Goal: Task Accomplishment & Management: Use online tool/utility

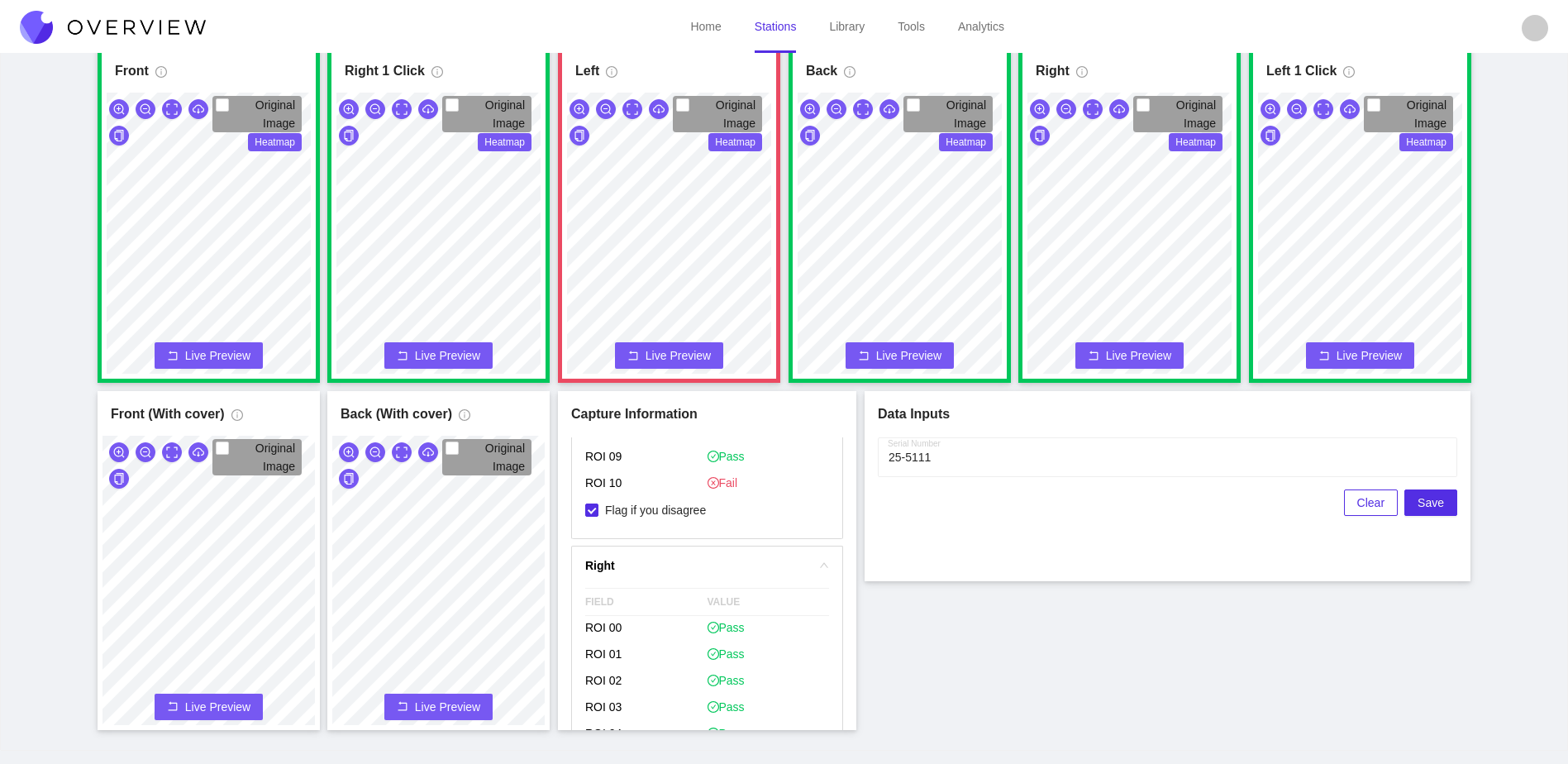
scroll to position [9, 0]
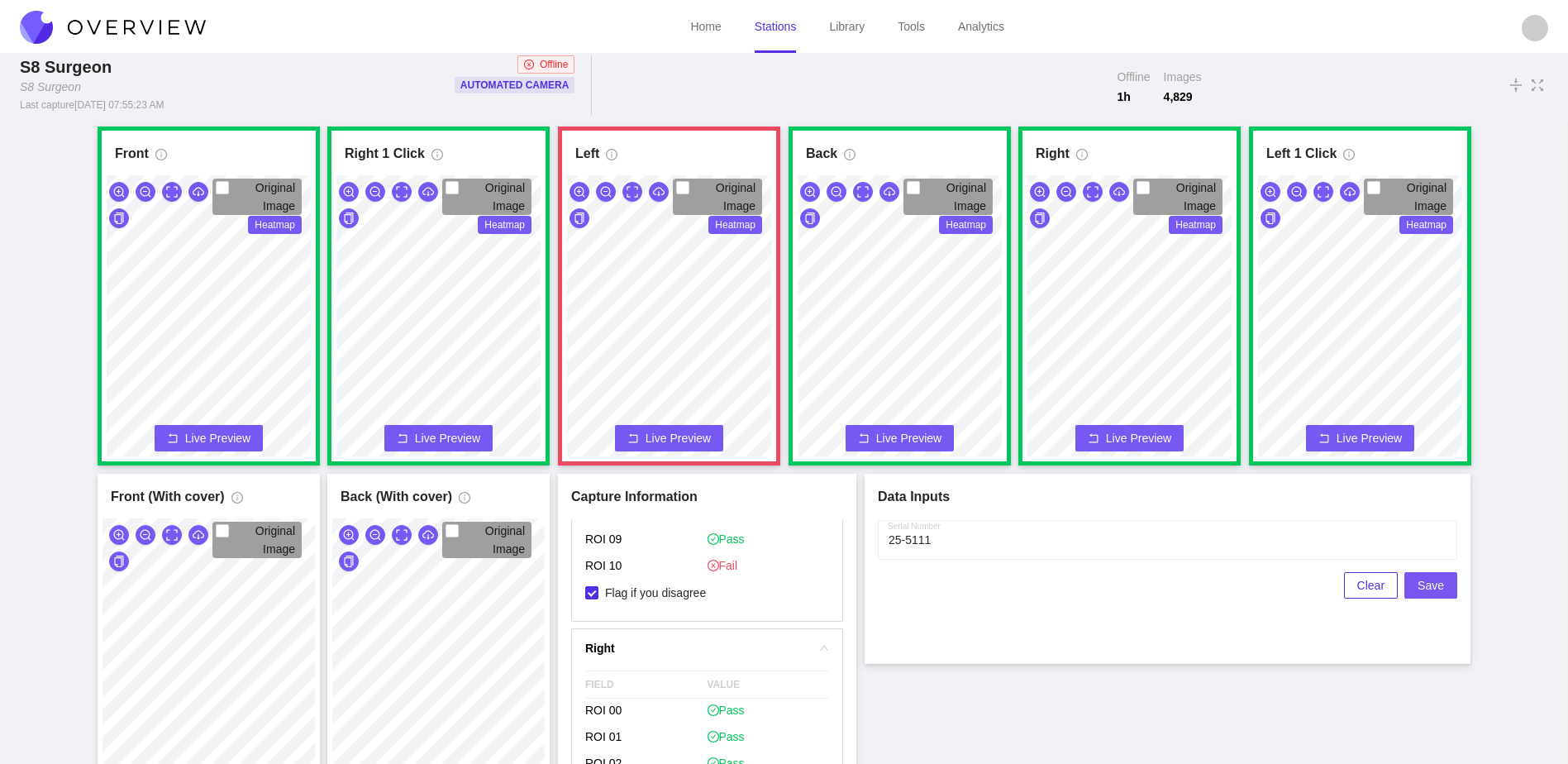
click at [1423, 580] on span "Save" at bounding box center [1431, 585] width 27 height 18
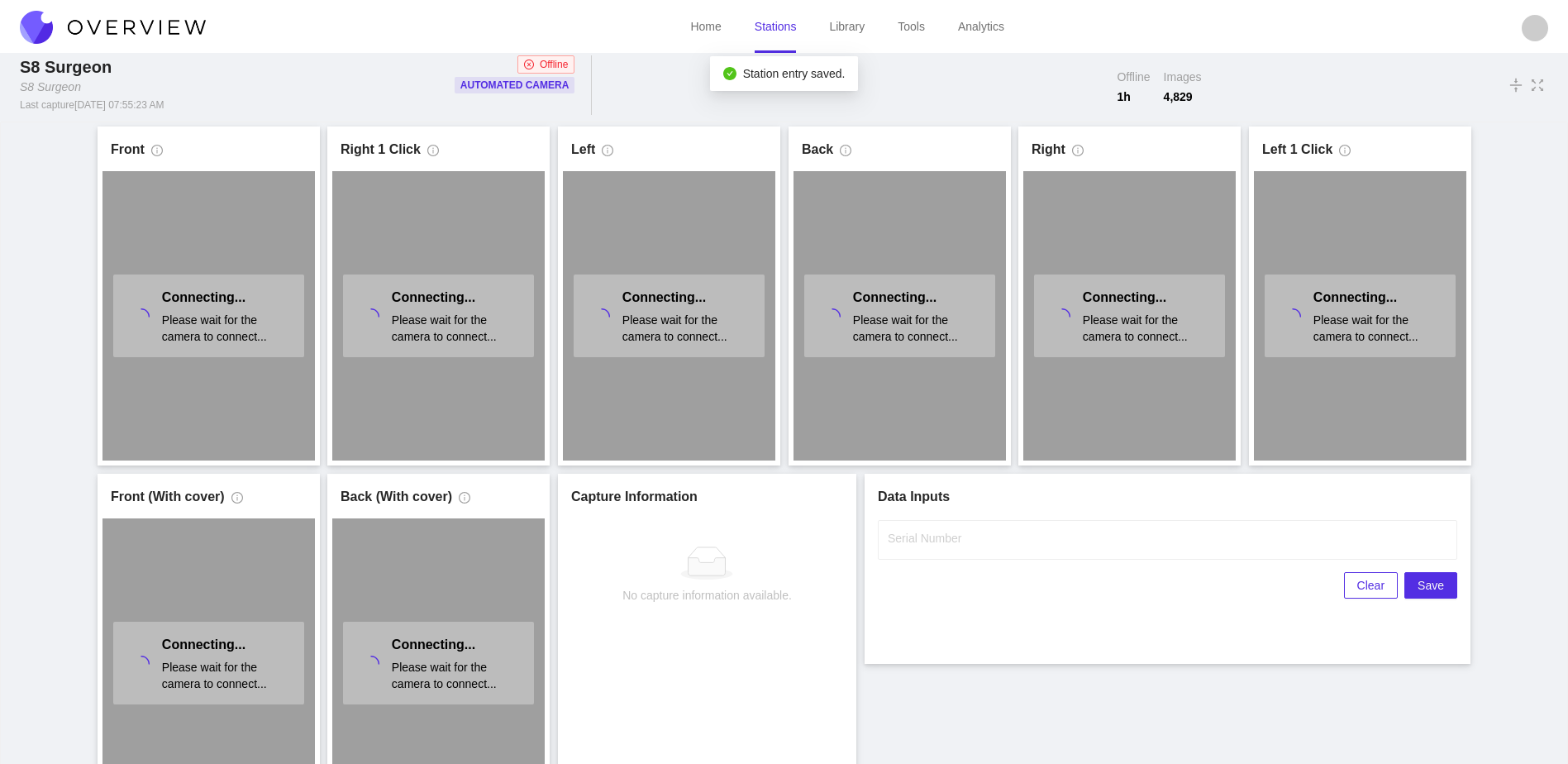
scroll to position [0, 0]
click at [780, 25] on link "Stations" at bounding box center [775, 26] width 42 height 13
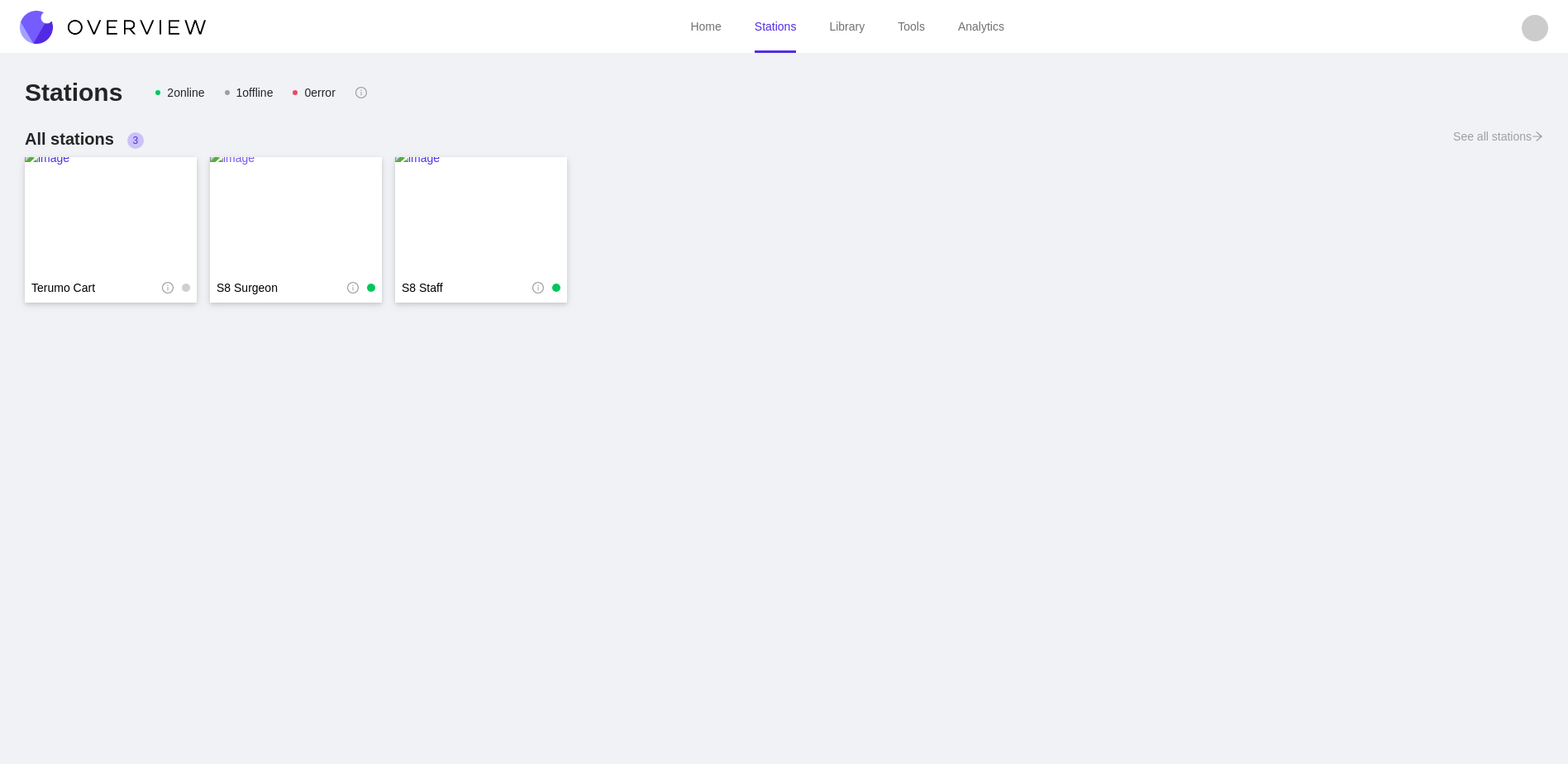
click at [317, 229] on img at bounding box center [295, 215] width 172 height 133
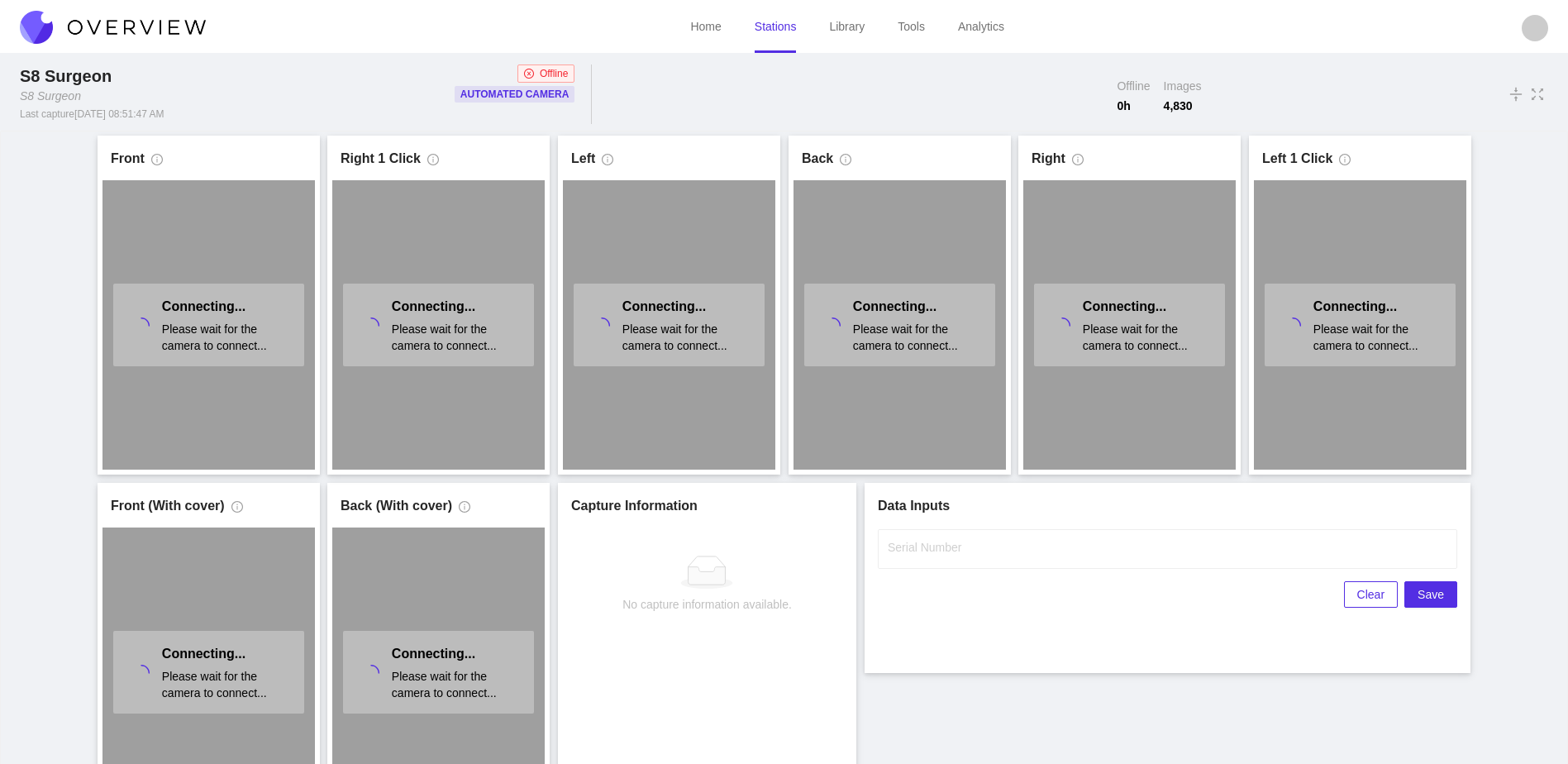
click at [845, 24] on link "Library" at bounding box center [847, 26] width 36 height 13
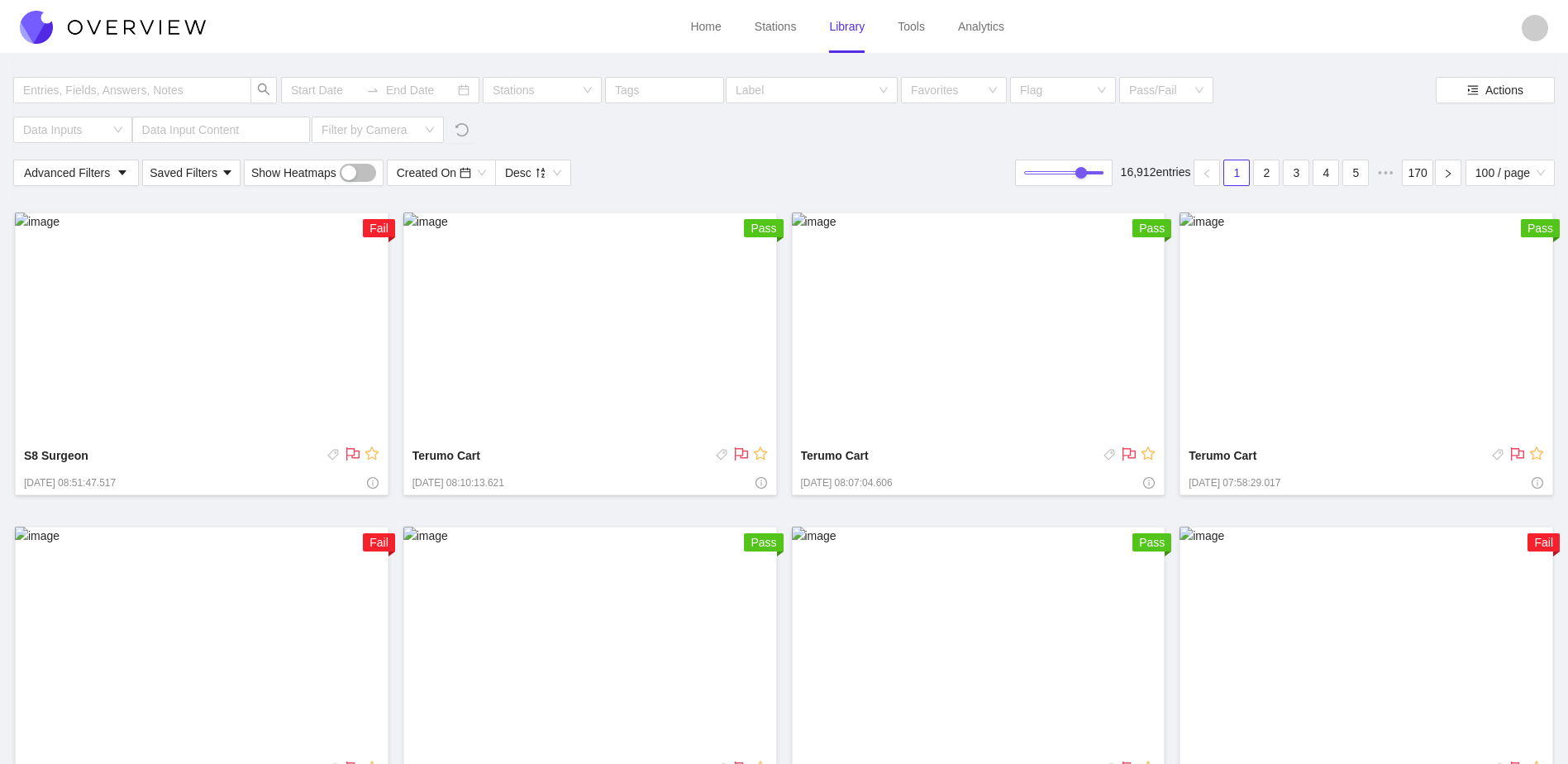
click at [788, 30] on link "Stations" at bounding box center [775, 26] width 42 height 13
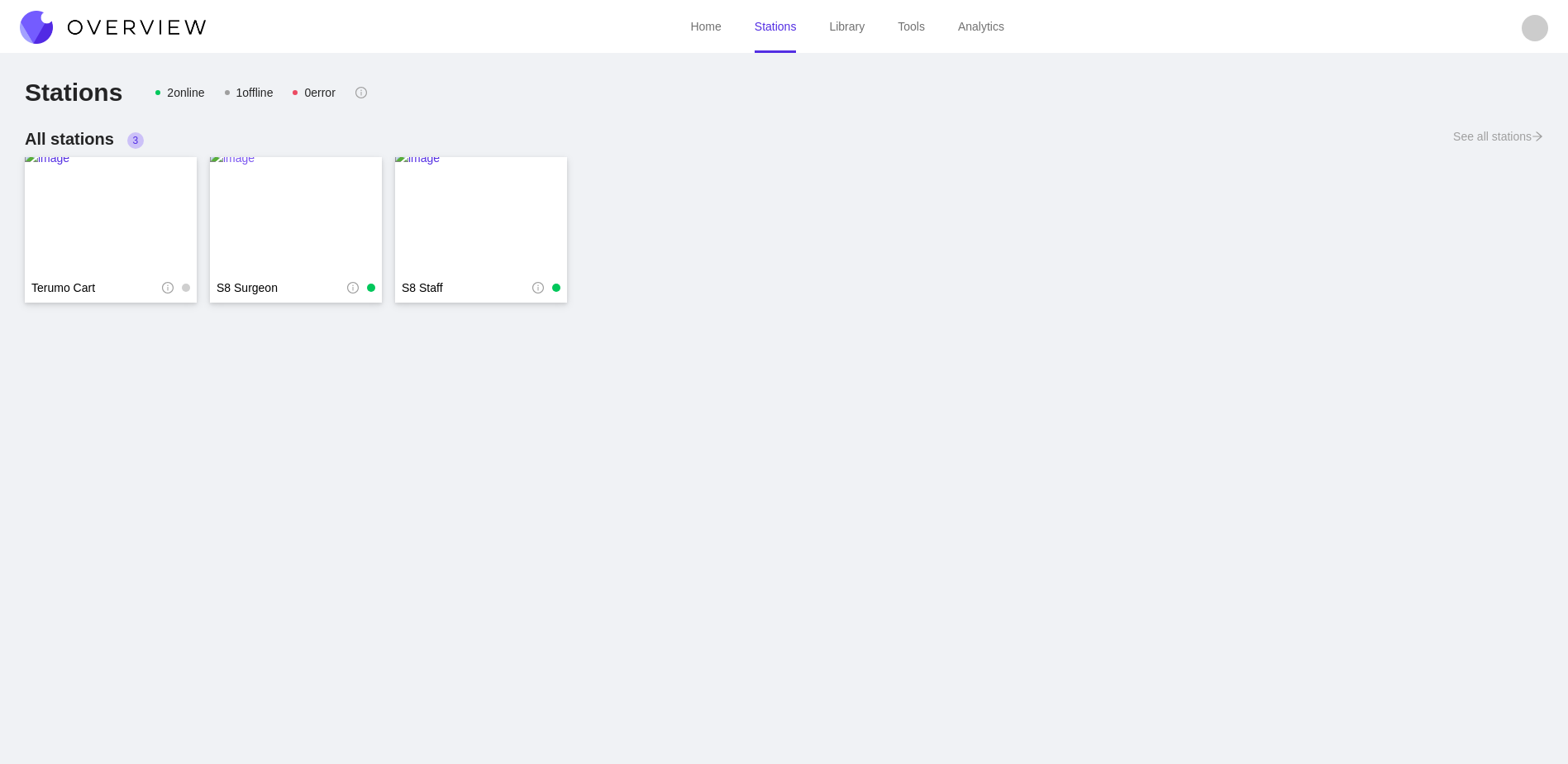
click at [347, 207] on img at bounding box center [295, 215] width 172 height 133
click at [332, 191] on img at bounding box center [295, 215] width 172 height 133
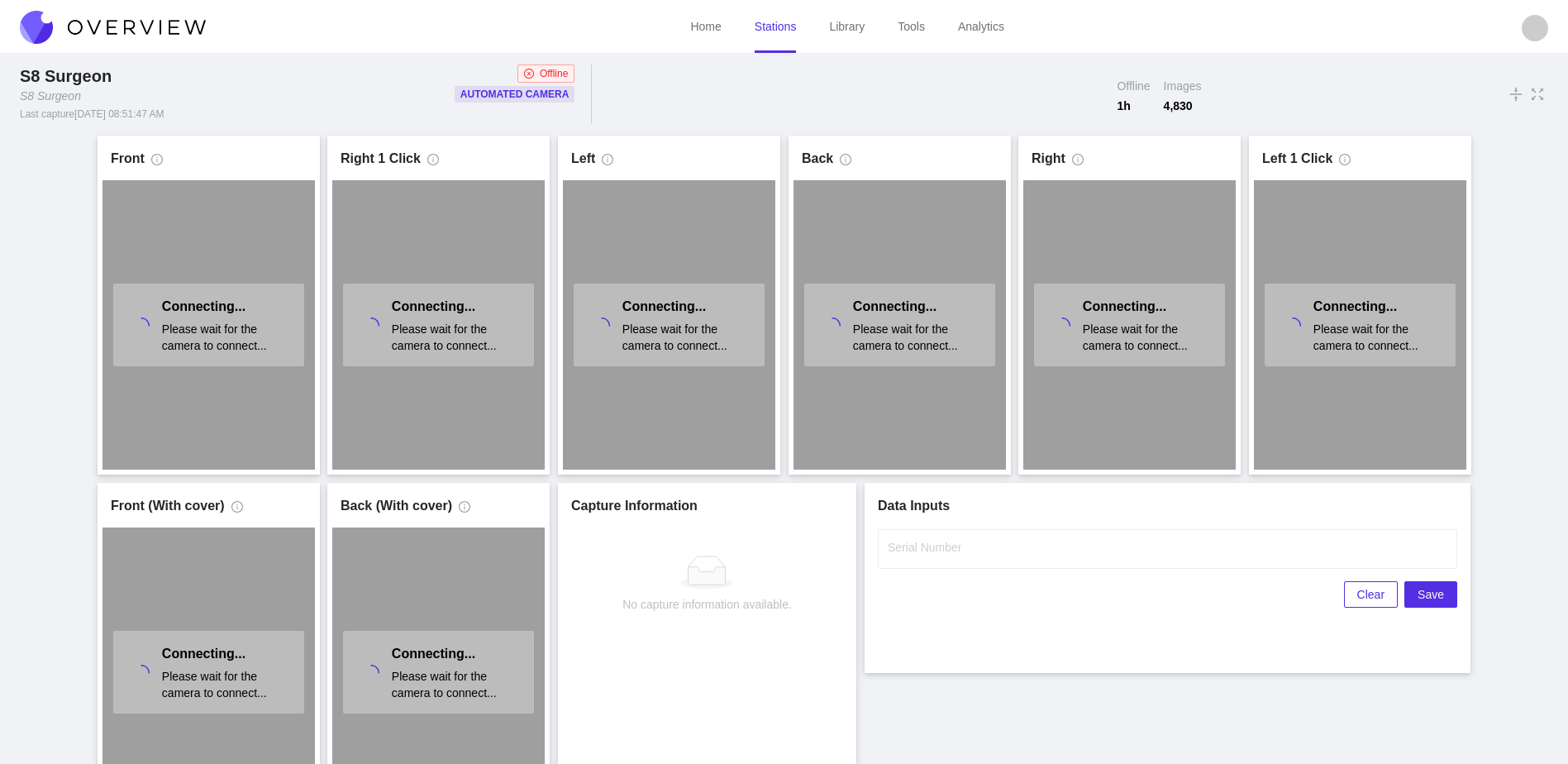
click at [524, 76] on icon "close-circle" at bounding box center [529, 73] width 10 height 10
click at [854, 22] on link "Library" at bounding box center [847, 26] width 36 height 13
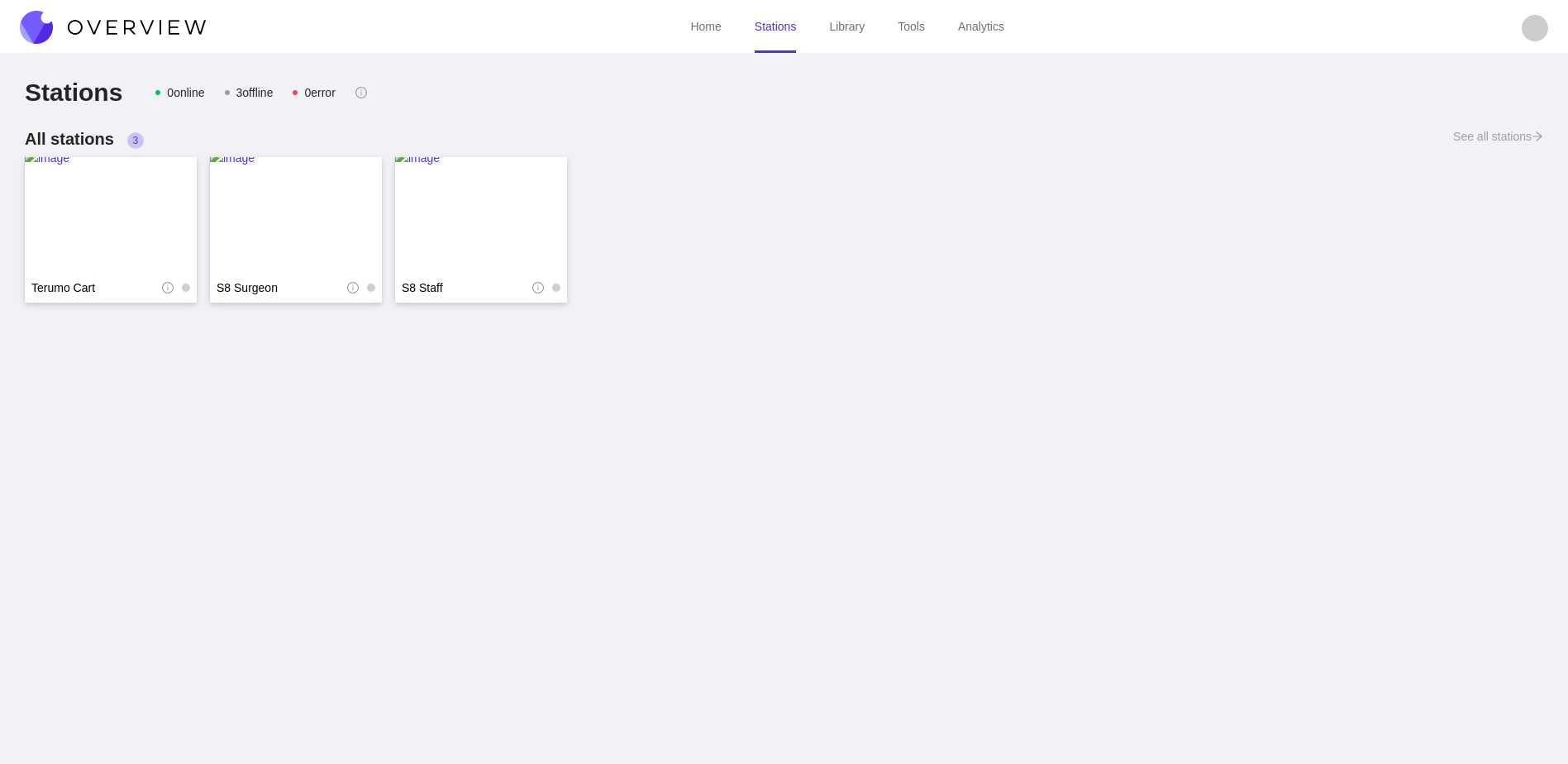
click at [251, 93] on div "3 offline" at bounding box center [255, 93] width 37 height 18
click at [251, 93] on div "3 offline" at bounding box center [257, 93] width 41 height 18
click at [319, 175] on img at bounding box center [295, 215] width 172 height 133
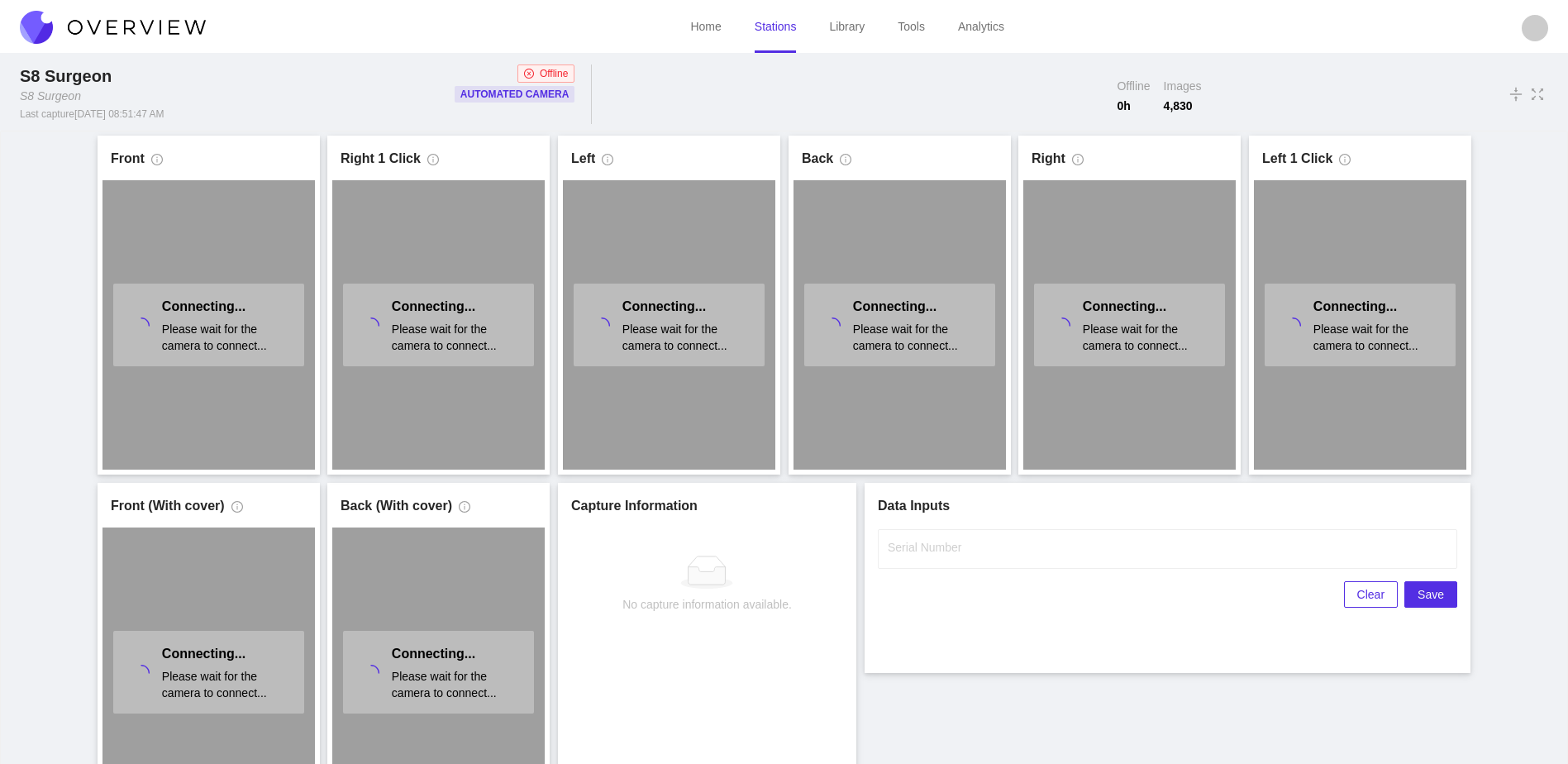
click at [775, 24] on link "Stations" at bounding box center [775, 26] width 42 height 13
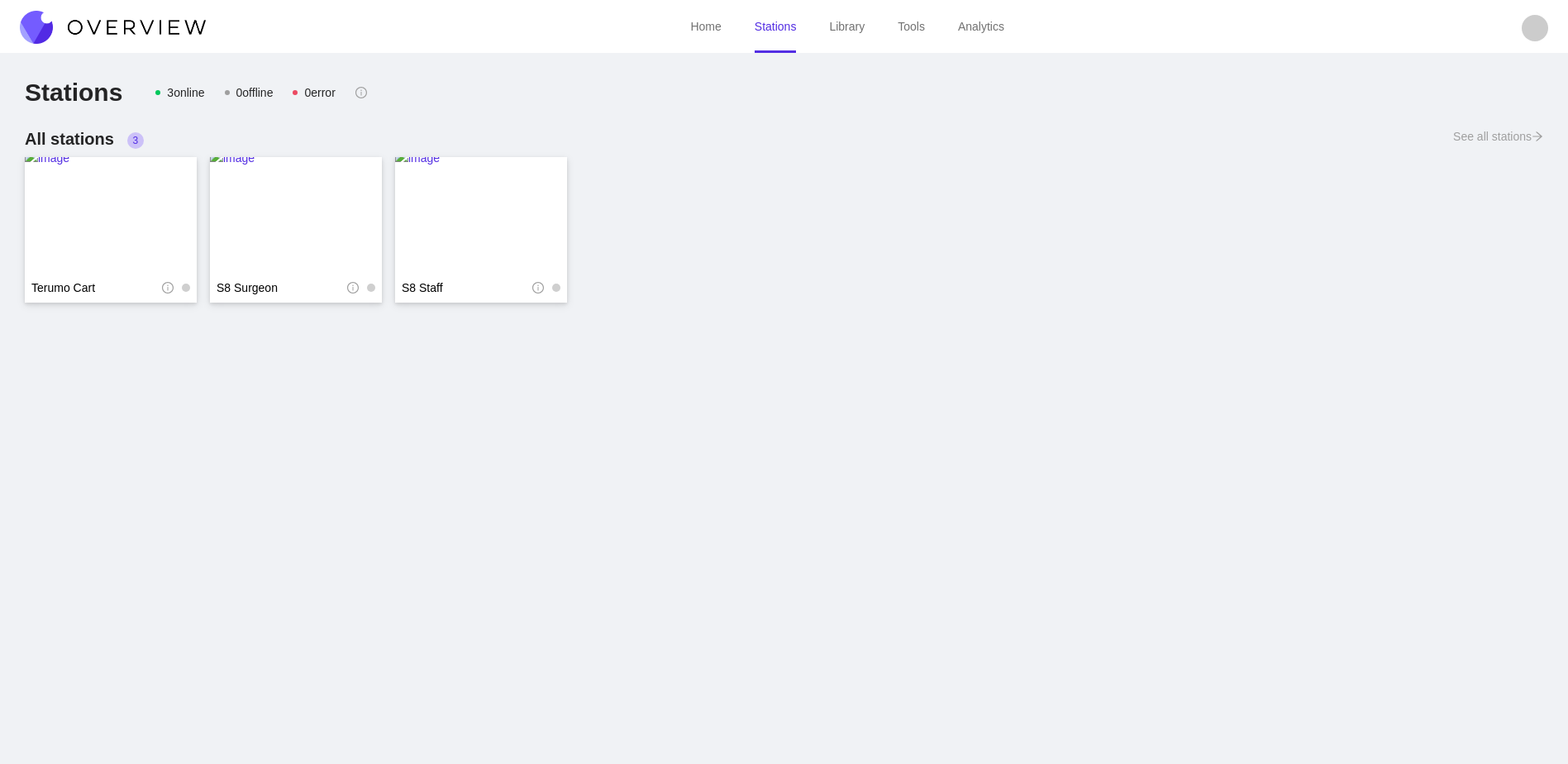
click at [253, 93] on div "0 offline" at bounding box center [255, 93] width 37 height 18
click at [769, 28] on link "Stations" at bounding box center [775, 26] width 42 height 13
click at [850, 20] on link "Library" at bounding box center [847, 26] width 36 height 13
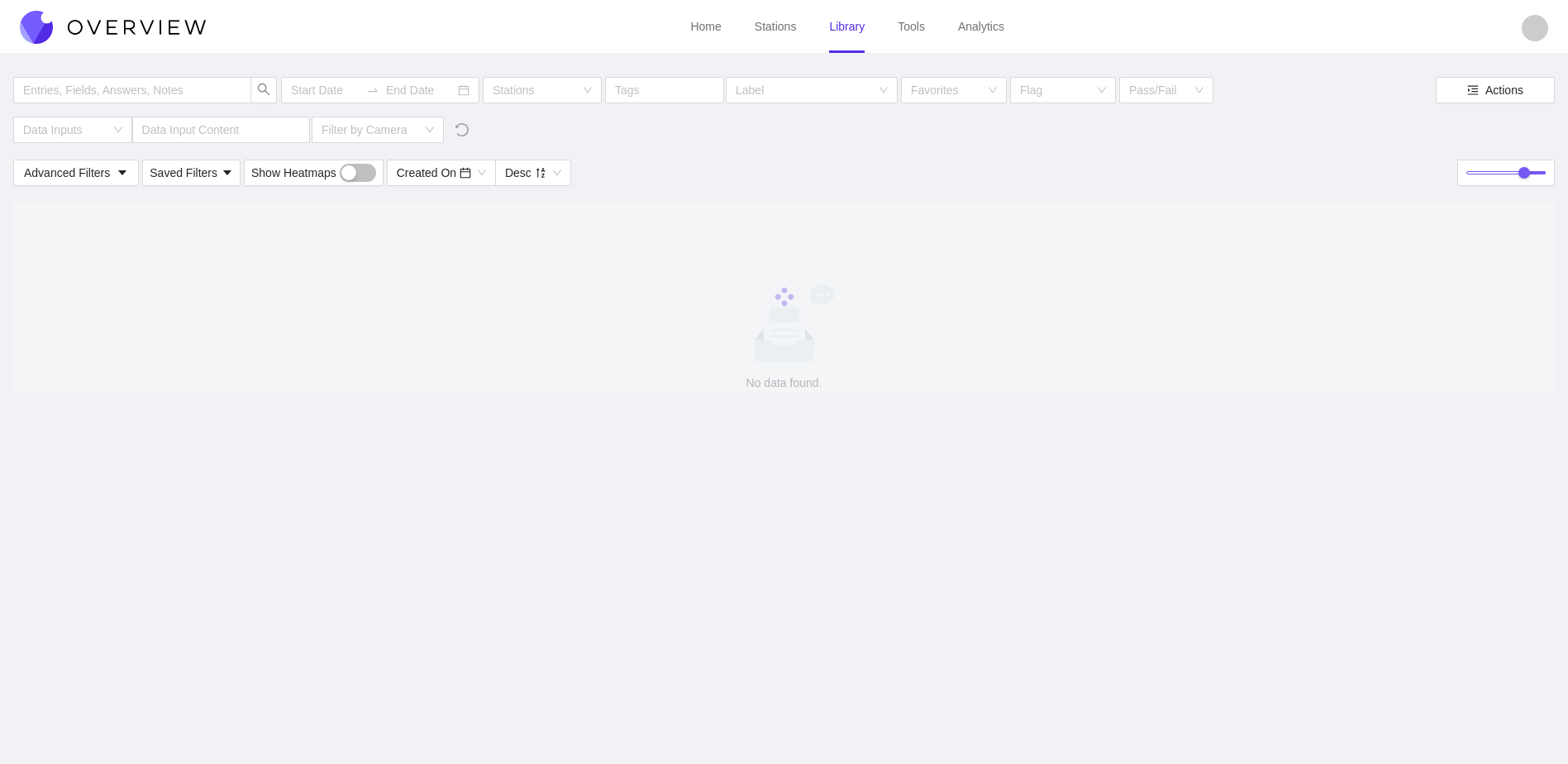
click at [781, 26] on link "Stations" at bounding box center [775, 26] width 42 height 13
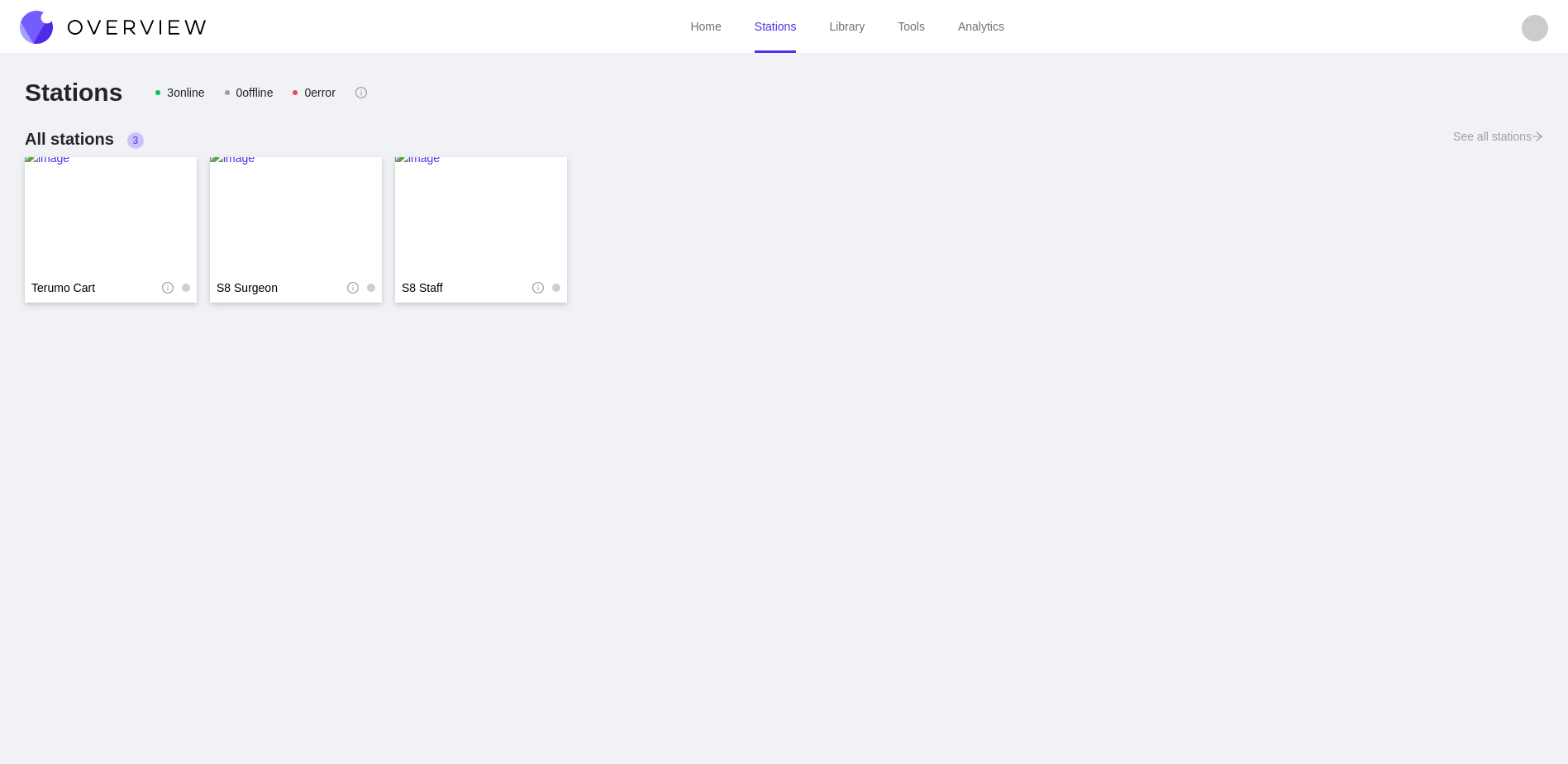
click at [134, 140] on span "3" at bounding box center [135, 140] width 6 height 12
click at [246, 87] on div "0 offline" at bounding box center [255, 93] width 37 height 18
click at [263, 91] on div "0 offline" at bounding box center [255, 93] width 37 height 18
click at [326, 191] on img at bounding box center [295, 215] width 172 height 133
click at [257, 92] on div "0 offline" at bounding box center [255, 93] width 37 height 18
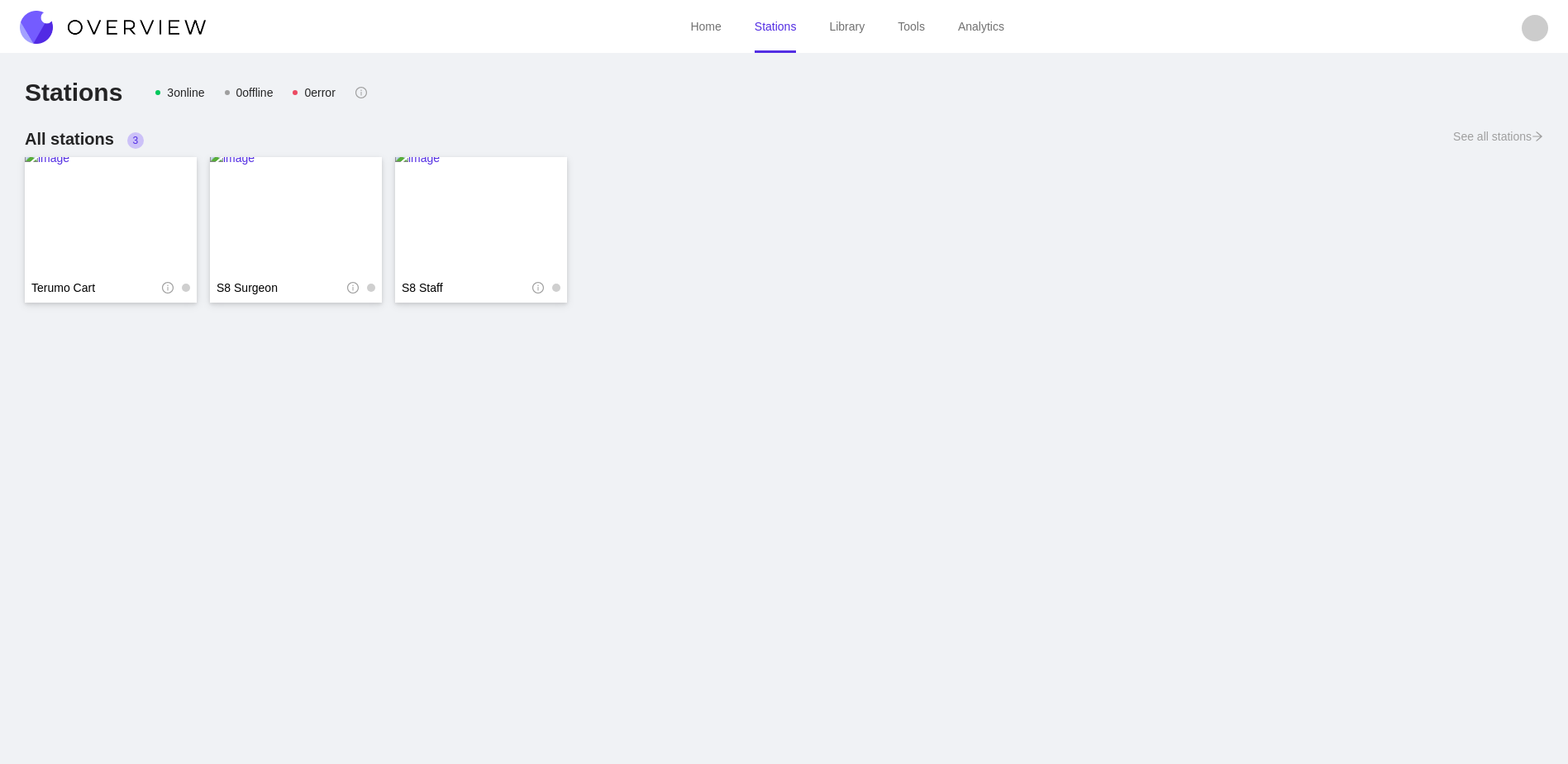
click at [184, 94] on div "3 online" at bounding box center [186, 93] width 37 height 18
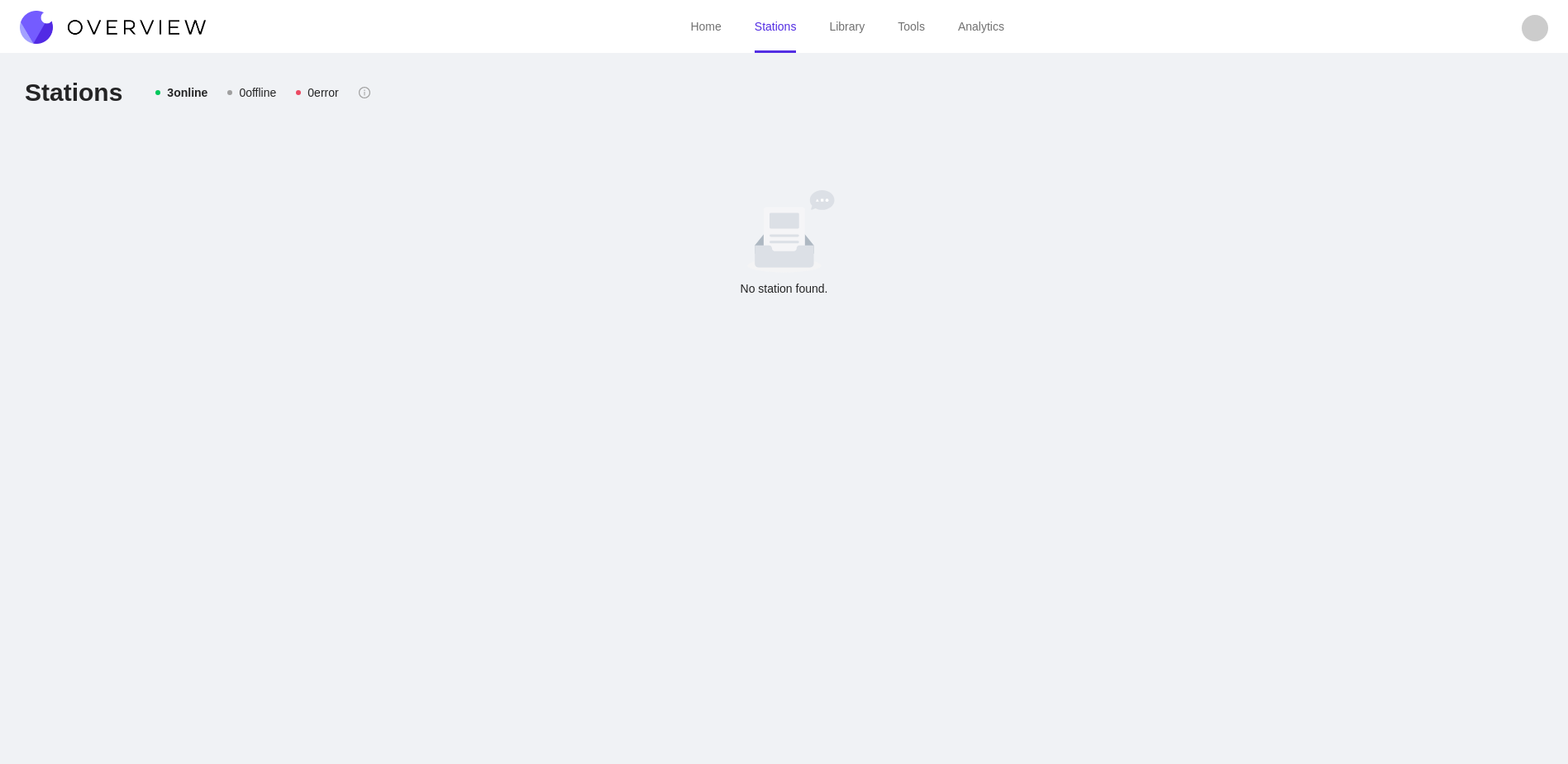
click at [265, 87] on div "0 offline" at bounding box center [257, 93] width 37 height 18
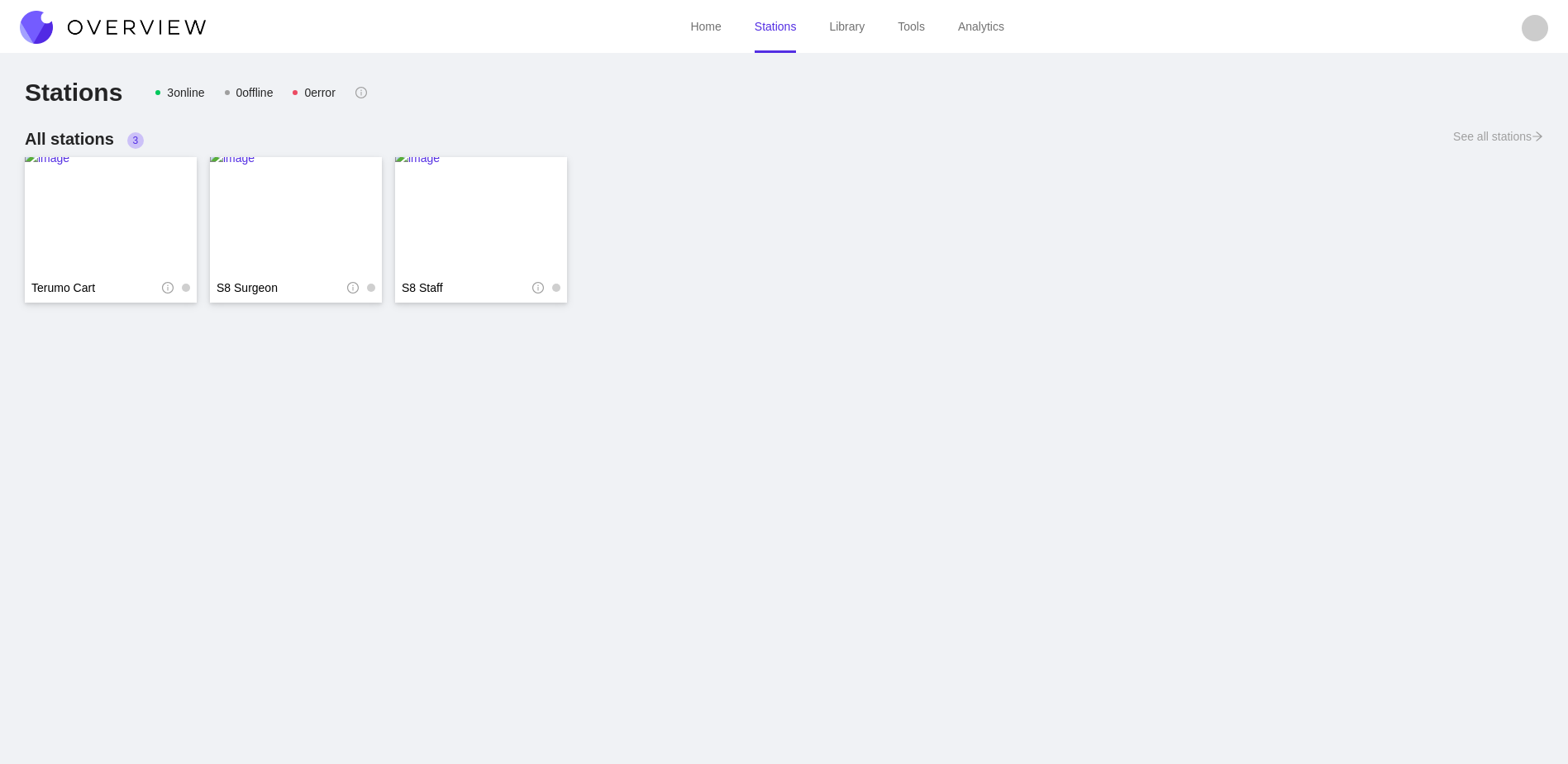
click at [264, 93] on div "0 offline" at bounding box center [255, 93] width 37 height 18
click at [177, 87] on div "3 online" at bounding box center [186, 93] width 37 height 18
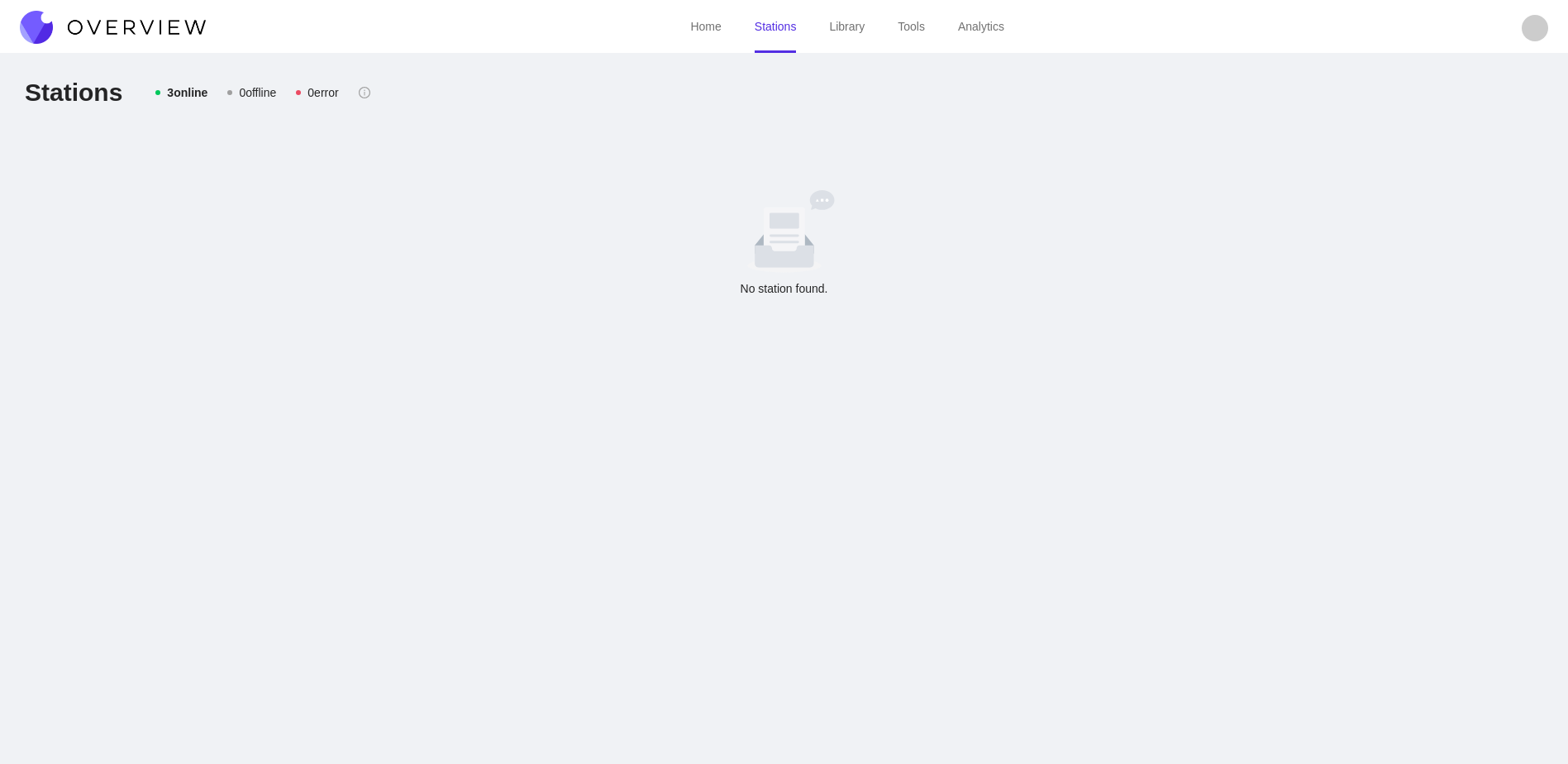
click at [275, 97] on div "0 offline" at bounding box center [257, 93] width 37 height 18
click at [247, 93] on div "0 offline" at bounding box center [257, 93] width 37 height 18
click at [264, 92] on div "0 offline" at bounding box center [257, 93] width 37 height 18
click at [261, 85] on div "0 offline" at bounding box center [257, 93] width 37 height 18
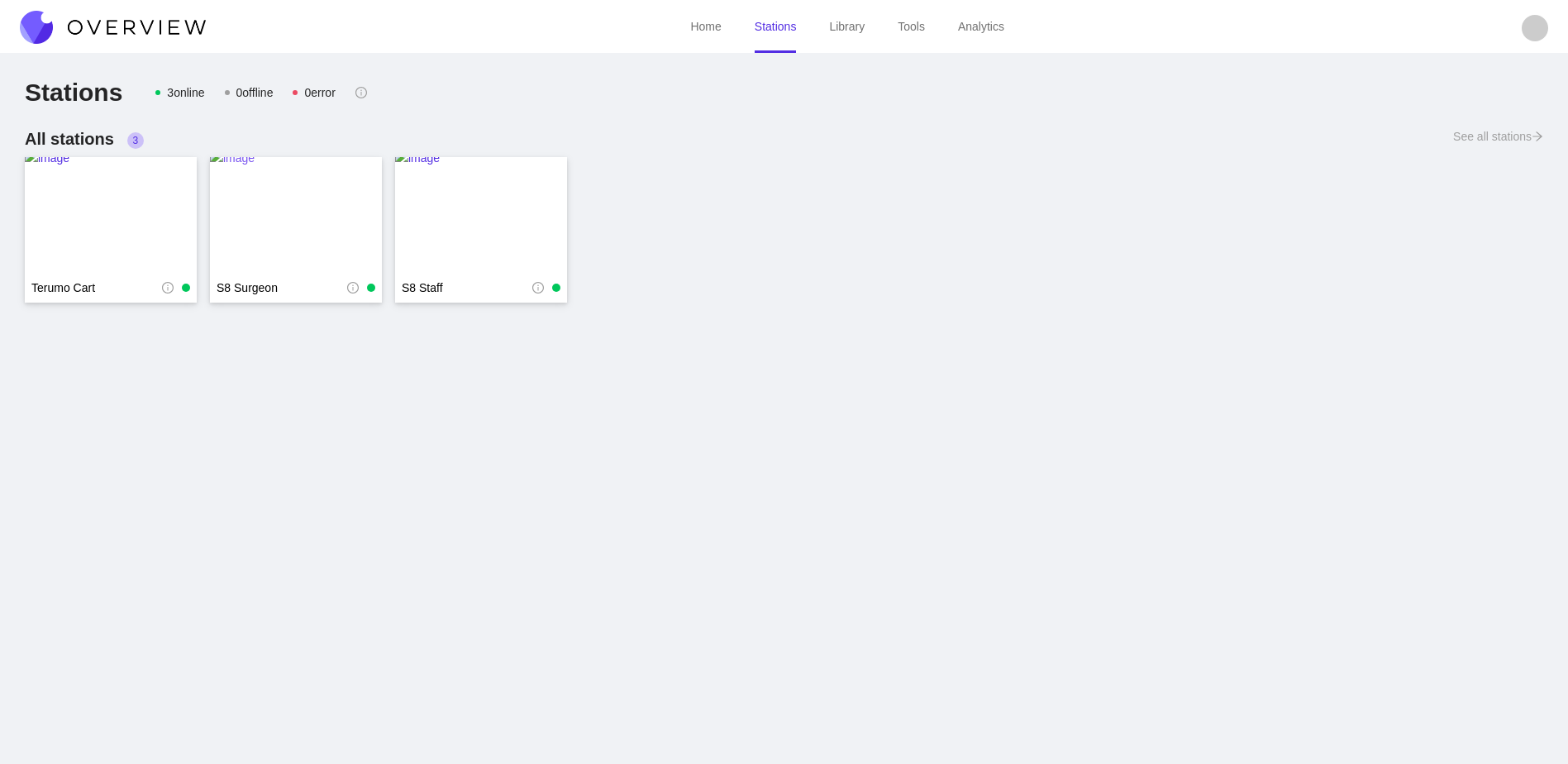
click at [310, 211] on img at bounding box center [295, 215] width 172 height 133
click at [339, 194] on img at bounding box center [295, 215] width 172 height 133
click at [310, 191] on img at bounding box center [295, 215] width 172 height 133
click at [555, 227] on img at bounding box center [481, 215] width 172 height 133
click at [337, 203] on img at bounding box center [295, 215] width 172 height 133
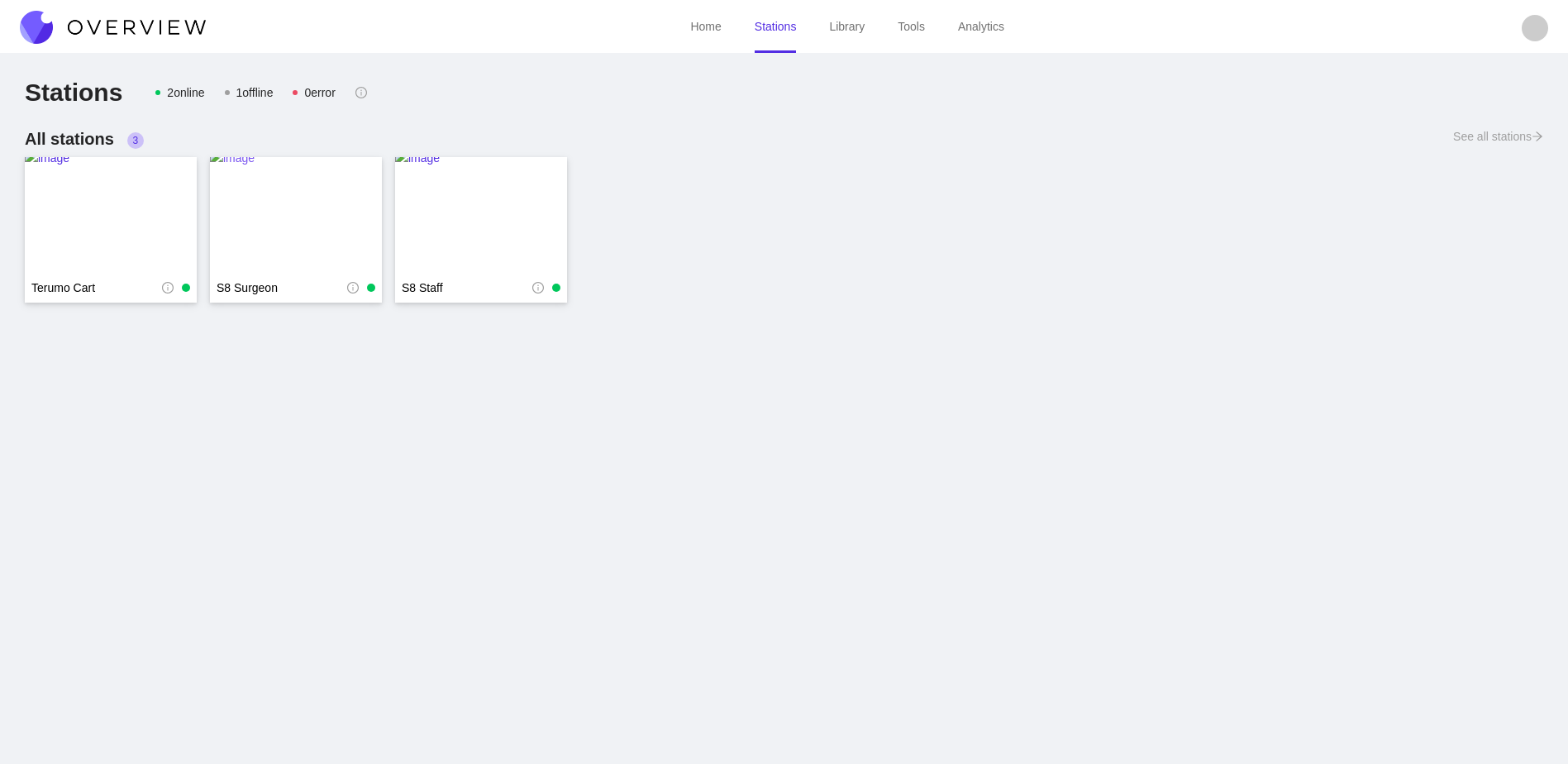
click at [335, 219] on img at bounding box center [295, 215] width 172 height 133
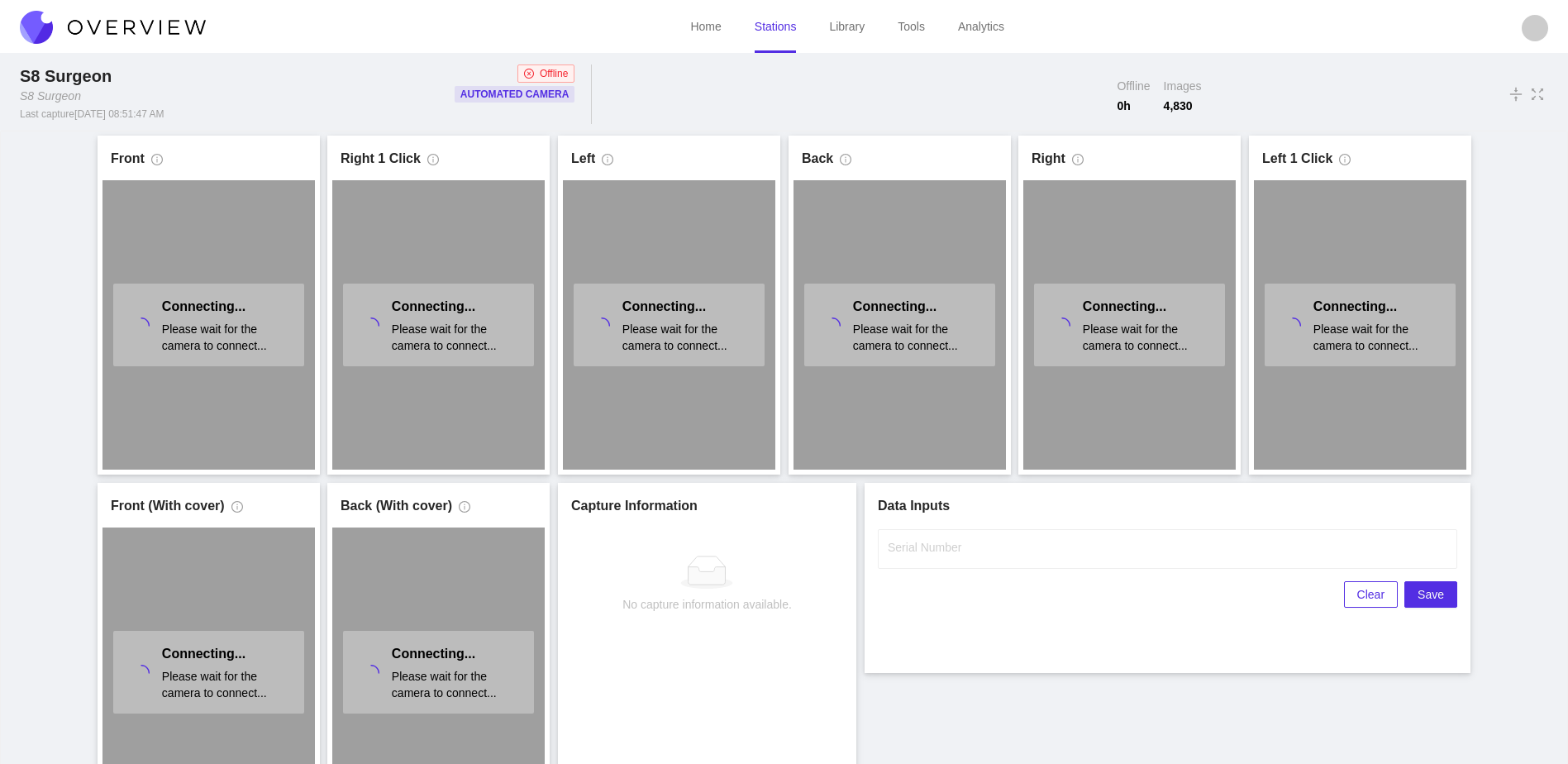
click at [782, 29] on link "Stations" at bounding box center [775, 26] width 42 height 13
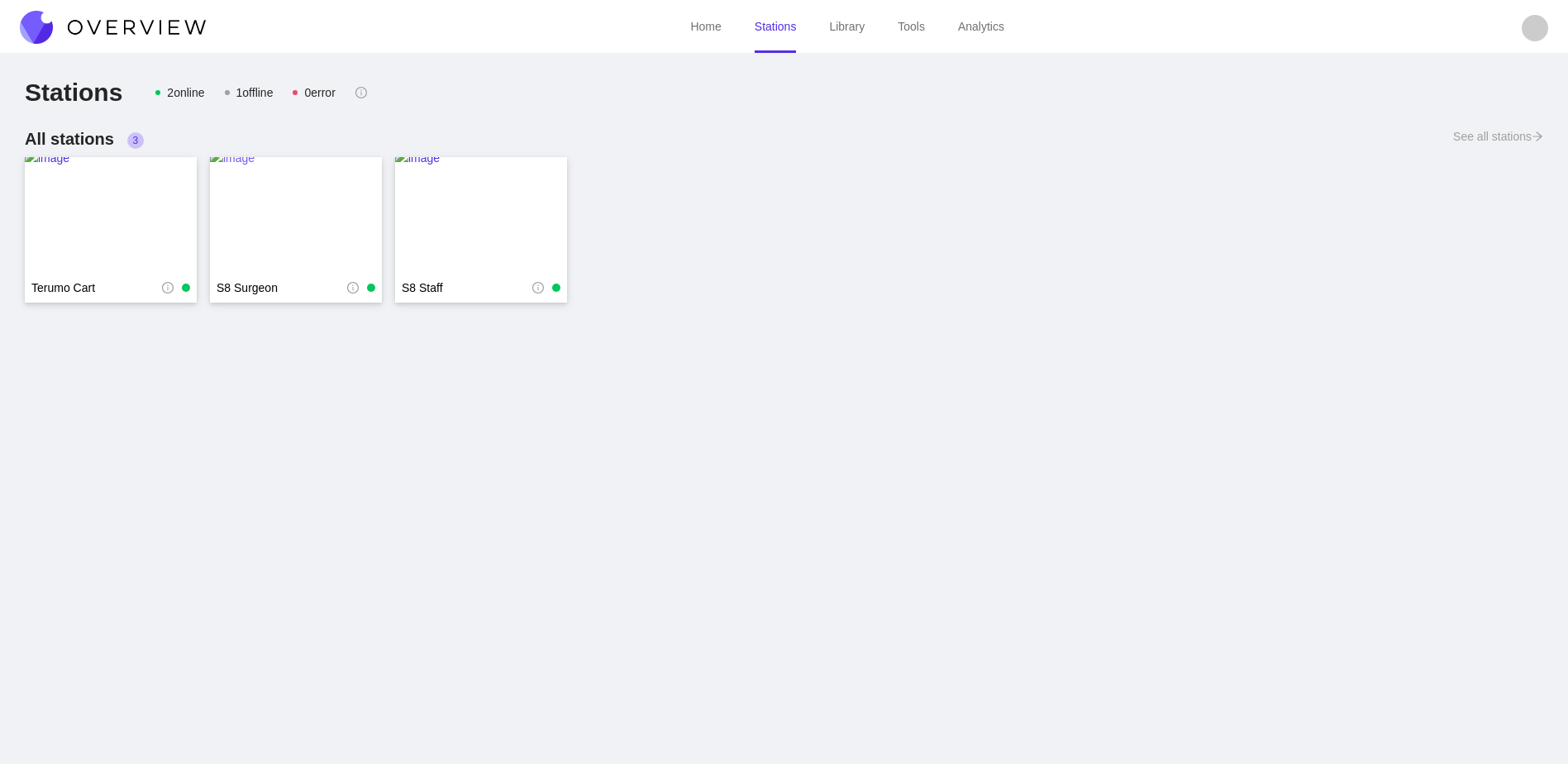
click at [292, 183] on img at bounding box center [295, 215] width 172 height 133
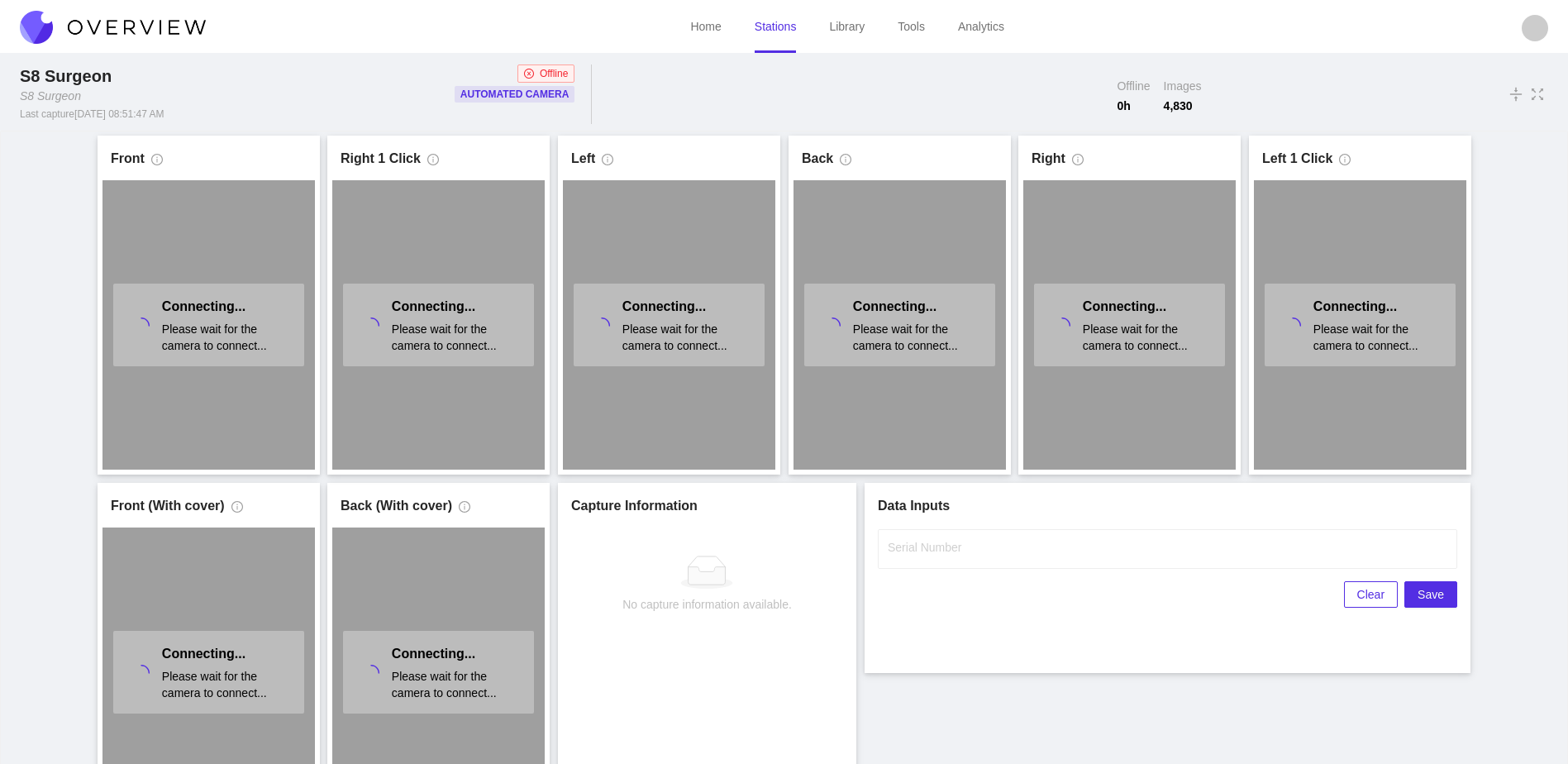
click at [779, 28] on link "Stations" at bounding box center [775, 26] width 42 height 13
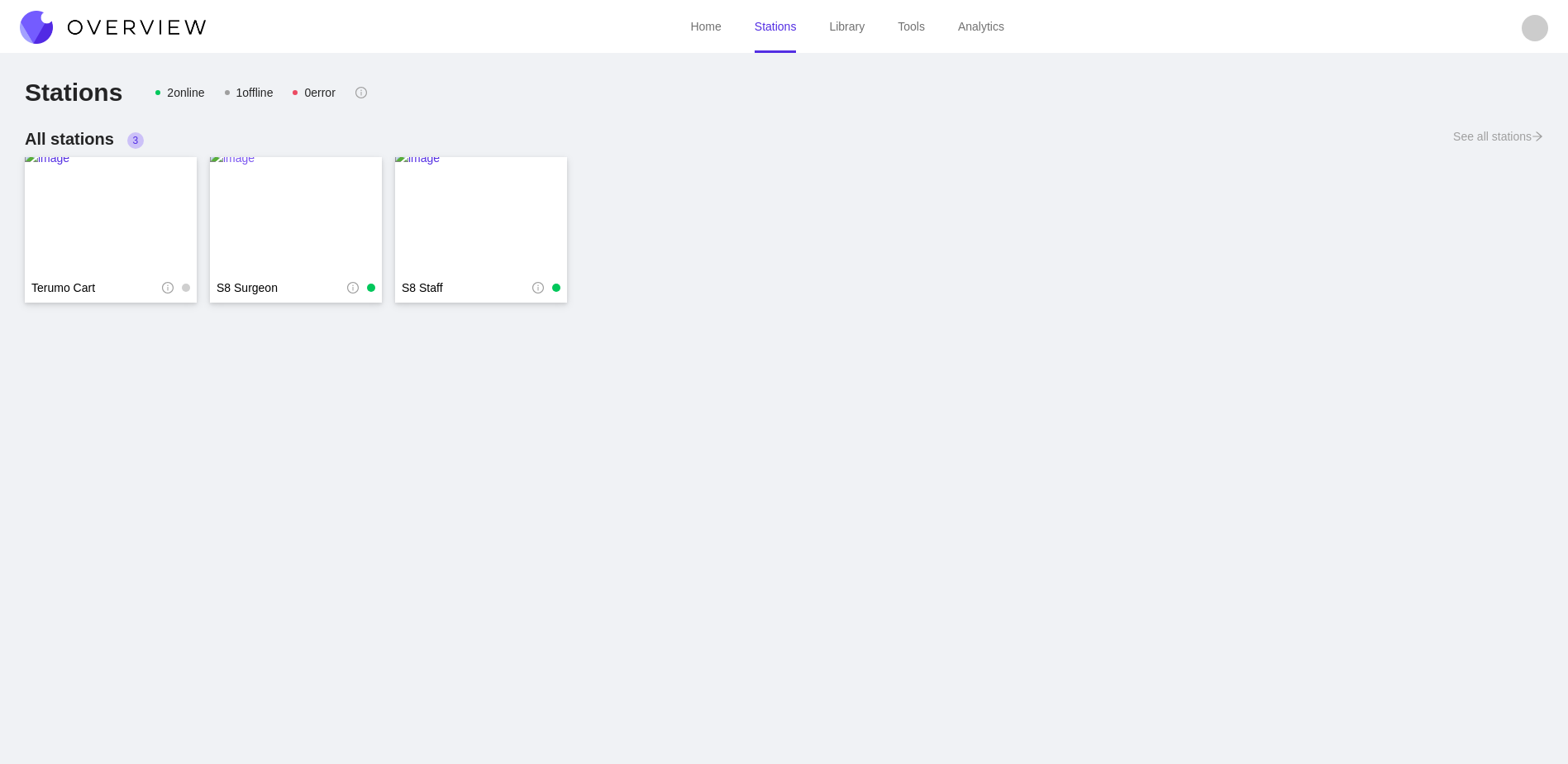
click at [285, 249] on img at bounding box center [295, 215] width 172 height 133
click at [331, 223] on img at bounding box center [295, 215] width 172 height 133
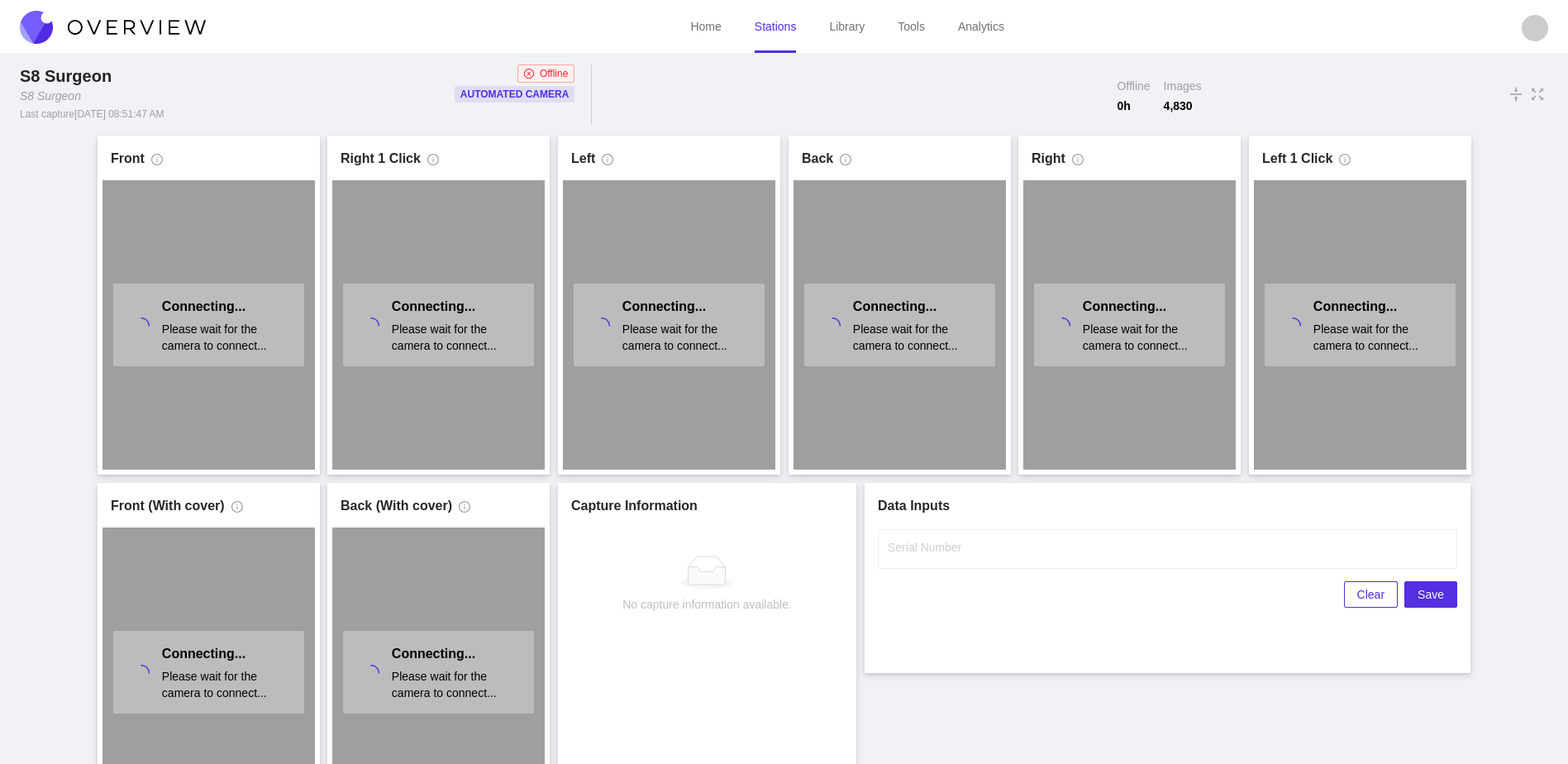
click at [549, 73] on span "Offline" at bounding box center [554, 73] width 28 height 17
click at [785, 28] on link "Stations" at bounding box center [775, 26] width 42 height 13
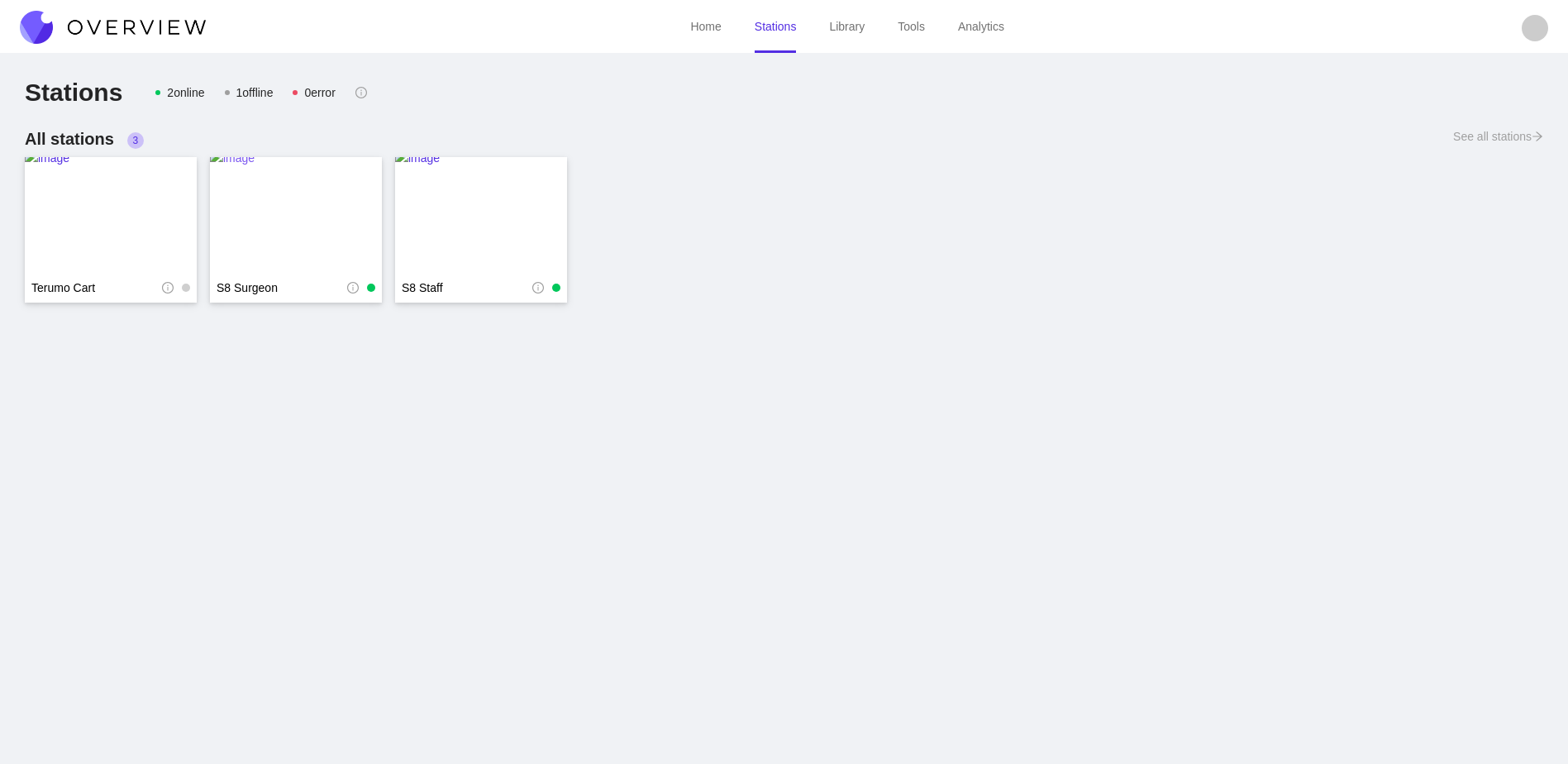
click at [276, 217] on img at bounding box center [295, 215] width 172 height 133
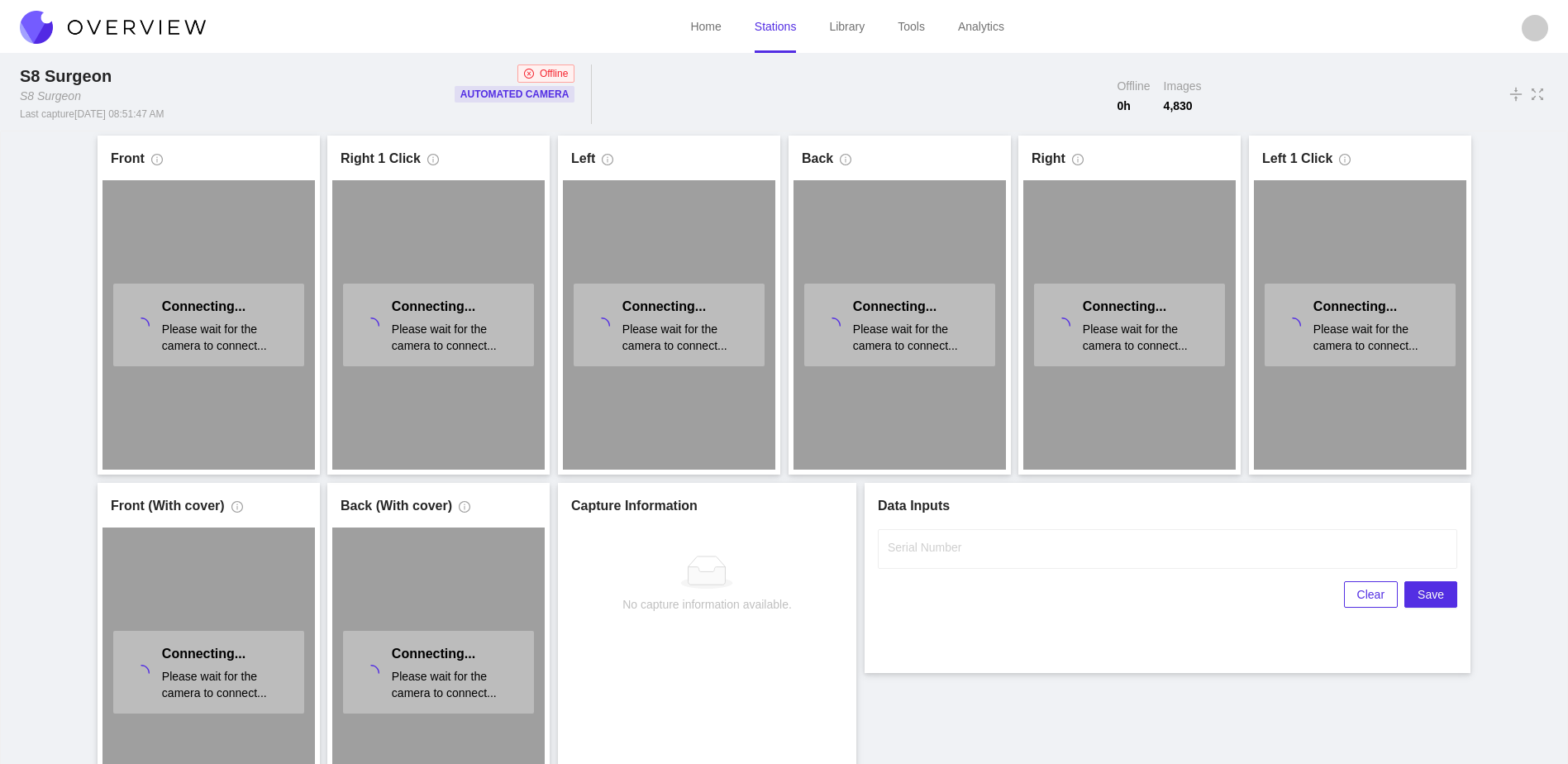
click at [773, 27] on link "Stations" at bounding box center [775, 26] width 42 height 13
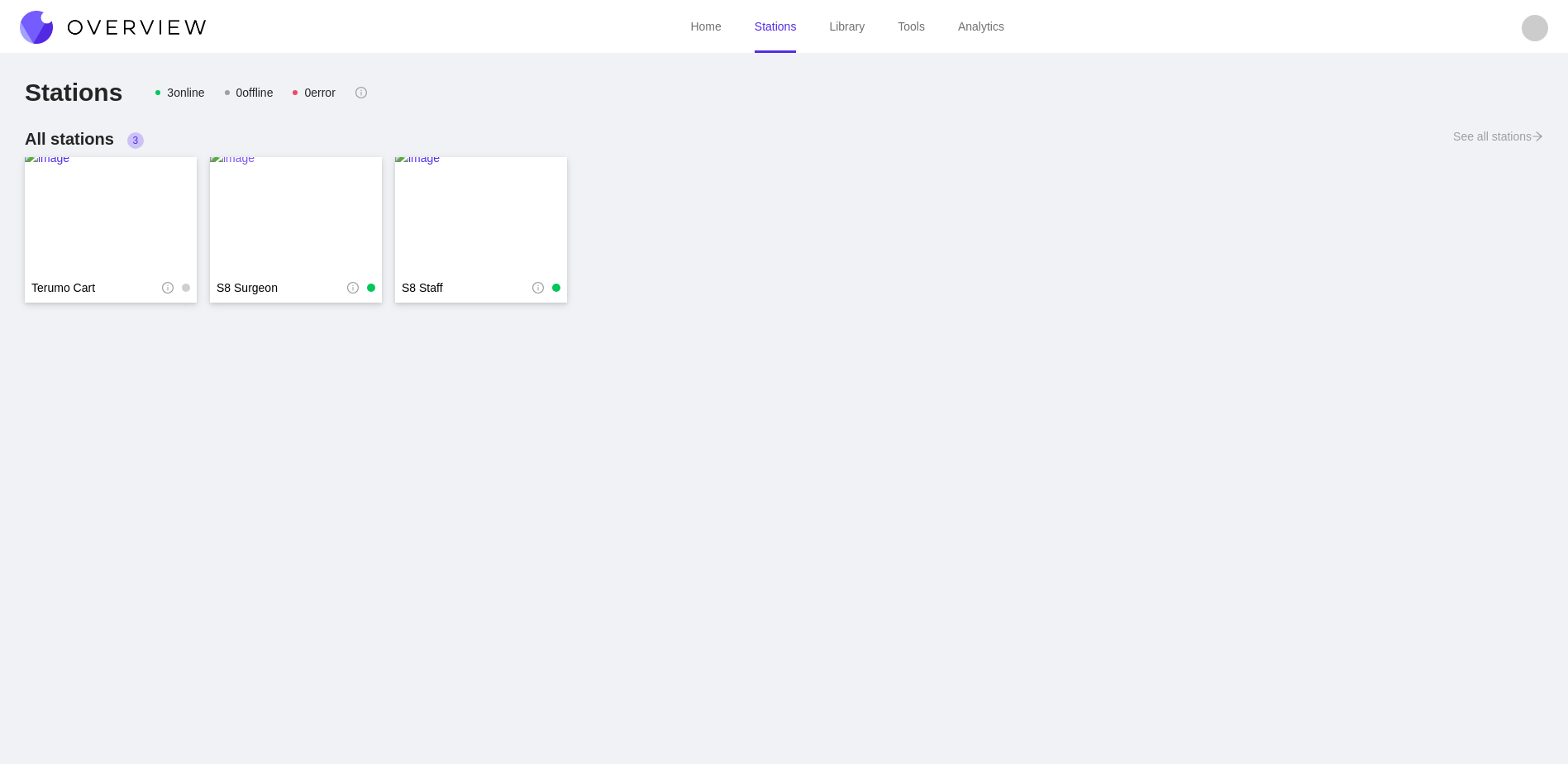
click at [332, 204] on img at bounding box center [295, 215] width 172 height 133
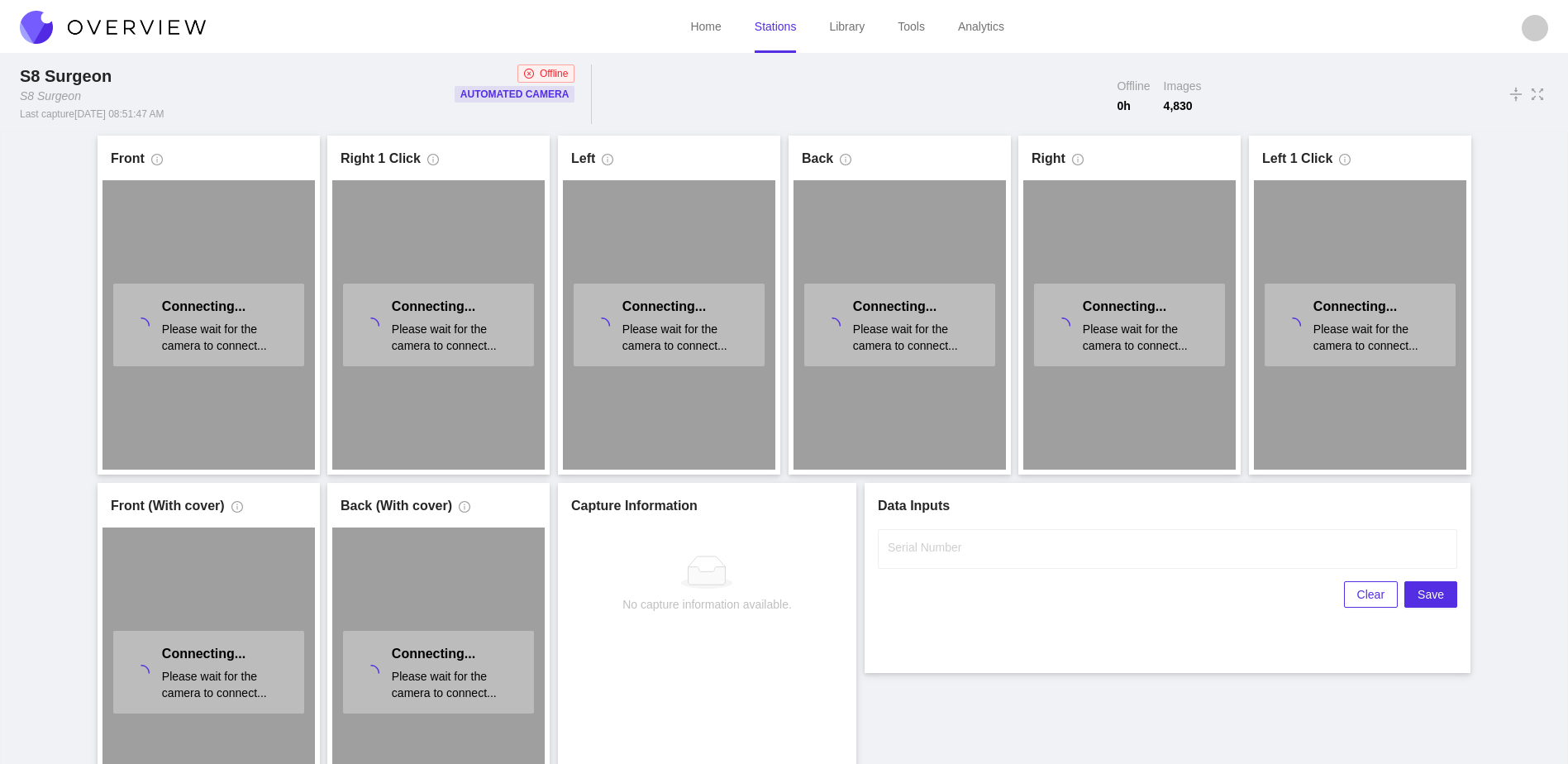
click at [546, 71] on span "Offline" at bounding box center [554, 73] width 28 height 17
click at [771, 25] on link "Stations" at bounding box center [775, 26] width 42 height 13
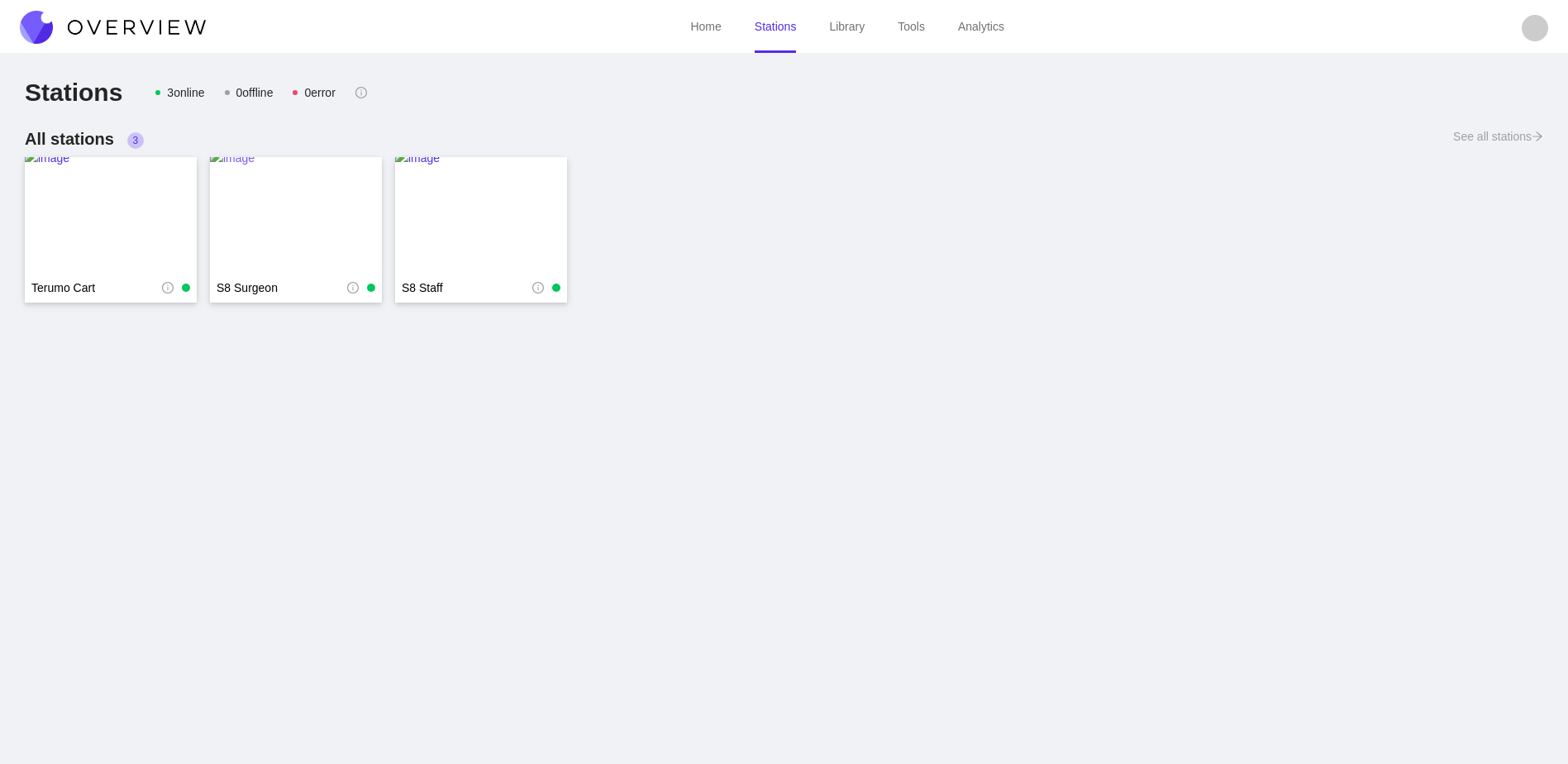
click at [287, 227] on img at bounding box center [295, 215] width 172 height 133
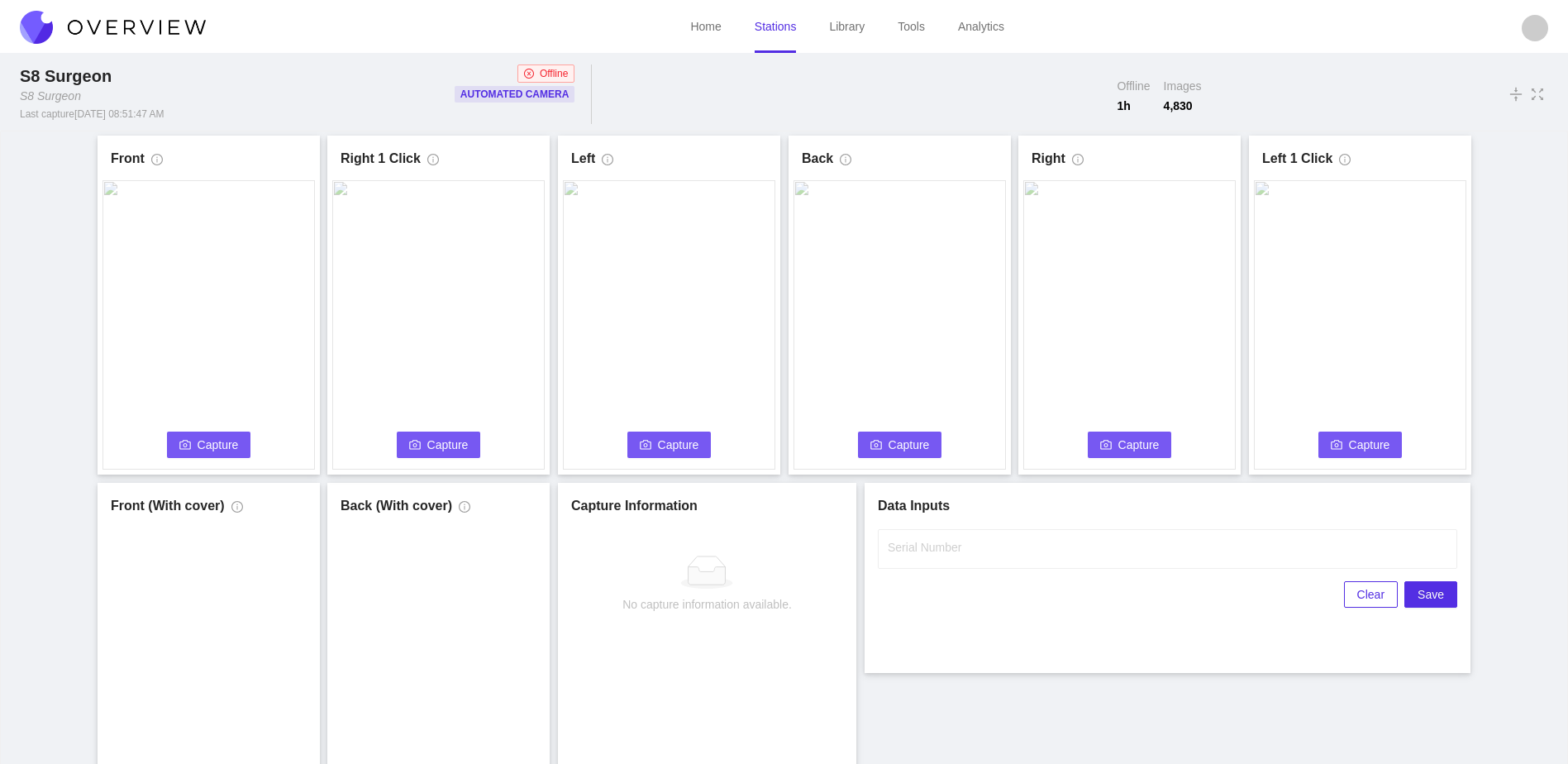
click at [772, 20] on link "Stations" at bounding box center [775, 26] width 42 height 13
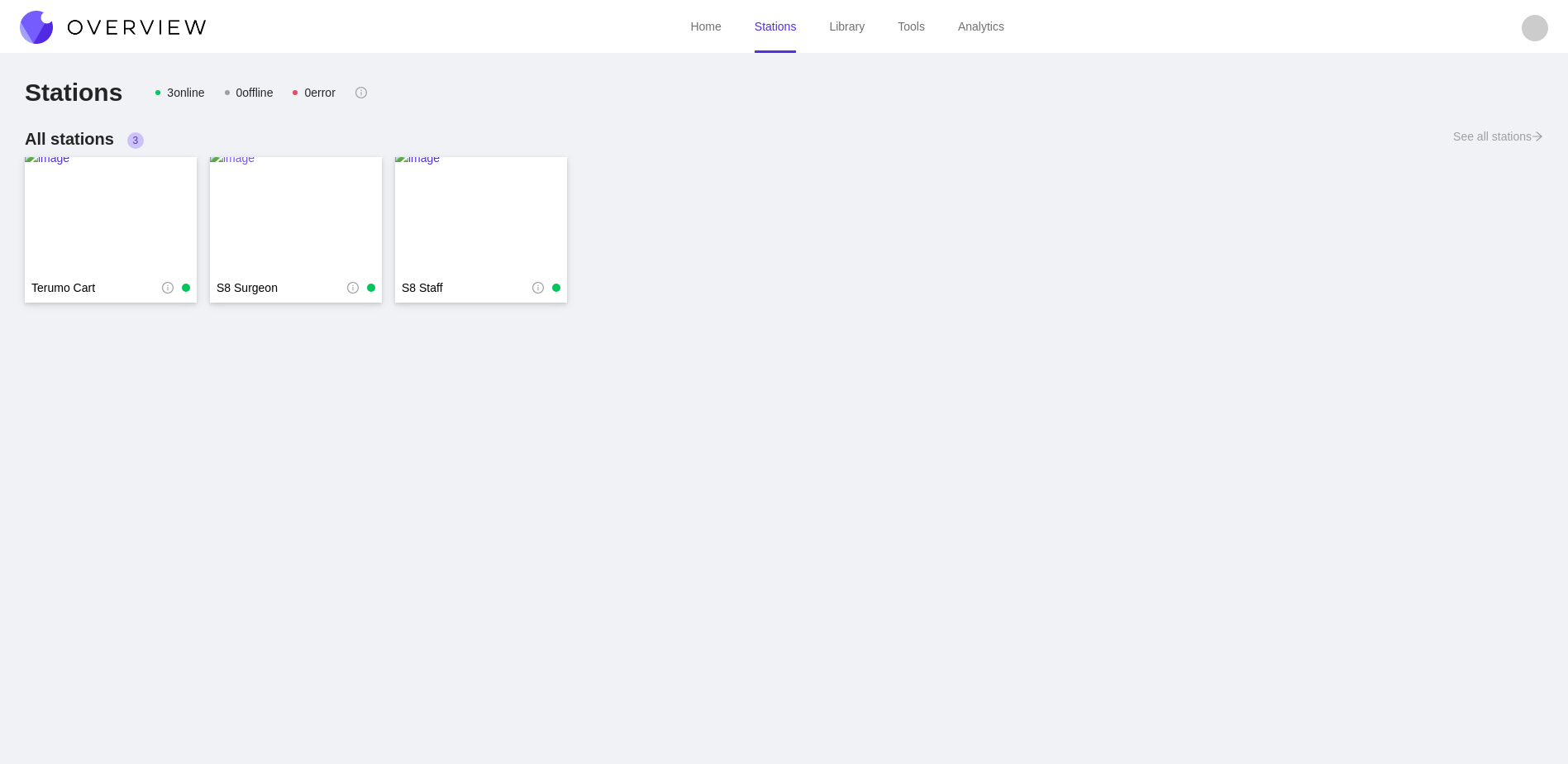
click at [332, 224] on img at bounding box center [295, 215] width 172 height 133
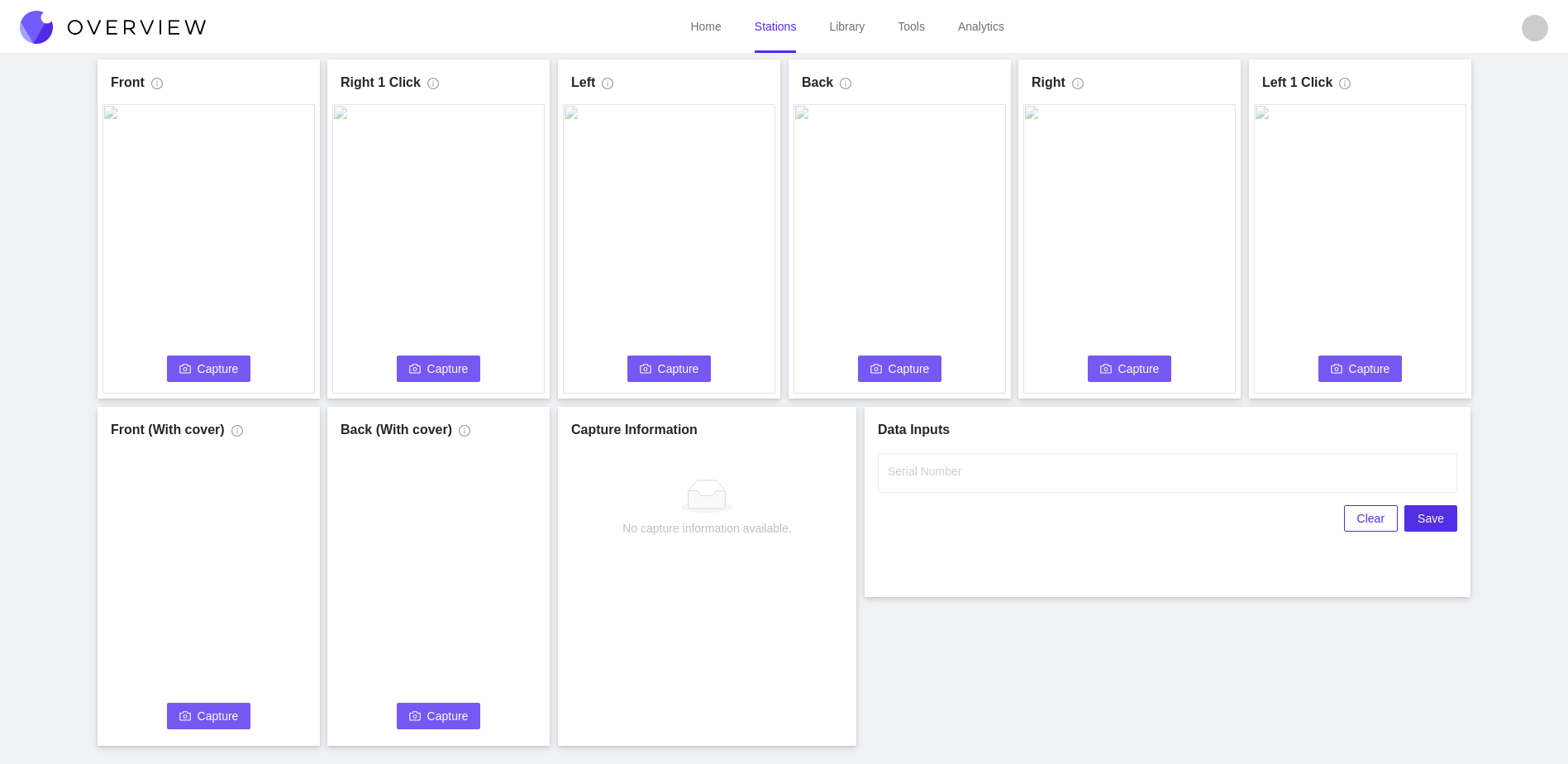
scroll to position [83, 0]
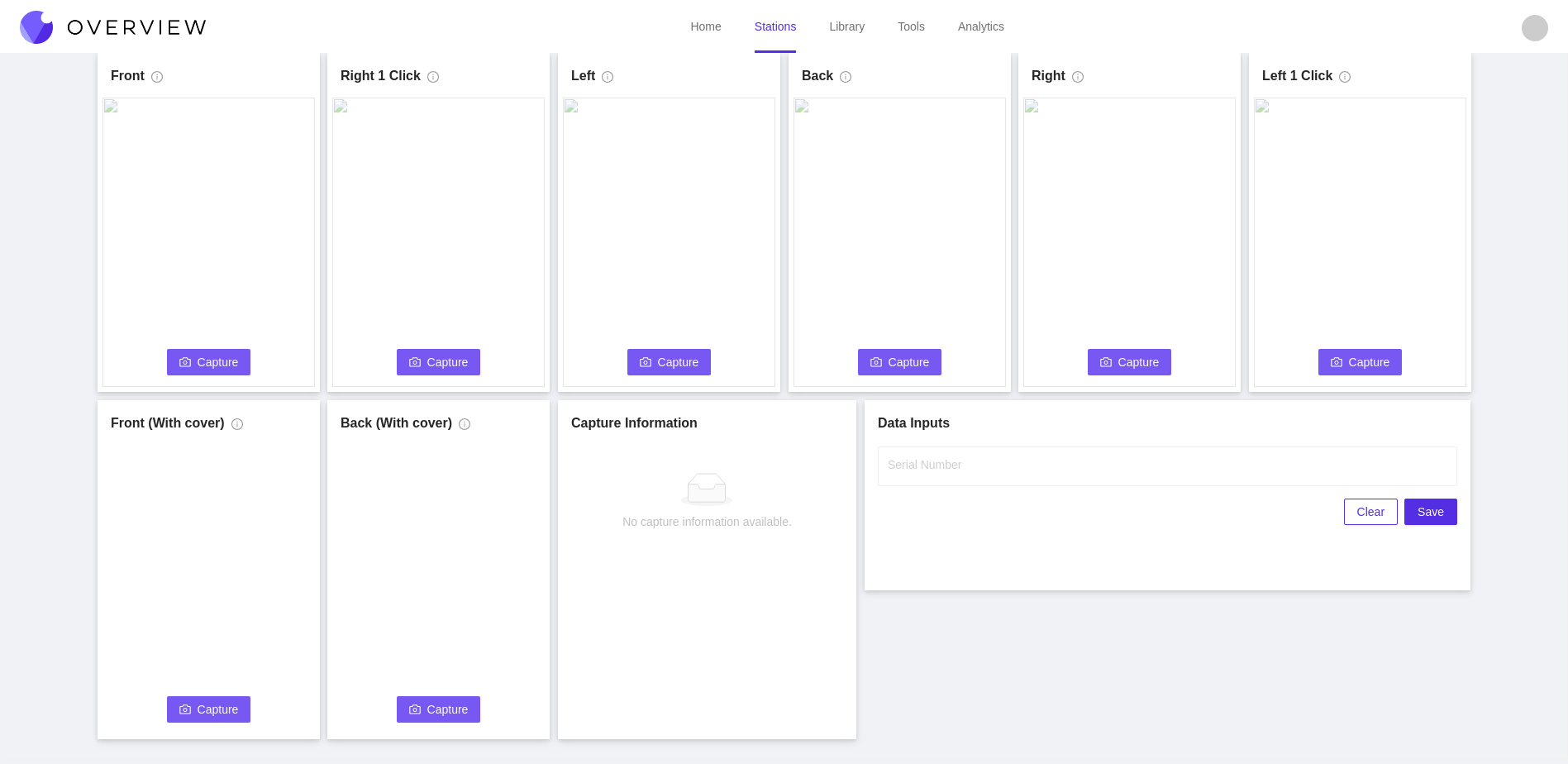
click at [222, 368] on span "Capture" at bounding box center [218, 362] width 41 height 18
click at [1025, 476] on input "Serial Number" at bounding box center [1167, 467] width 579 height 40
type input "25-5112"
click at [903, 662] on div "Front Capture in progress Connecting... Please wait for the camera to connect..…" at bounding box center [784, 395] width 1527 height 687
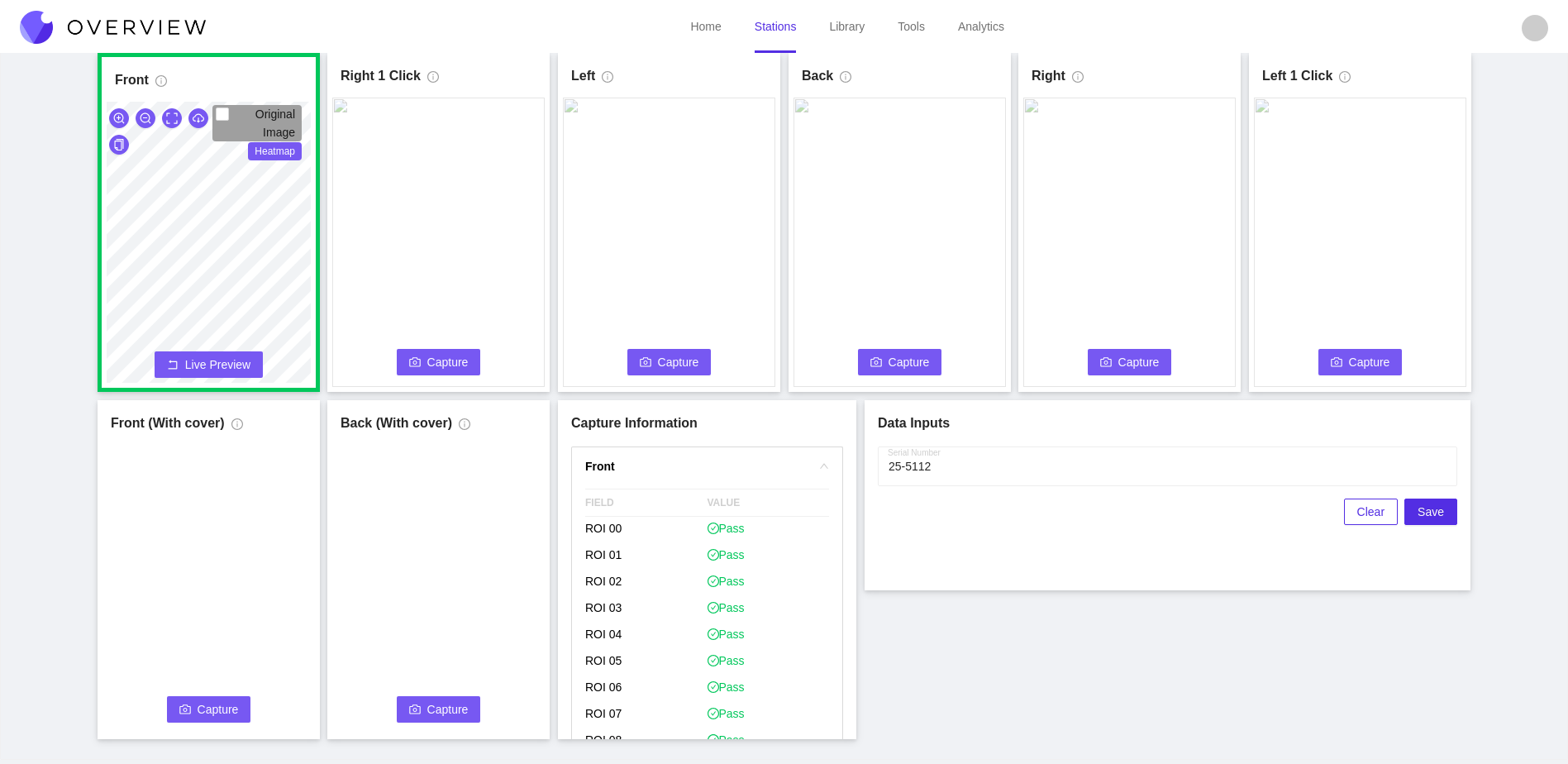
click at [429, 359] on span "Capture" at bounding box center [448, 362] width 41 height 18
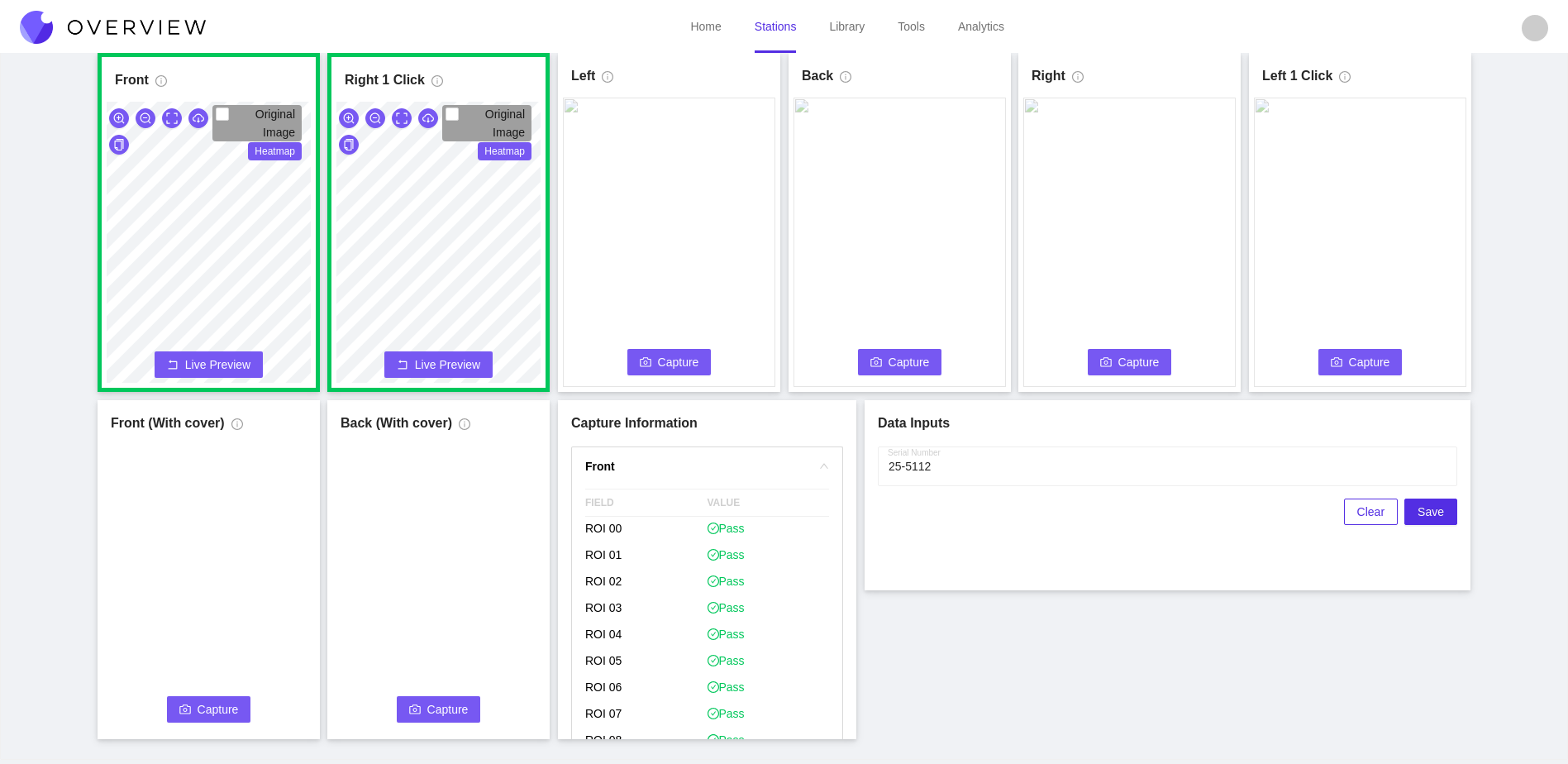
click at [646, 357] on icon "camera" at bounding box center [645, 362] width 12 height 9
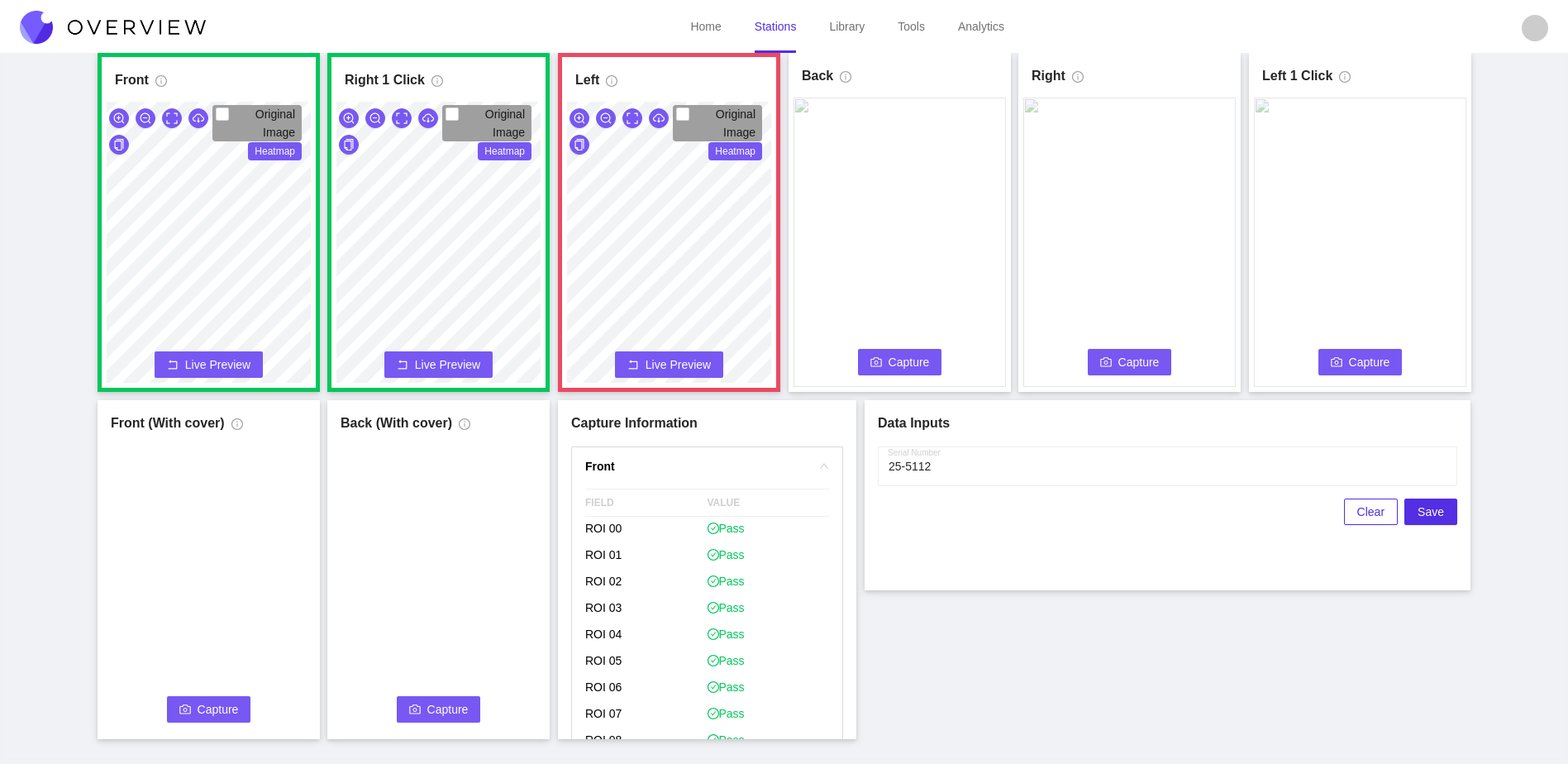
click at [877, 365] on icon "camera" at bounding box center [876, 362] width 12 height 12
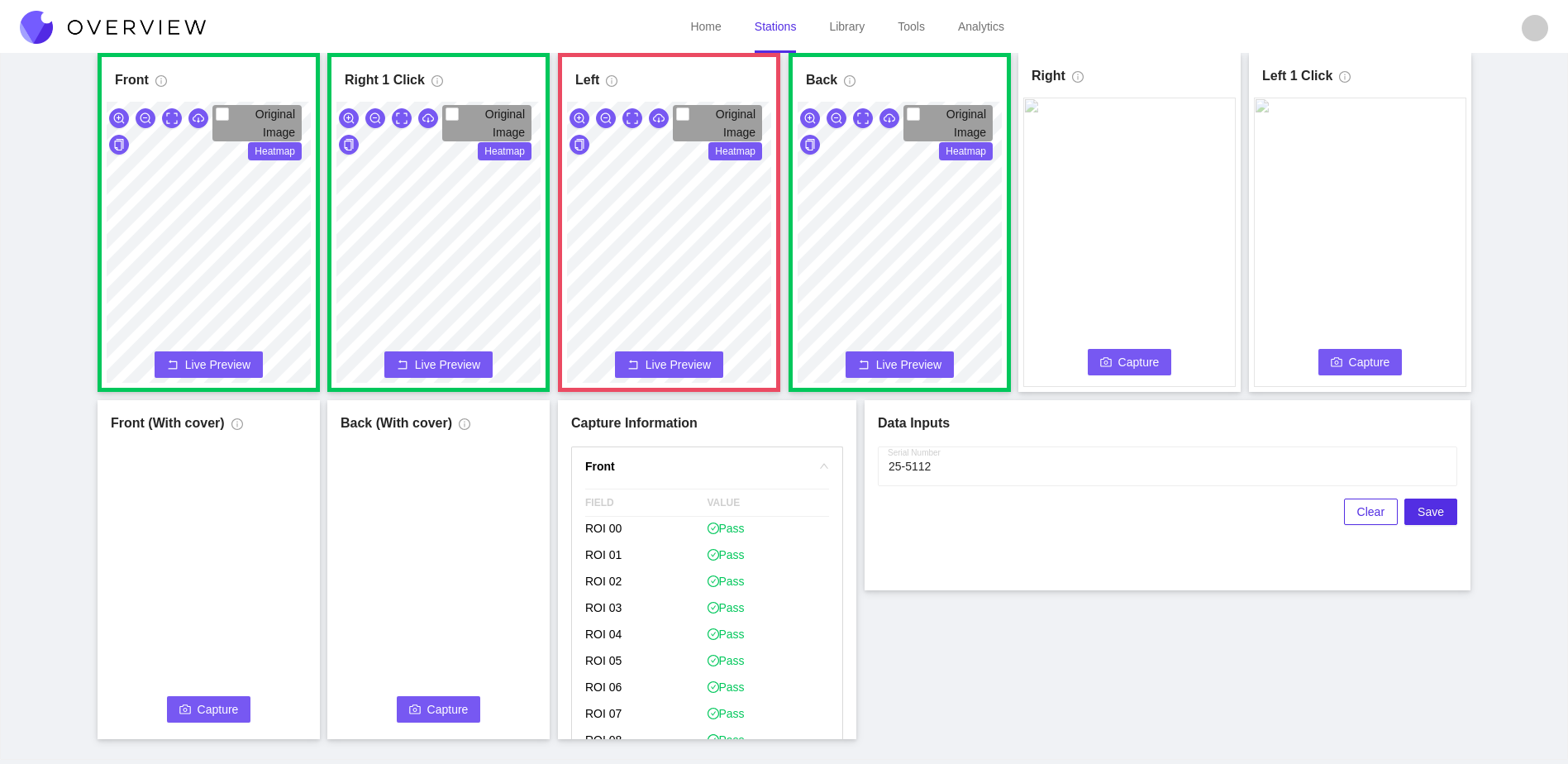
click at [1128, 359] on span "Capture" at bounding box center [1139, 362] width 41 height 18
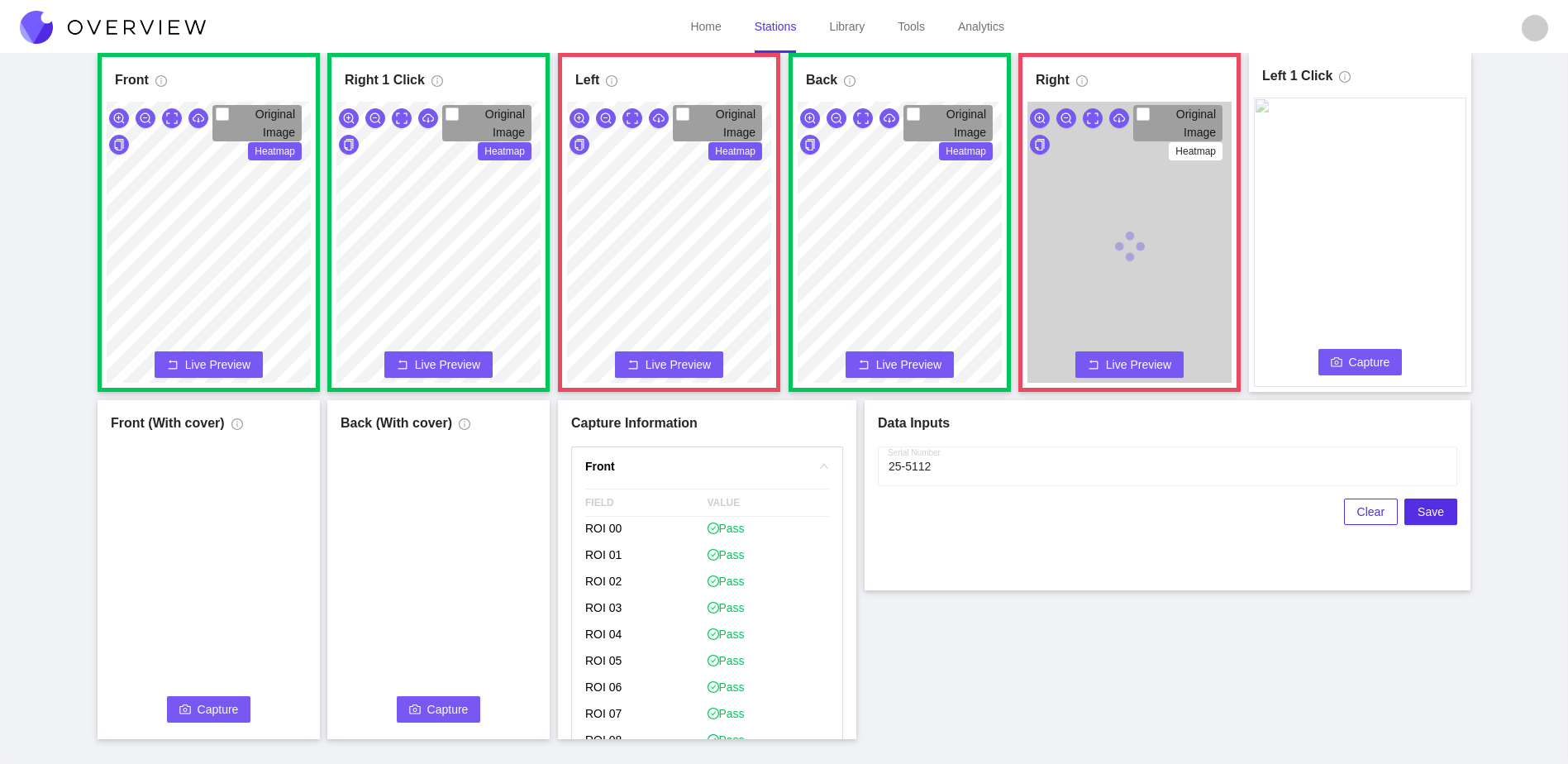
click at [1355, 358] on span "Capture" at bounding box center [1370, 362] width 41 height 18
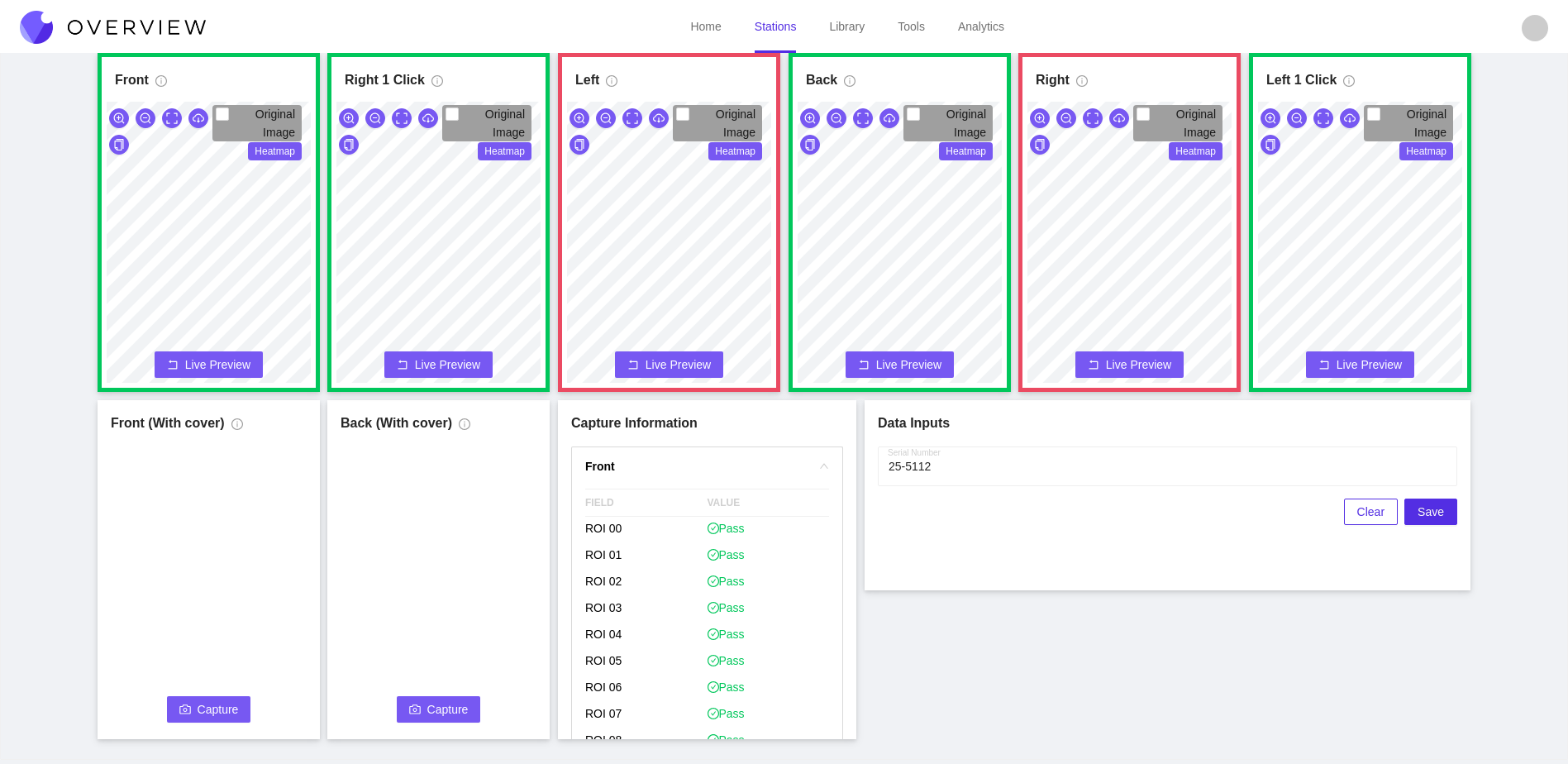
click at [1146, 359] on button "Live Preview" at bounding box center [1129, 365] width 109 height 27
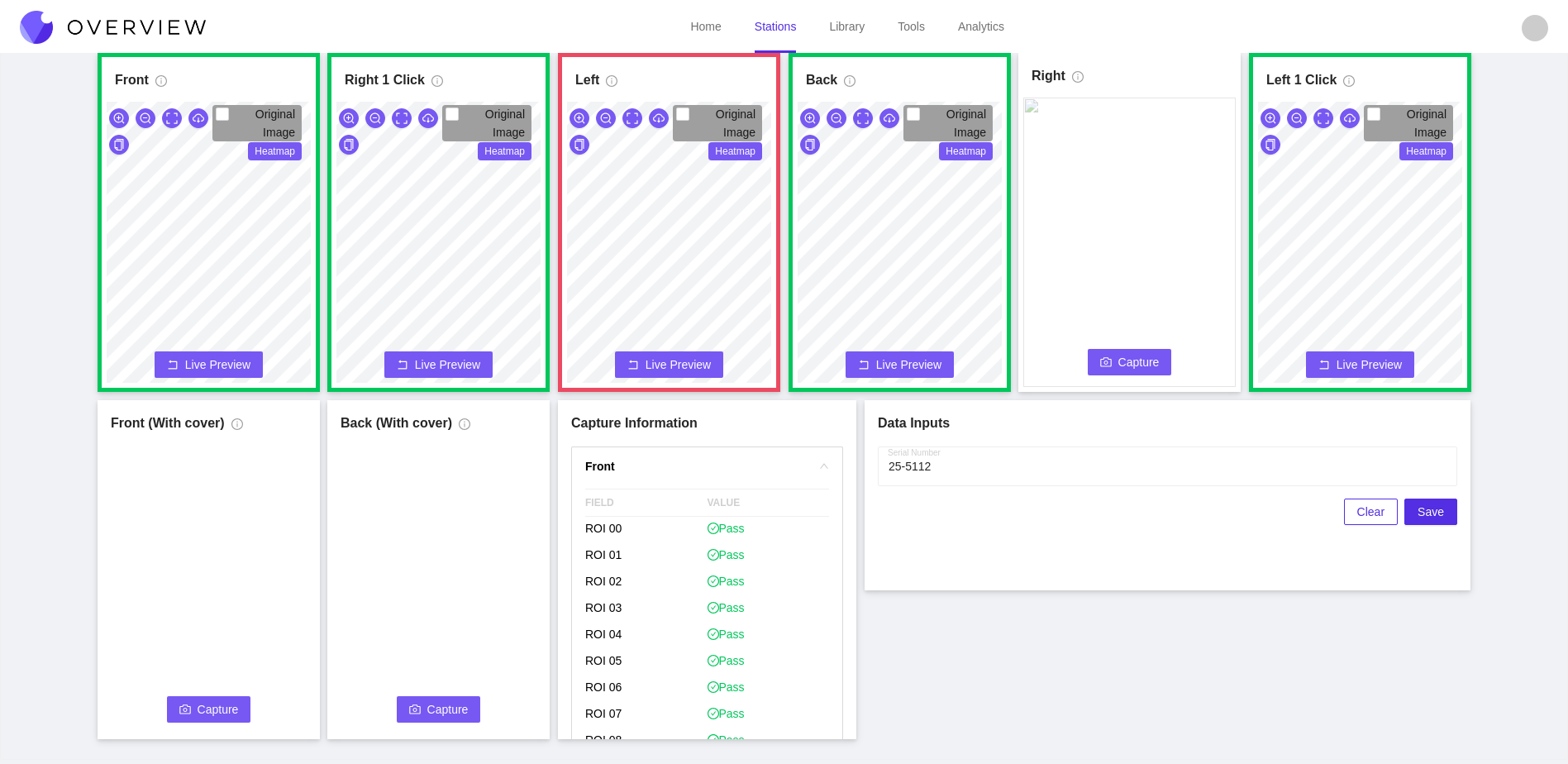
click at [1146, 362] on span "Capture" at bounding box center [1139, 362] width 41 height 18
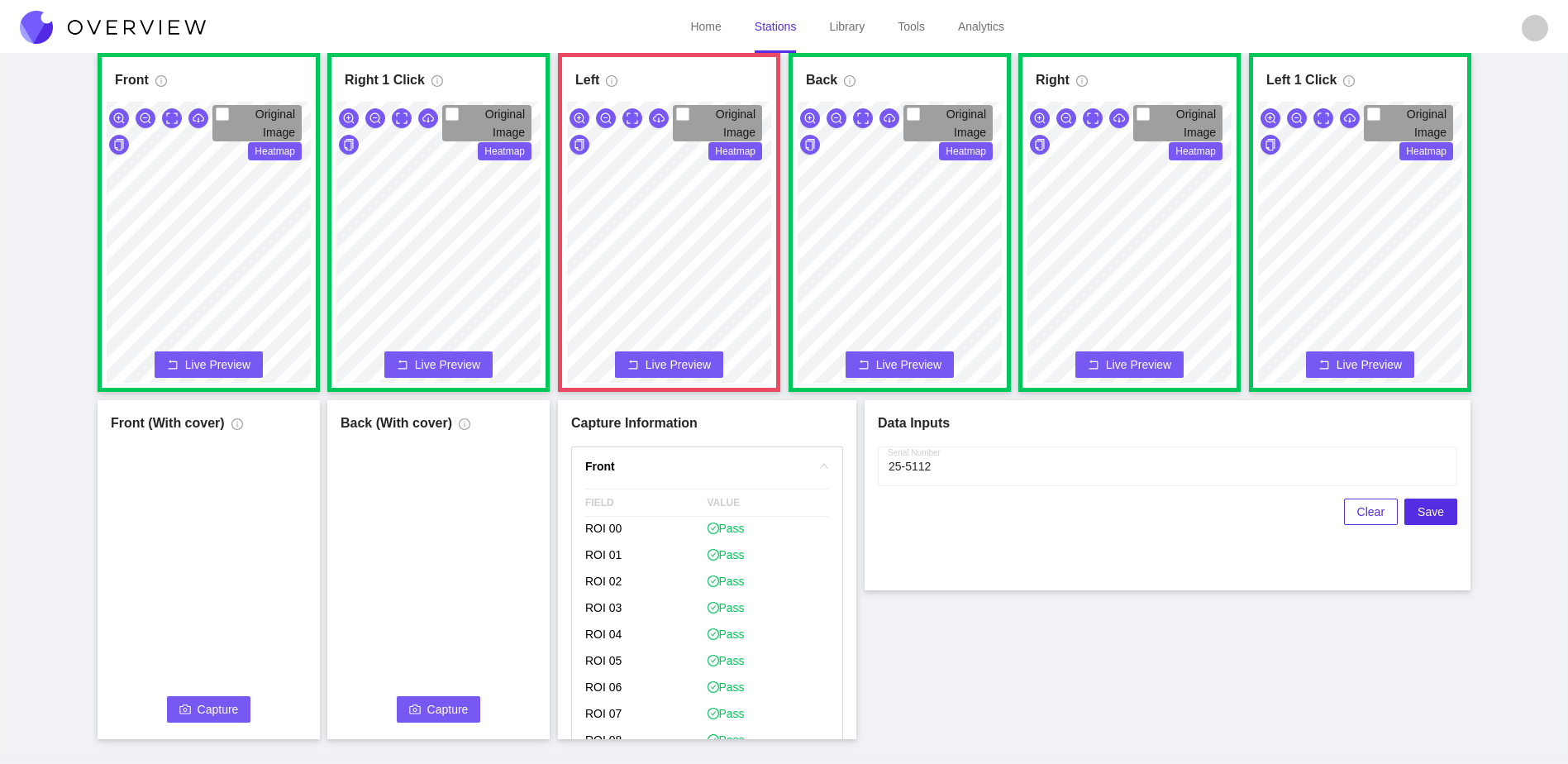
click at [189, 715] on span "camera" at bounding box center [185, 710] width 12 height 13
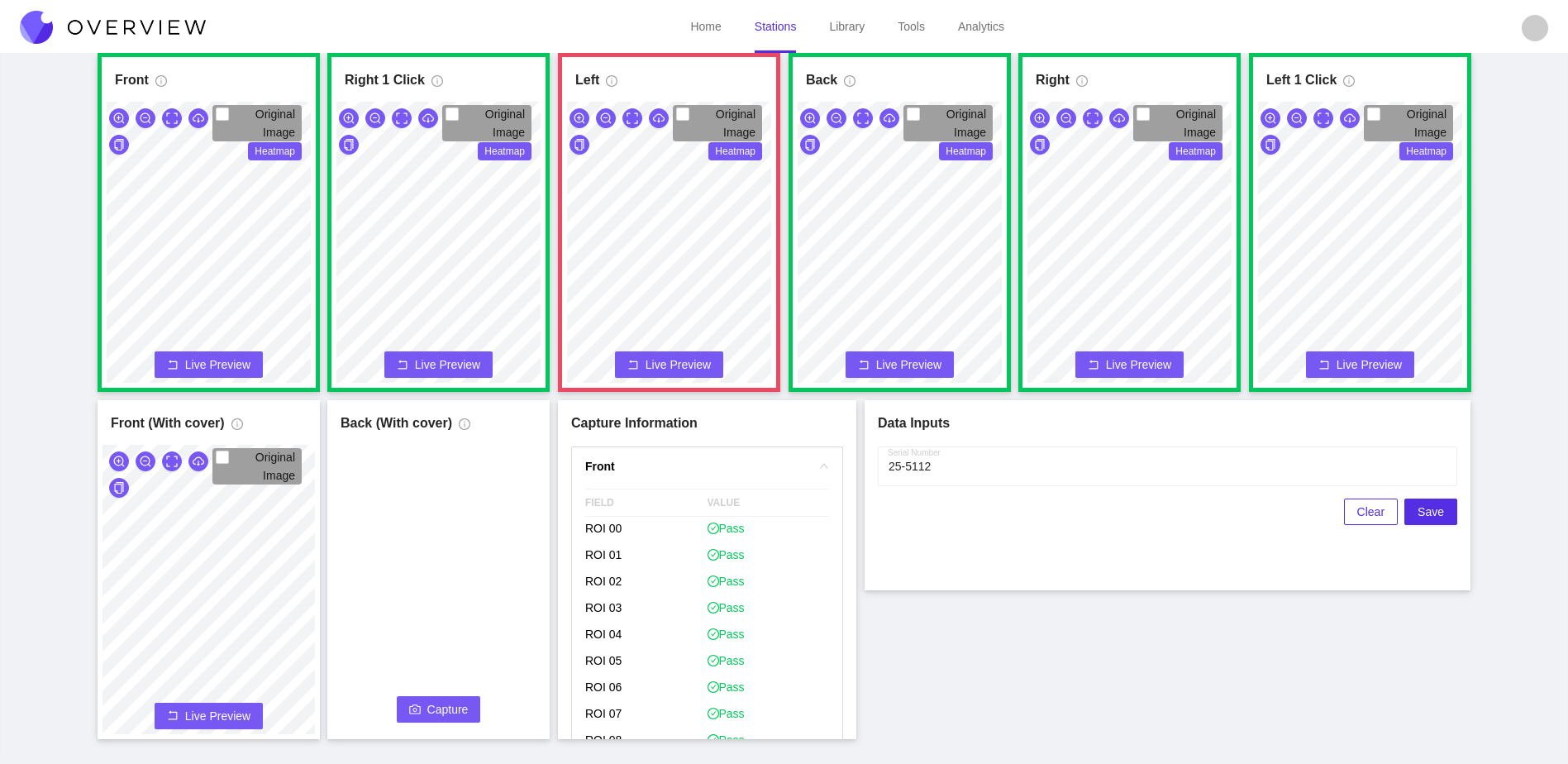
click at [436, 706] on span "Capture" at bounding box center [448, 710] width 41 height 18
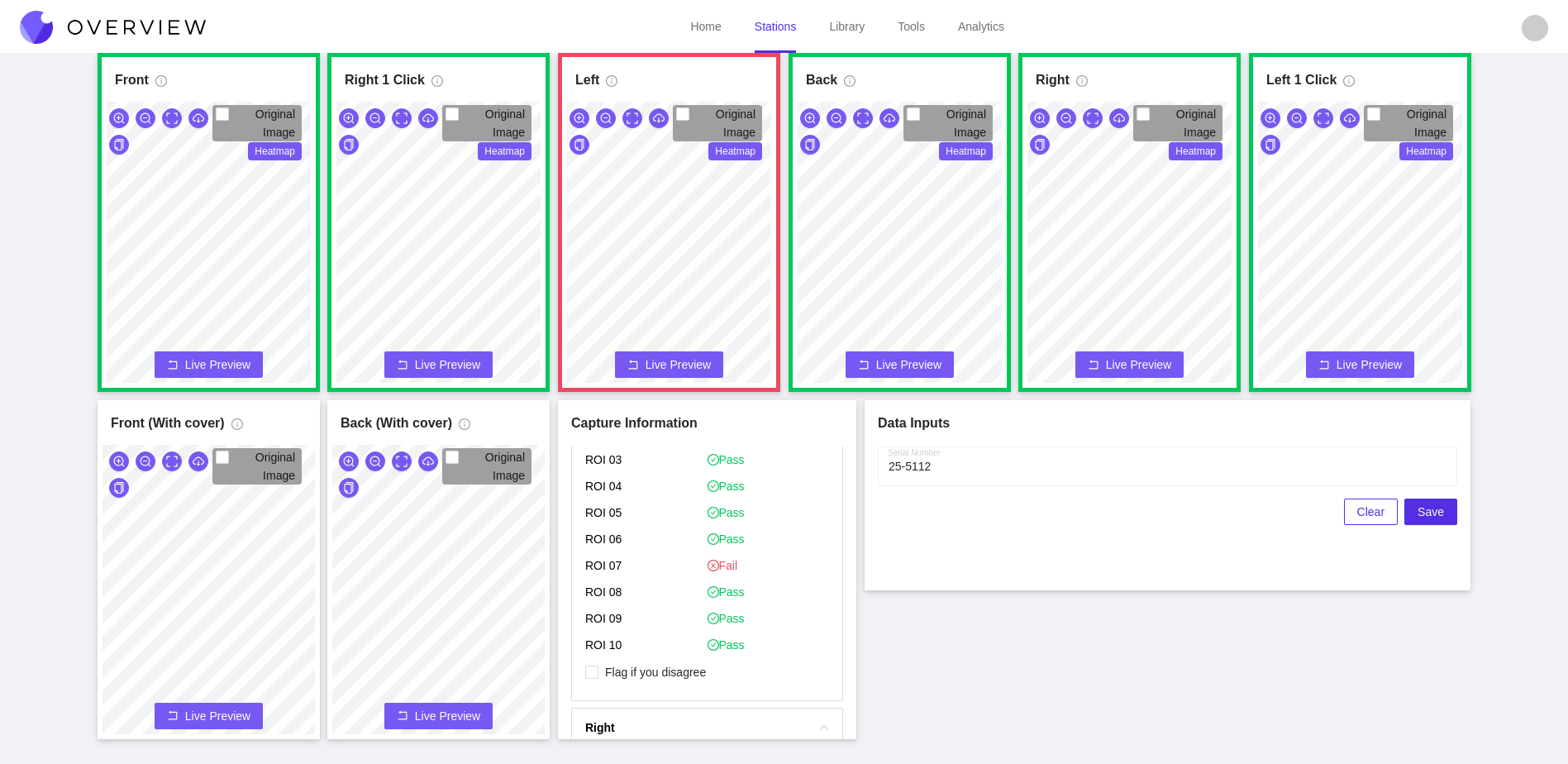
scroll to position [827, 0]
click at [697, 671] on span "Flag if you disagree" at bounding box center [656, 667] width 114 height 17
click at [599, 671] on input "Flag if you disagree" at bounding box center [592, 667] width 13 height 13
checkbox input "true"
click at [1444, 510] on button "Save" at bounding box center [1430, 512] width 53 height 27
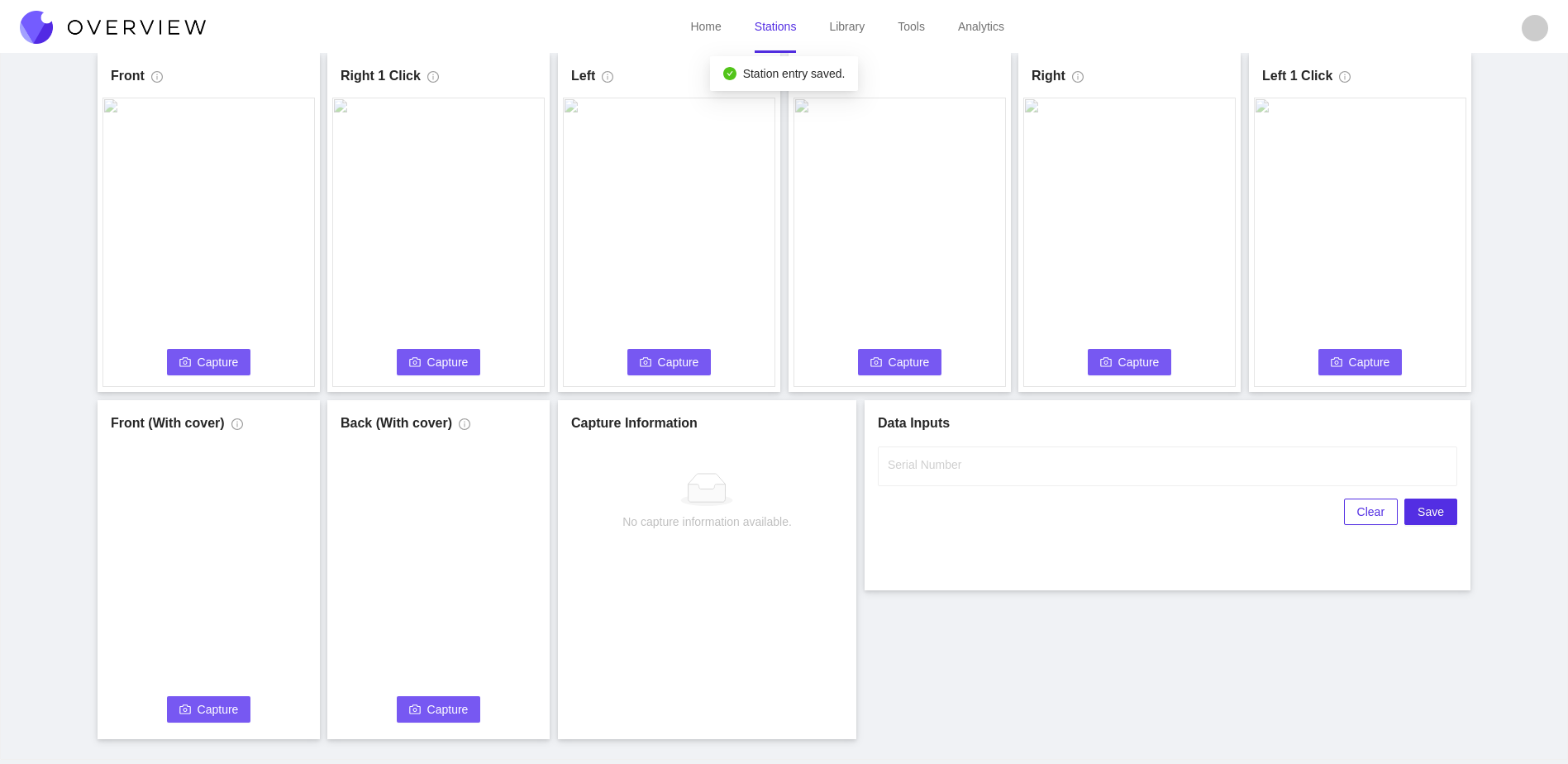
scroll to position [0, 0]
click at [209, 359] on span "Capture" at bounding box center [218, 362] width 41 height 18
click at [928, 468] on label "Serial Number" at bounding box center [925, 465] width 74 height 17
click at [928, 468] on input "Serial Number" at bounding box center [1167, 467] width 579 height 40
type input "25-5113"
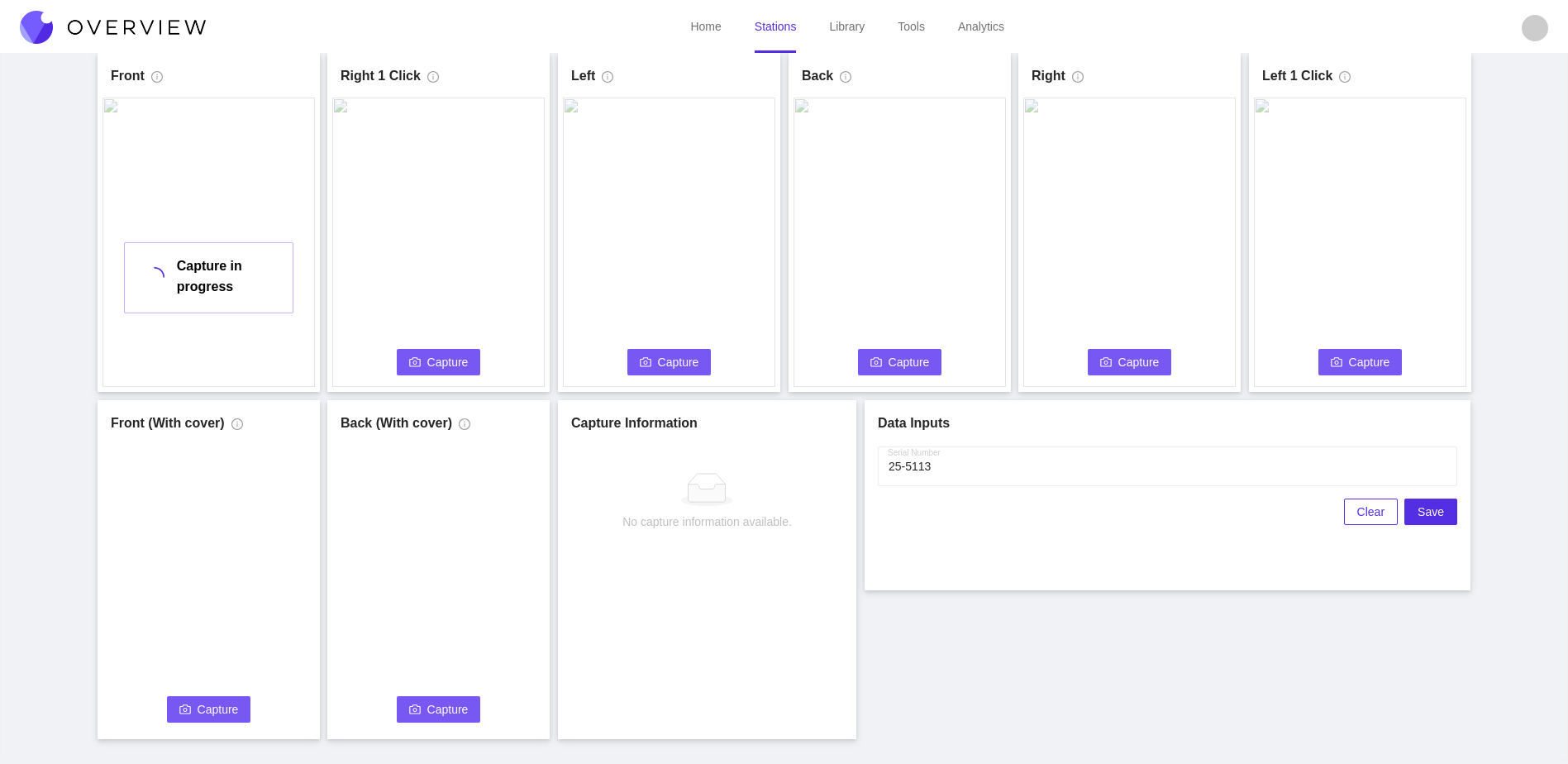
click at [935, 624] on div "Front Capture in progress Connecting... Please wait for the camera to connect..…" at bounding box center [784, 395] width 1527 height 687
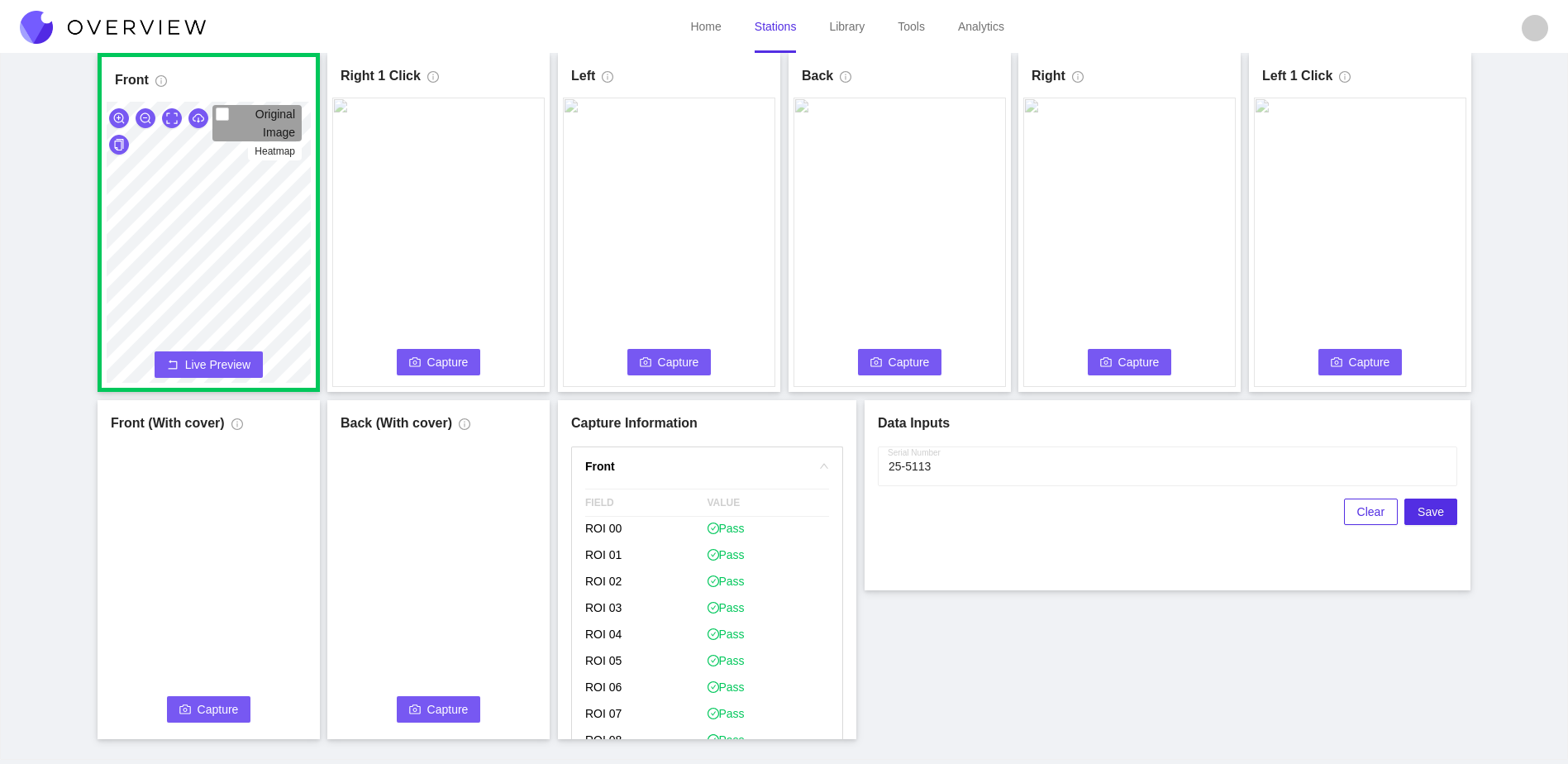
click at [457, 366] on span "Capture" at bounding box center [448, 362] width 41 height 18
click at [675, 359] on span "Capture" at bounding box center [678, 362] width 41 height 18
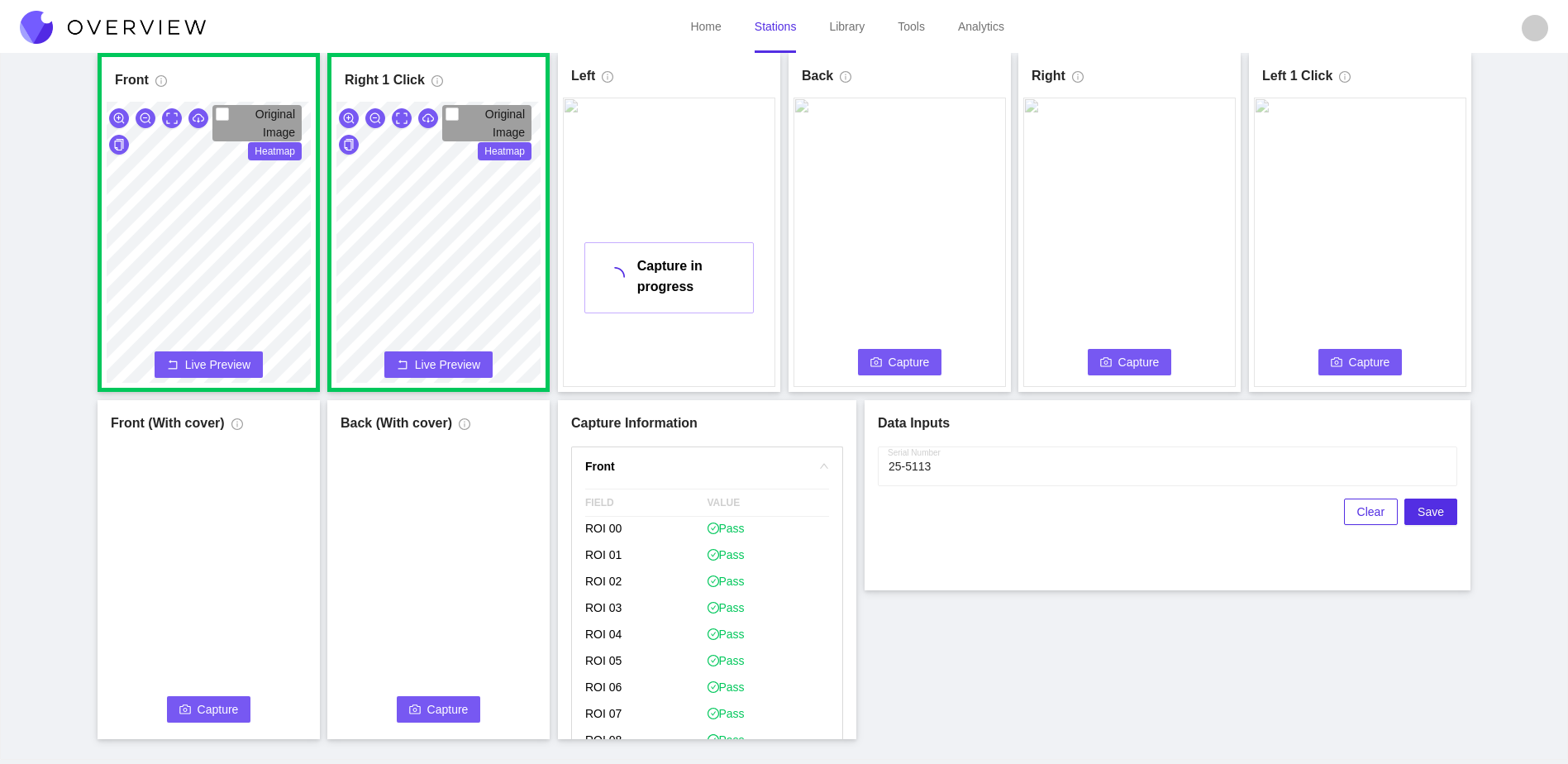
click at [868, 357] on button "Capture" at bounding box center [900, 362] width 85 height 27
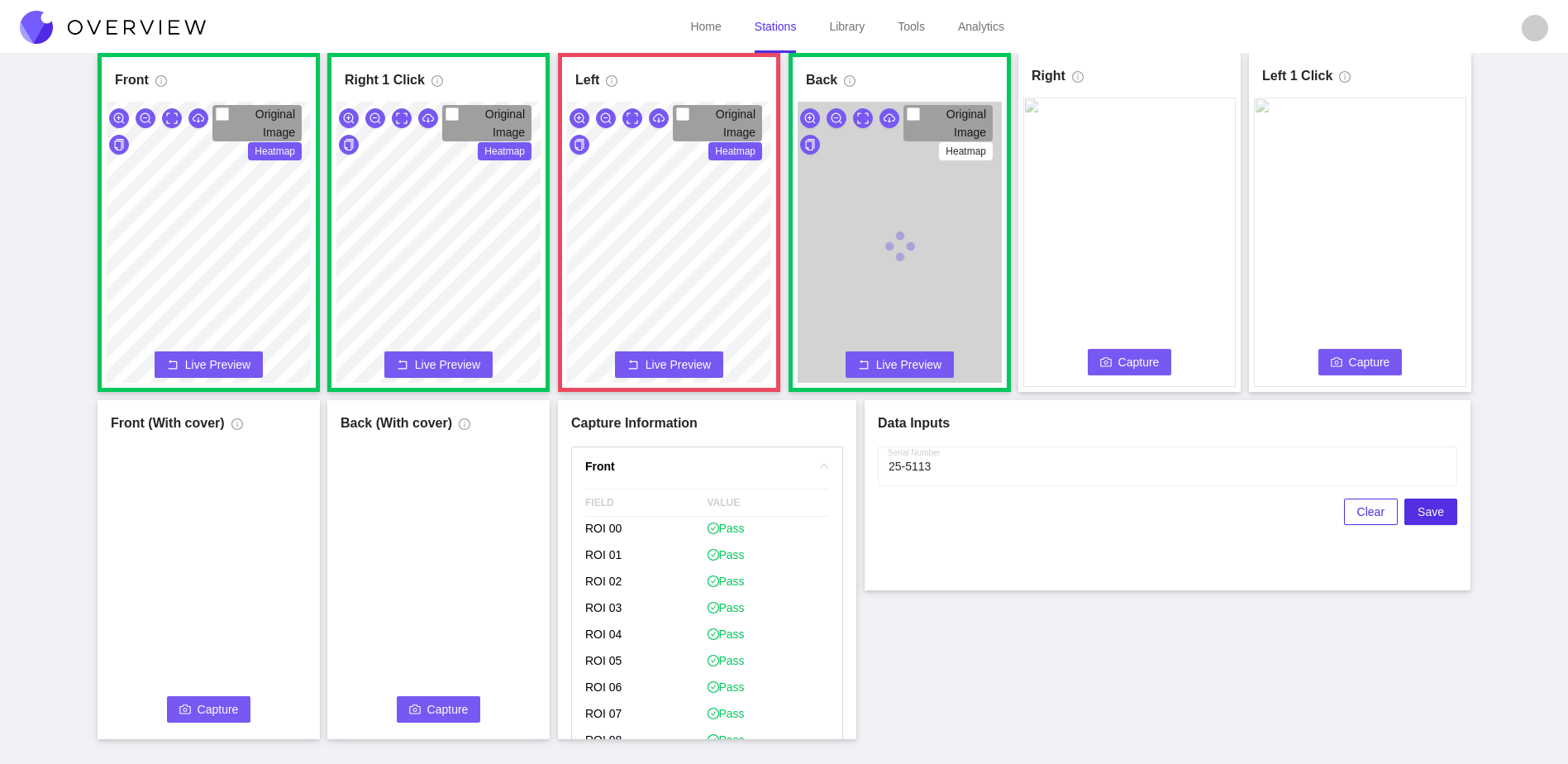
click at [1123, 357] on span "Capture" at bounding box center [1139, 362] width 41 height 18
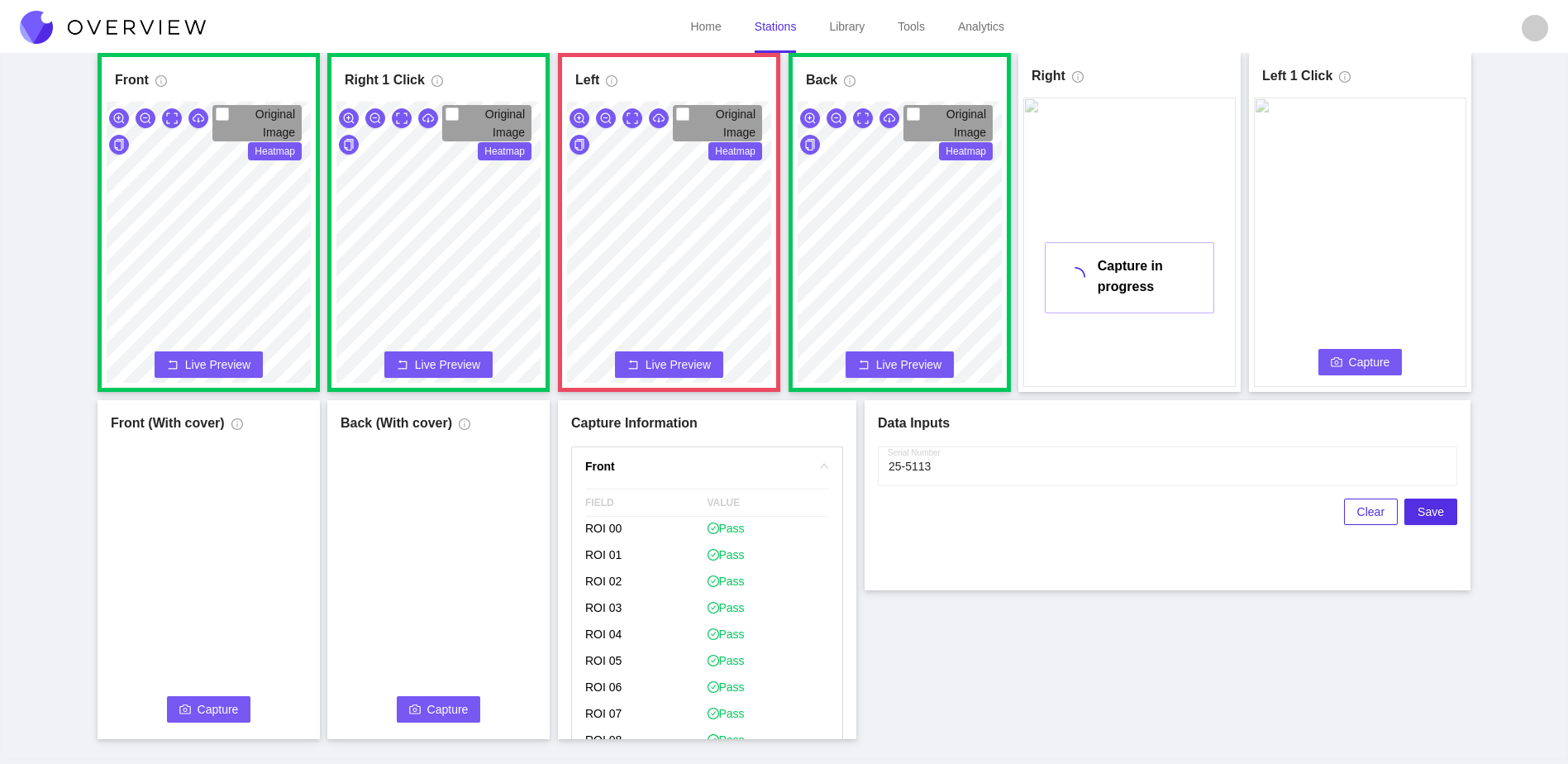
click at [1344, 356] on button "Capture" at bounding box center [1361, 362] width 85 height 27
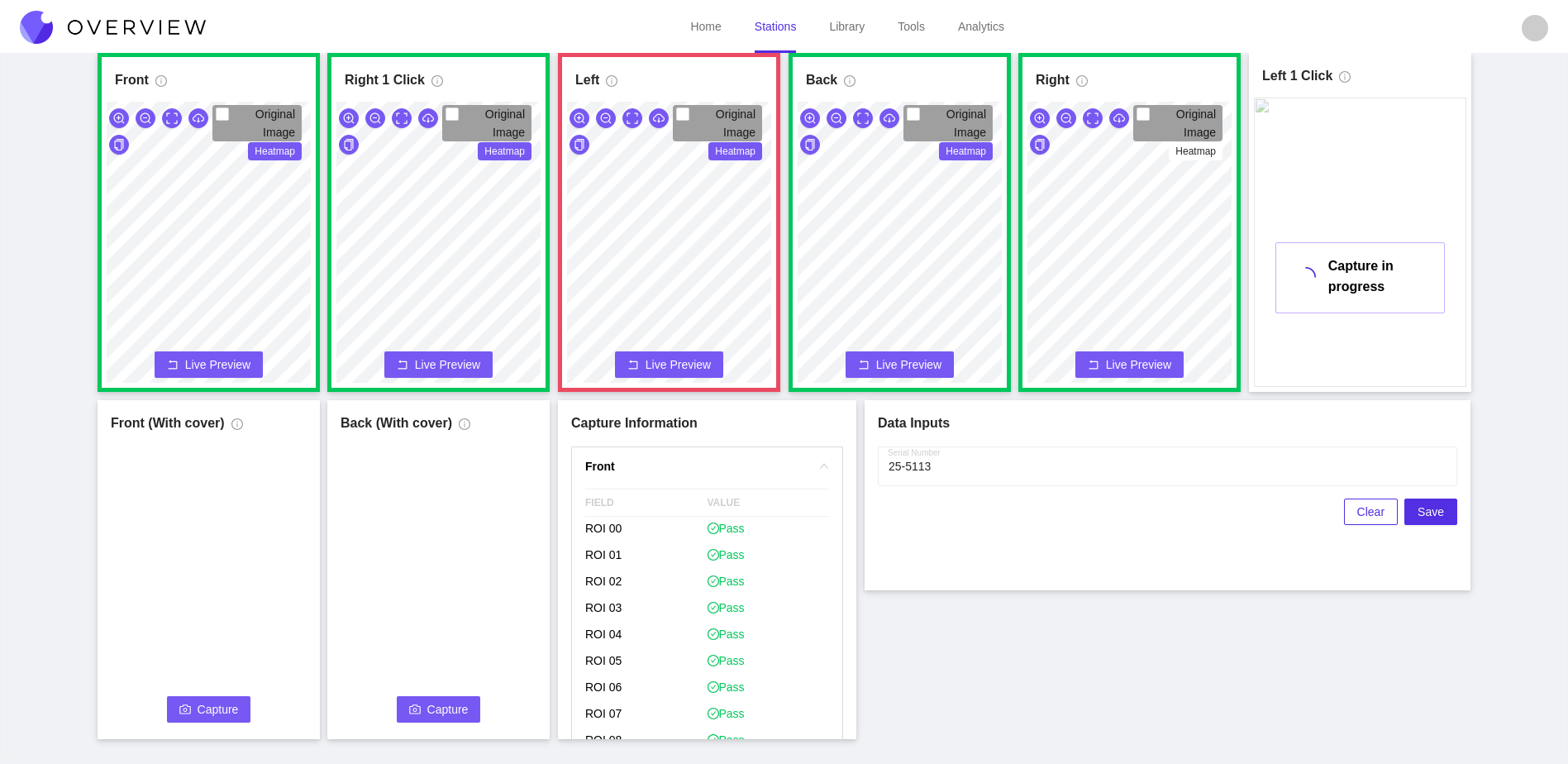
click at [778, 402] on div "Front Original Image Heatmap Capture Connecting... Please wait for the camera t…" at bounding box center [784, 395] width 1527 height 687
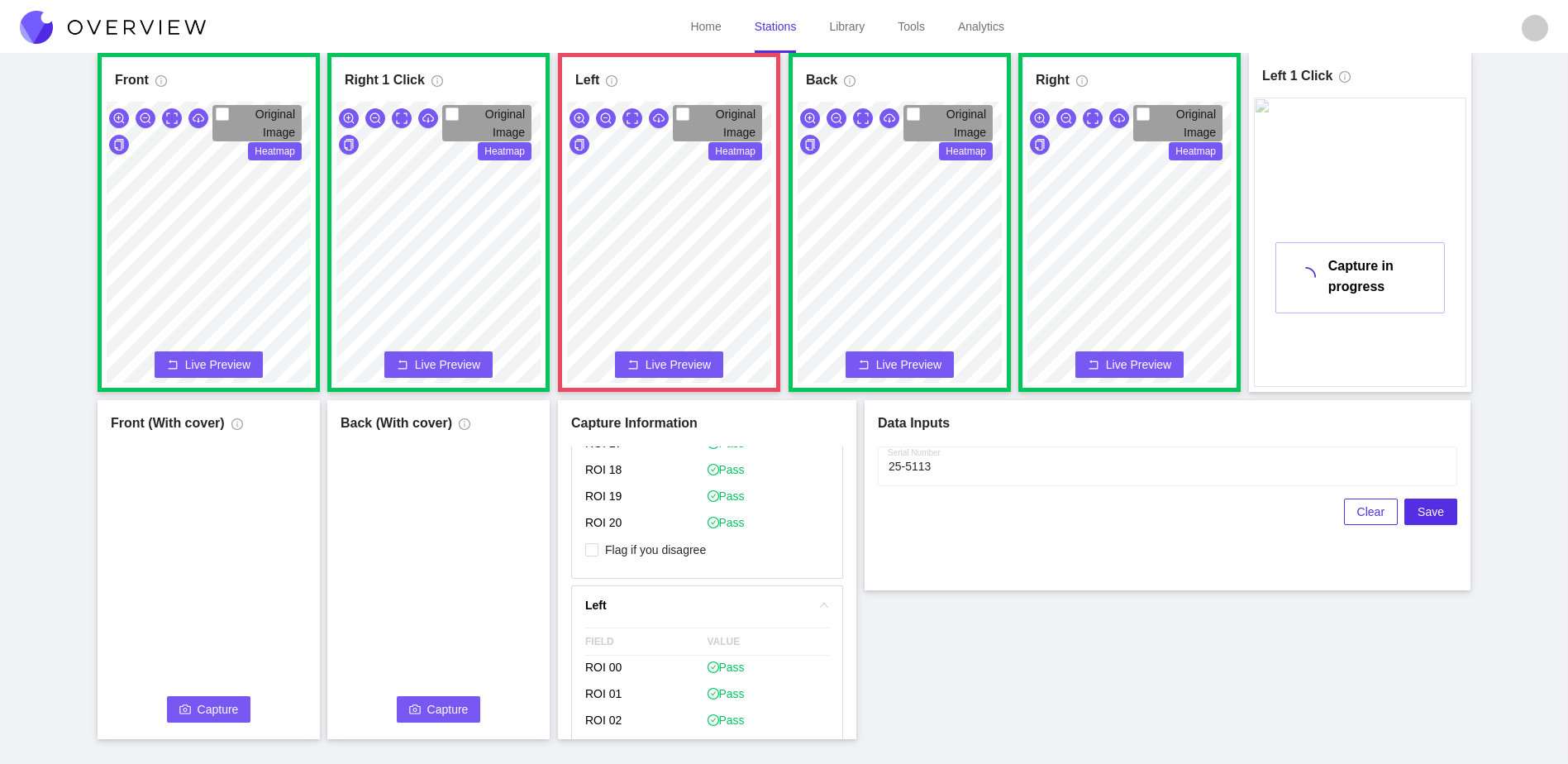
scroll to position [827, 0]
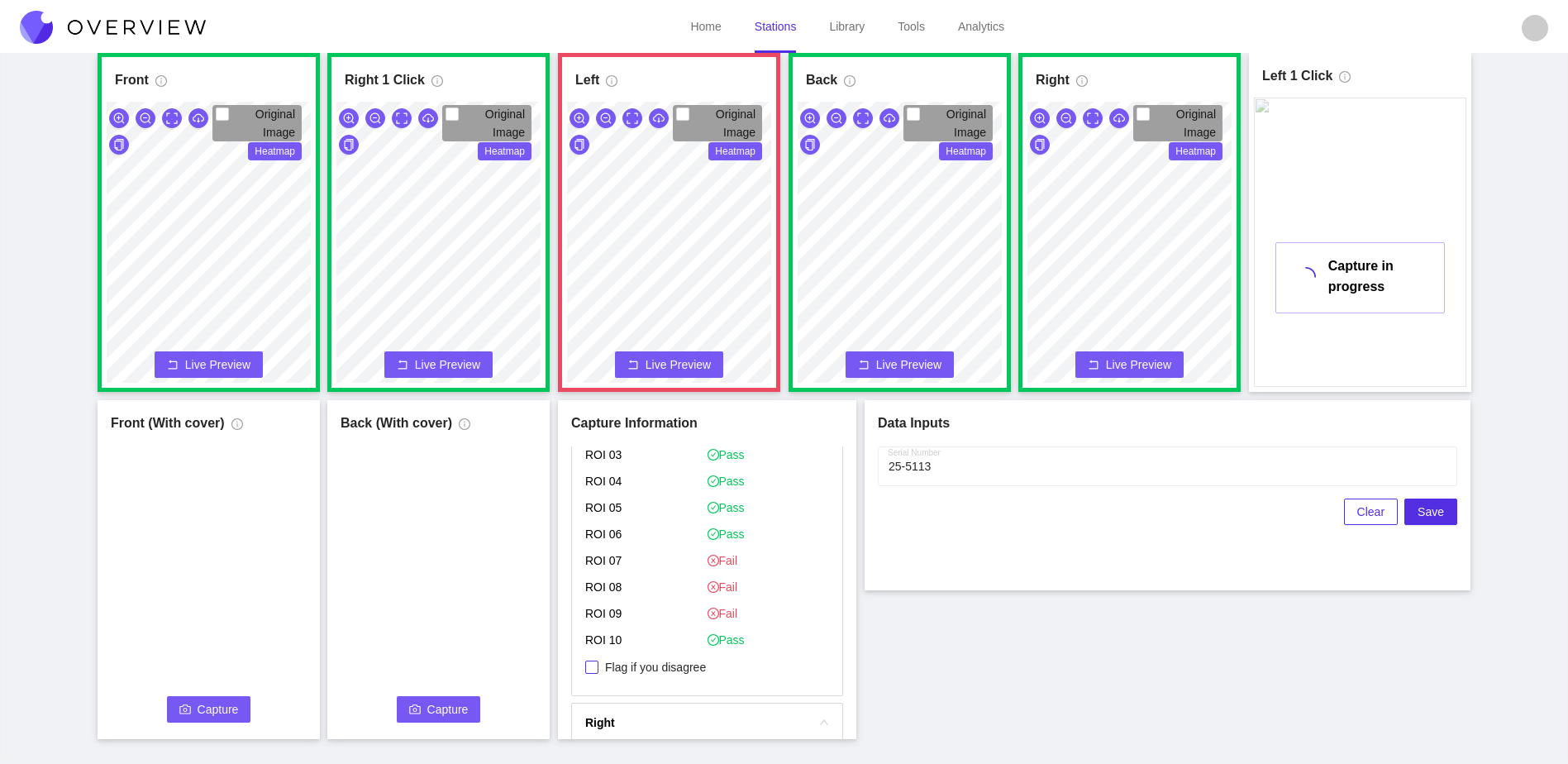
click at [652, 660] on span "Flag if you disagree" at bounding box center [656, 667] width 114 height 17
click at [599, 661] on input "Flag if you disagree" at bounding box center [592, 667] width 13 height 13
checkbox input "true"
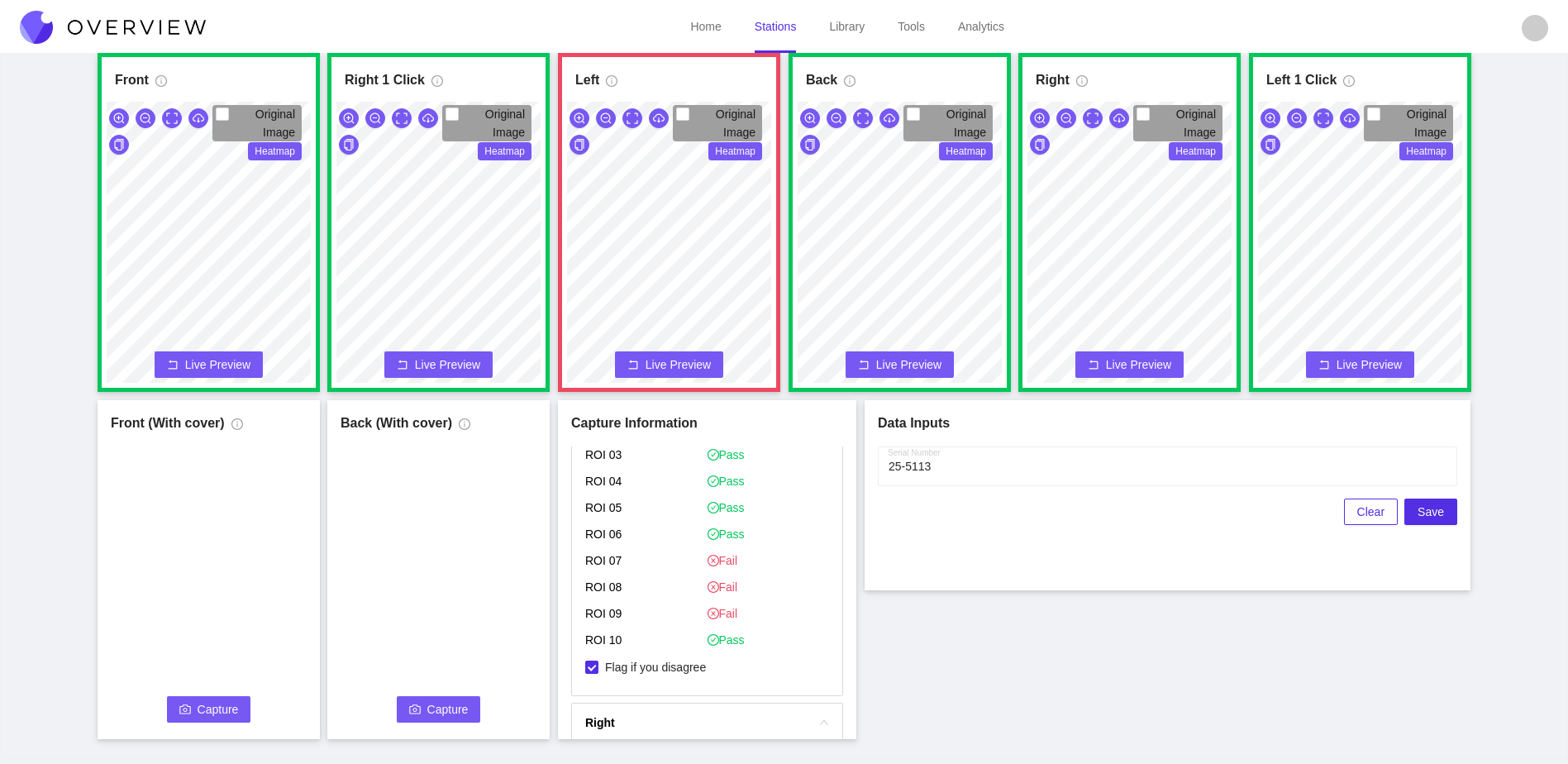
click at [200, 710] on span "Capture" at bounding box center [218, 710] width 41 height 18
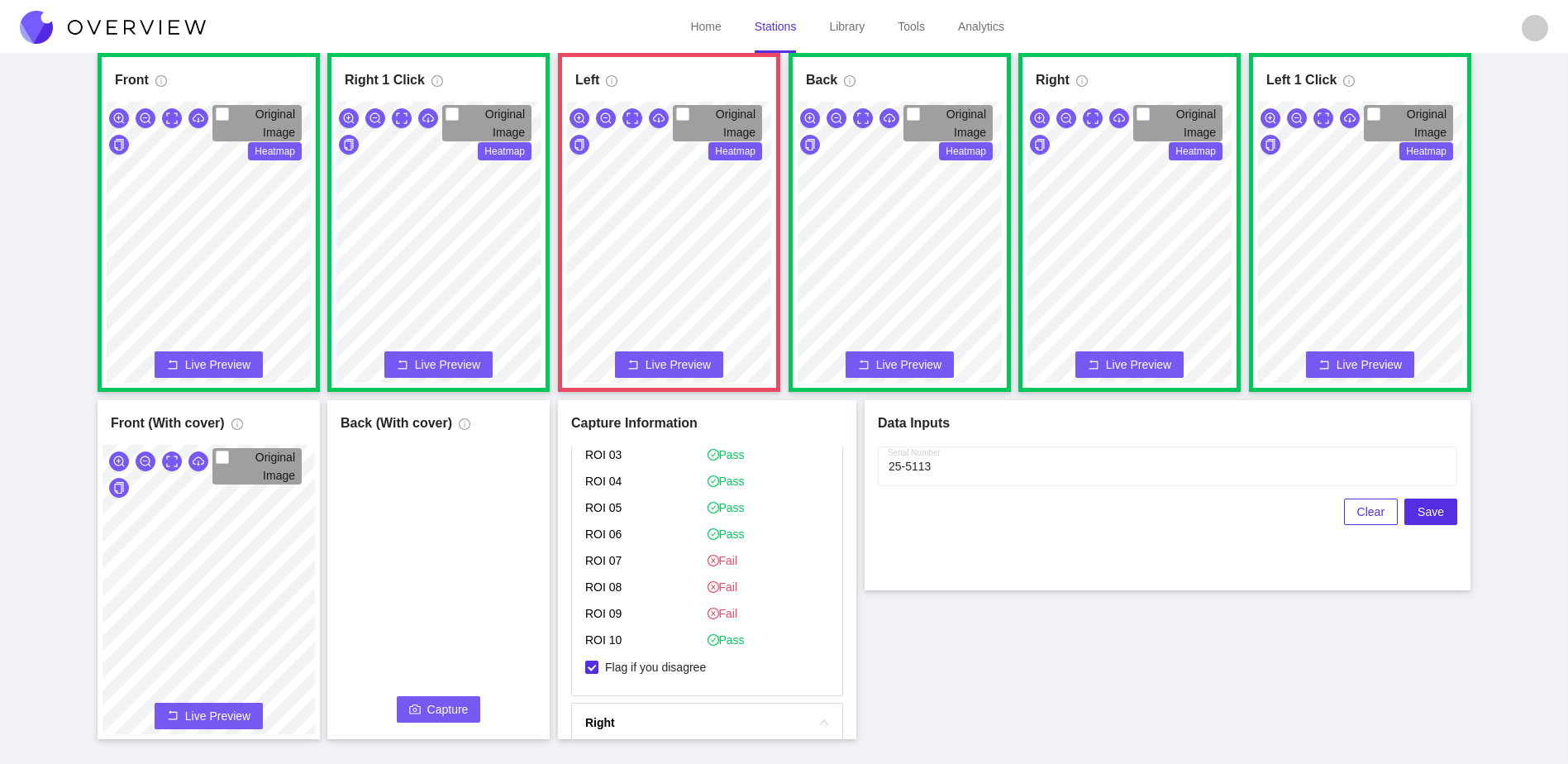
click at [457, 714] on span "Capture" at bounding box center [448, 710] width 41 height 18
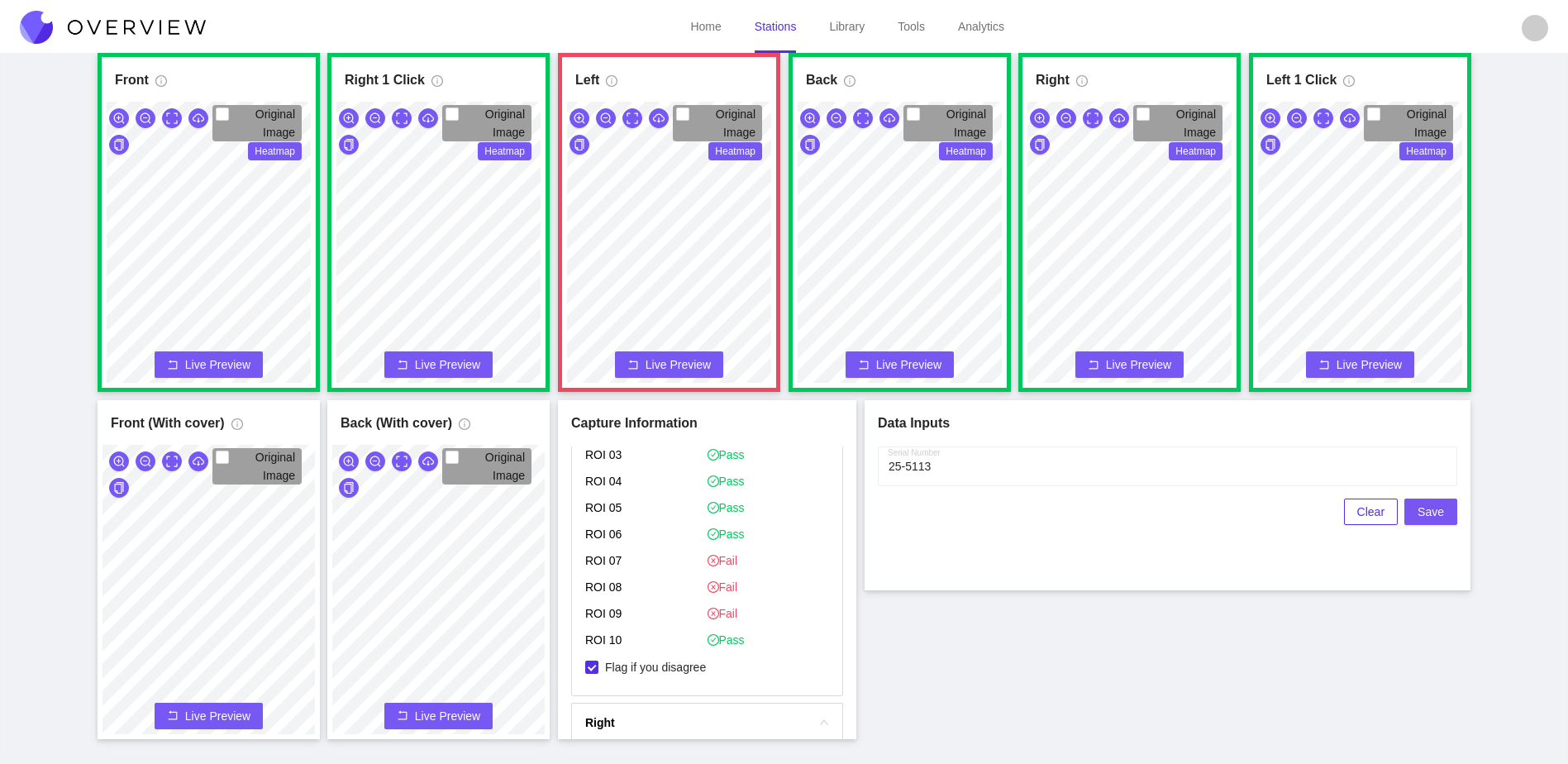
click at [1427, 511] on span "Save" at bounding box center [1431, 512] width 27 height 18
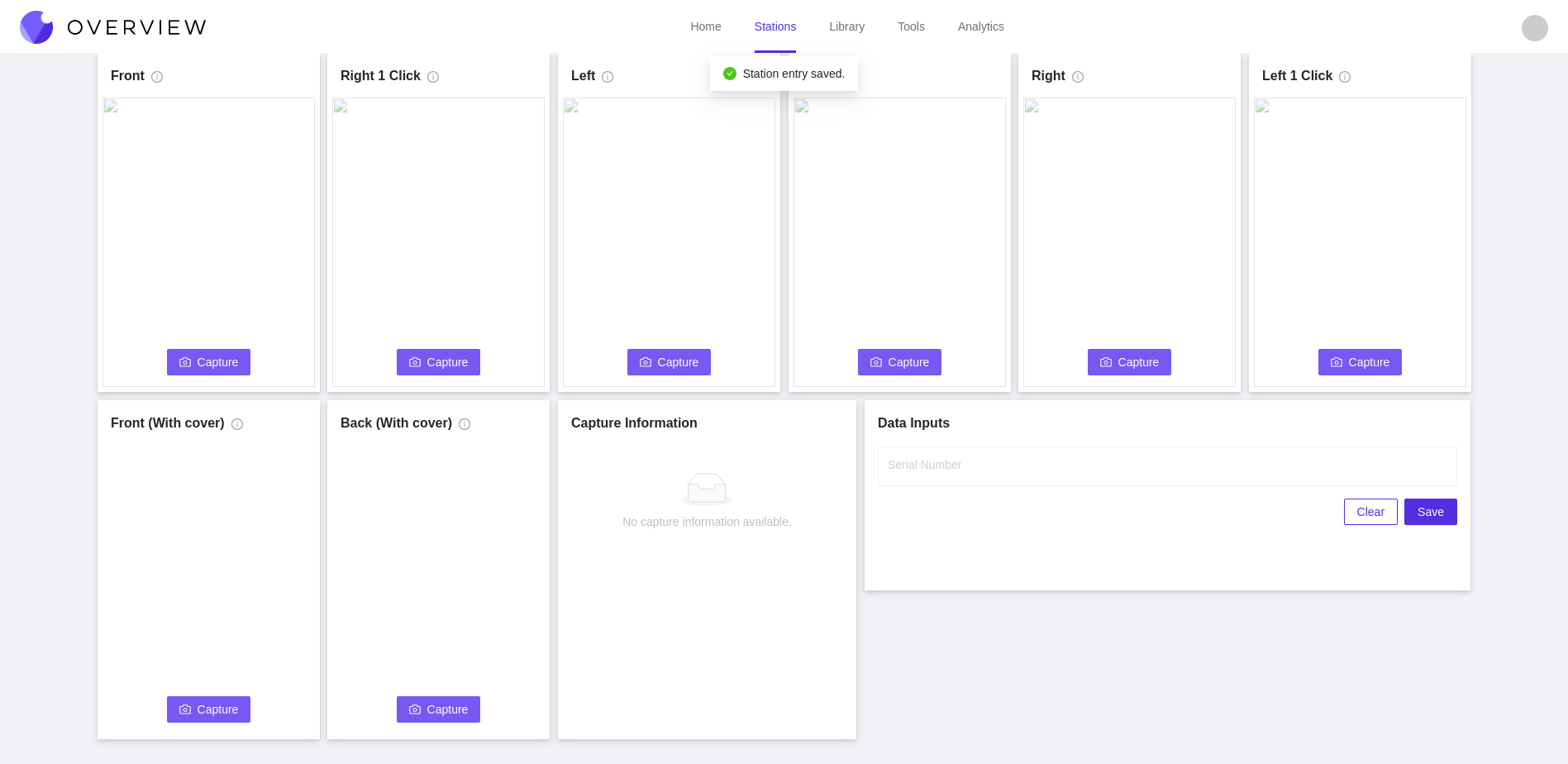
scroll to position [0, 0]
drag, startPoint x: 186, startPoint y: 363, endPoint x: 507, endPoint y: 416, distance: 325.3
click at [186, 363] on icon "camera" at bounding box center [185, 362] width 12 height 12
click at [1047, 461] on input "Serial Number" at bounding box center [1167, 467] width 579 height 40
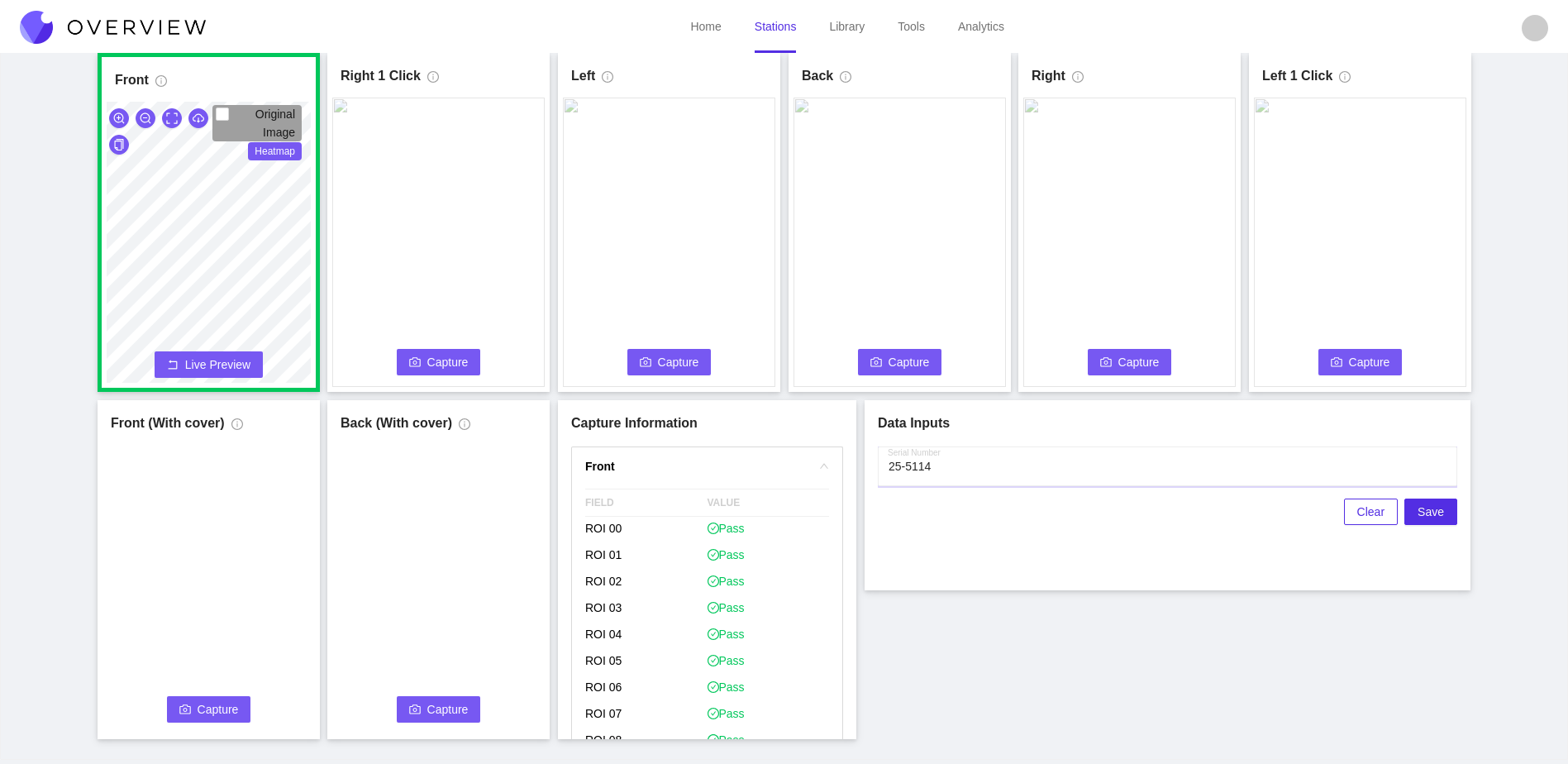
type input "25-5114"
click at [457, 364] on span "Capture" at bounding box center [448, 362] width 41 height 18
click at [681, 359] on span "Capture" at bounding box center [678, 362] width 41 height 18
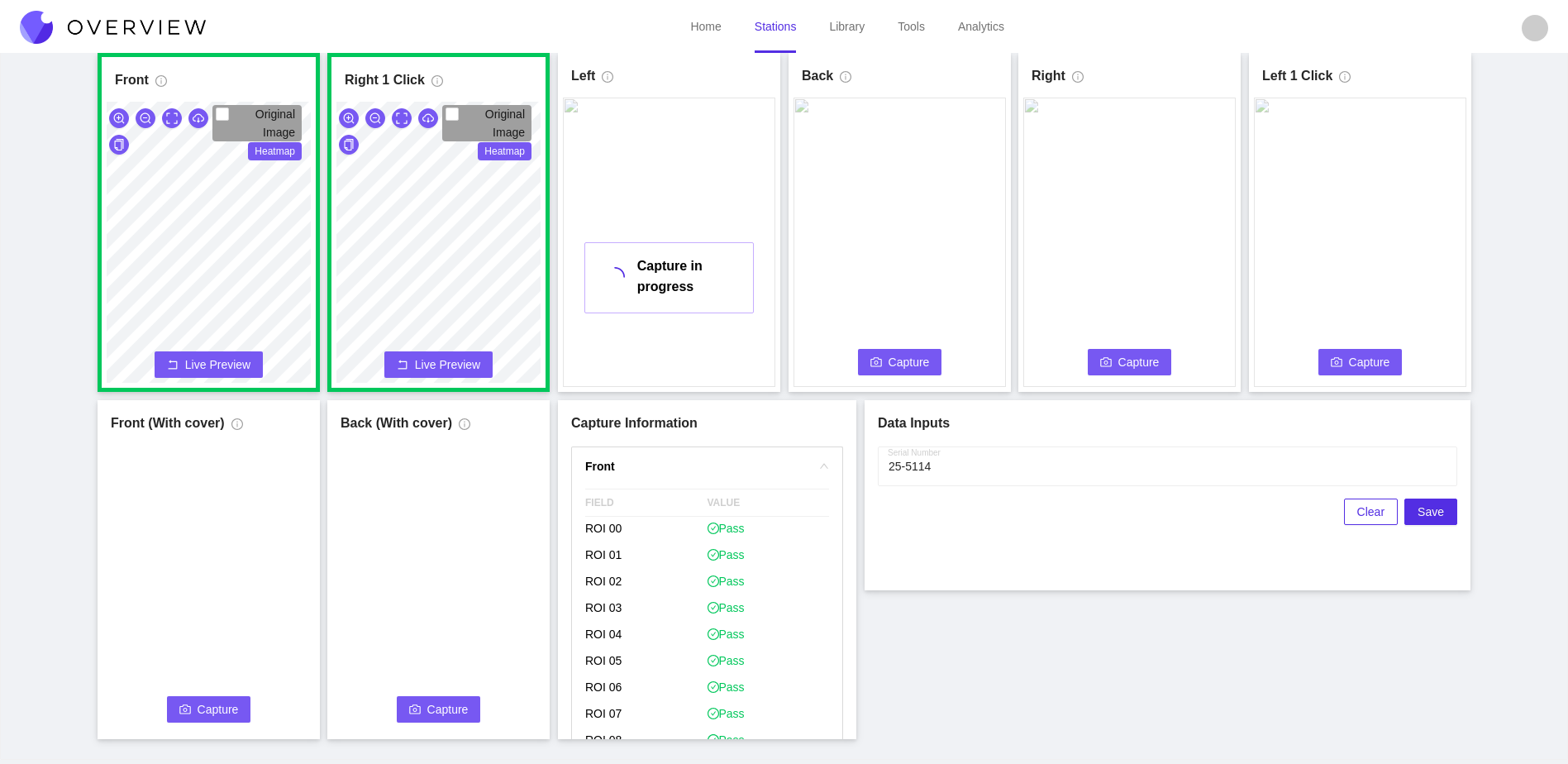
click at [887, 359] on button "Capture" at bounding box center [900, 362] width 85 height 27
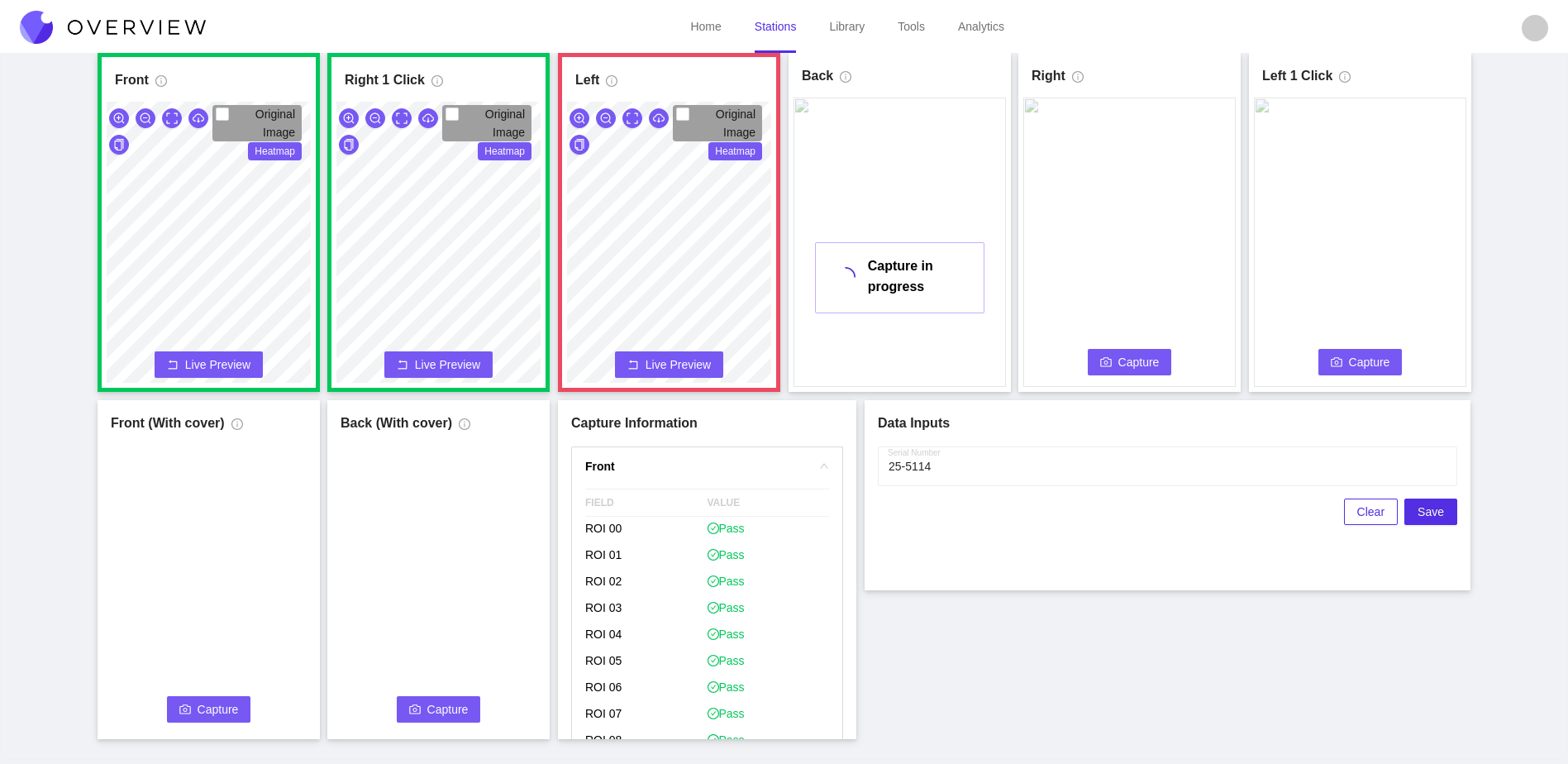
click at [1113, 363] on button "Capture" at bounding box center [1129, 362] width 85 height 27
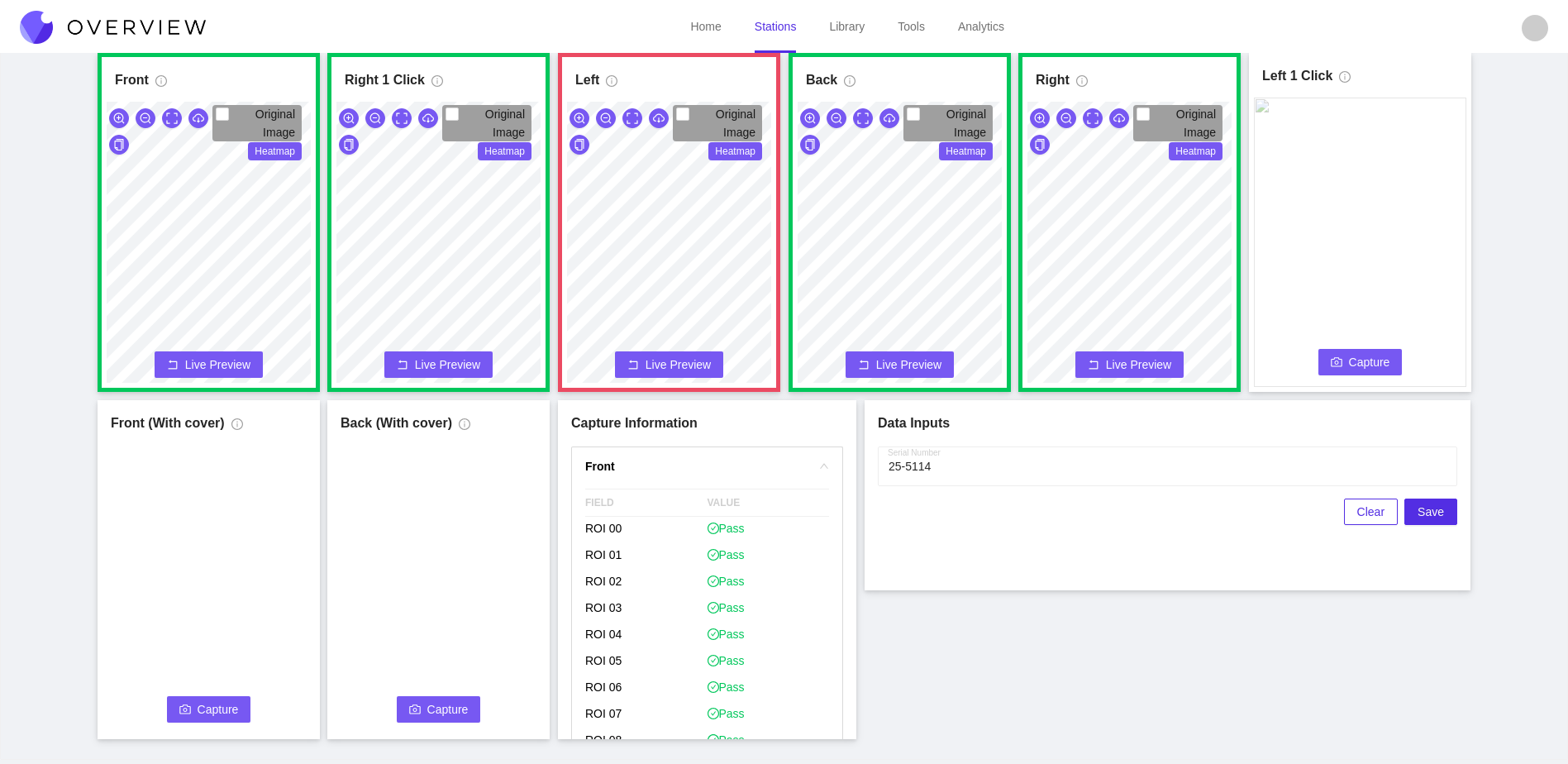
click at [1368, 355] on span "Capture" at bounding box center [1370, 362] width 41 height 18
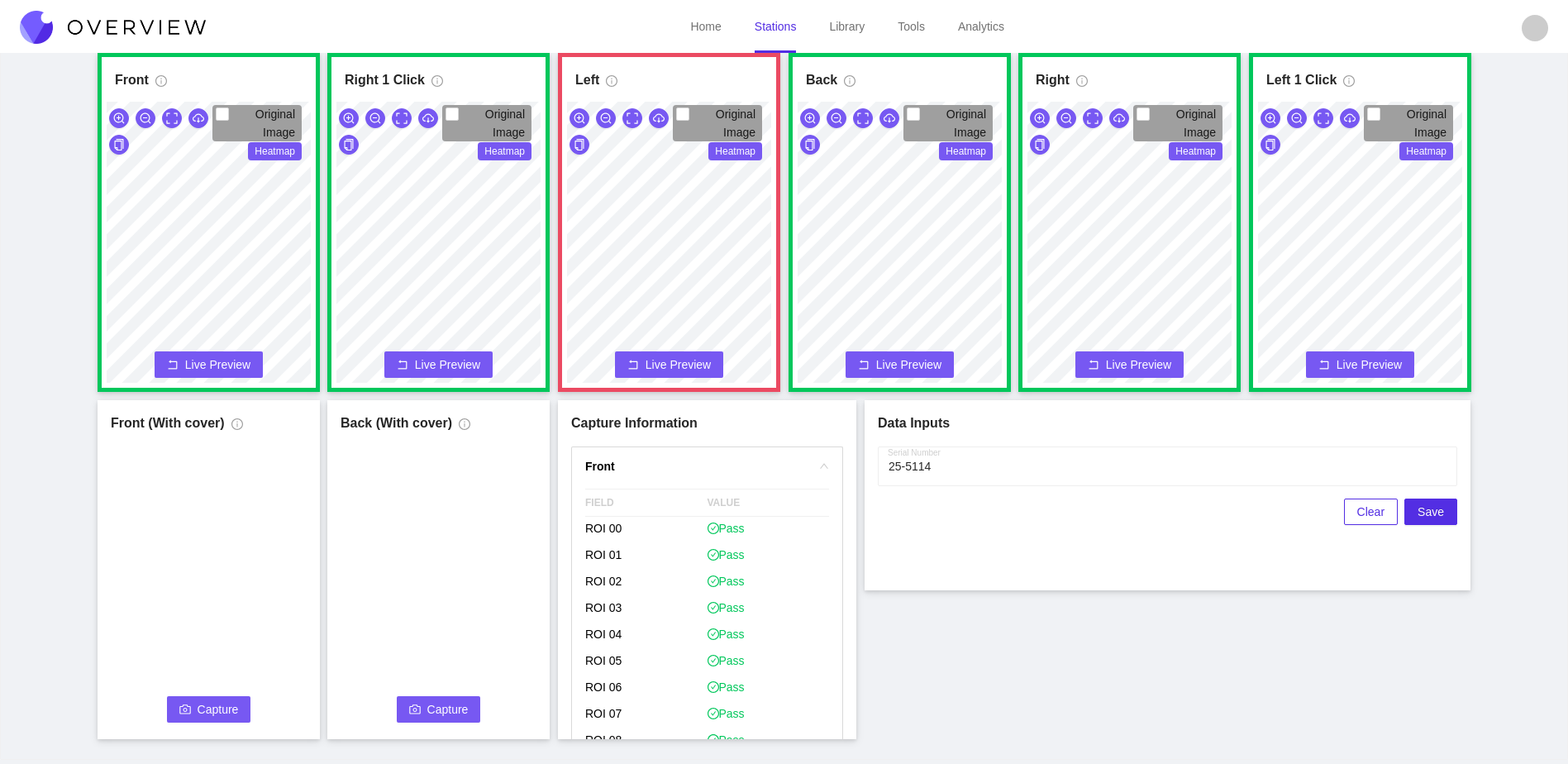
click at [207, 711] on span "Capture" at bounding box center [218, 710] width 41 height 18
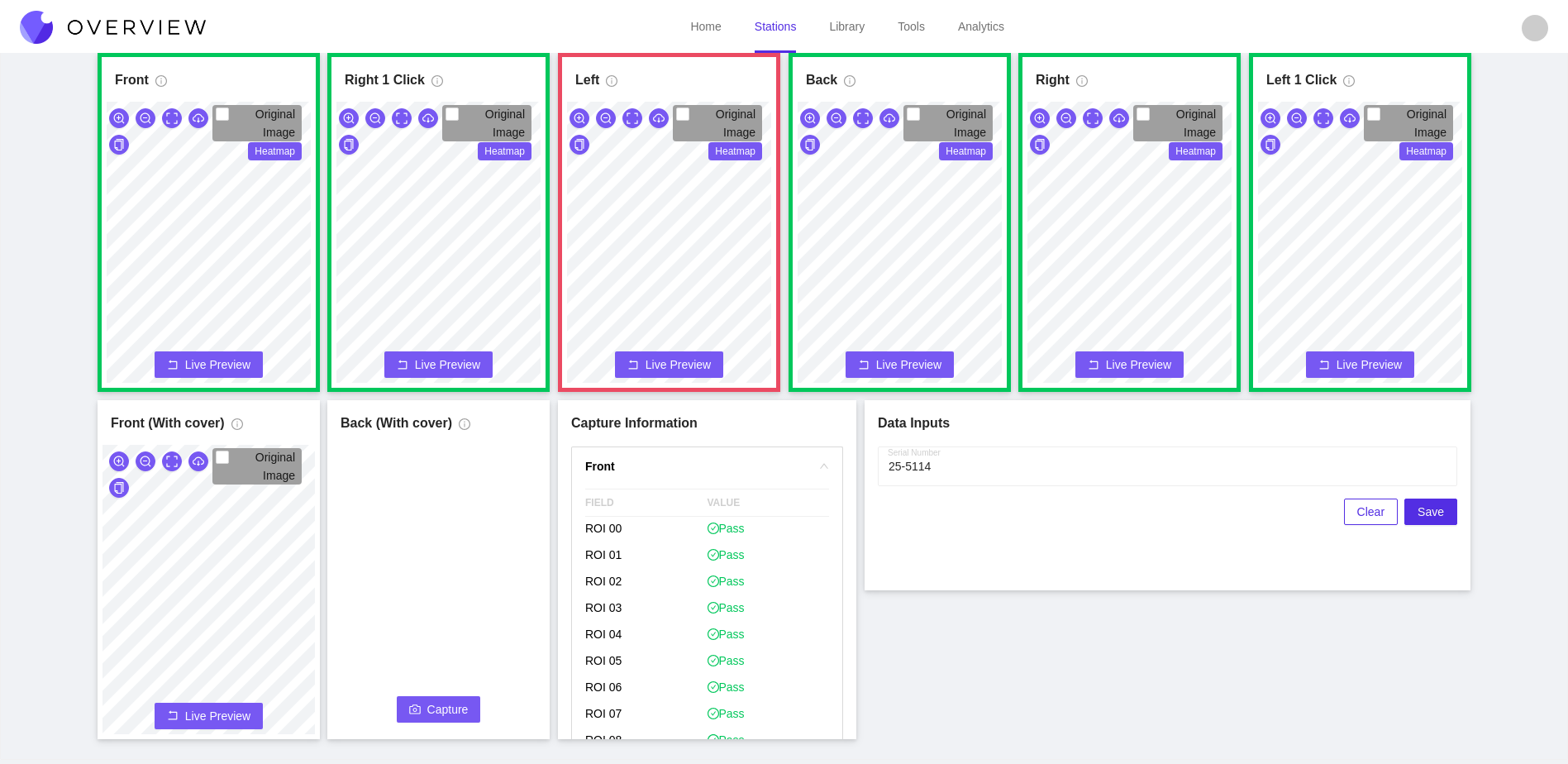
click at [440, 711] on span "Capture" at bounding box center [448, 710] width 41 height 18
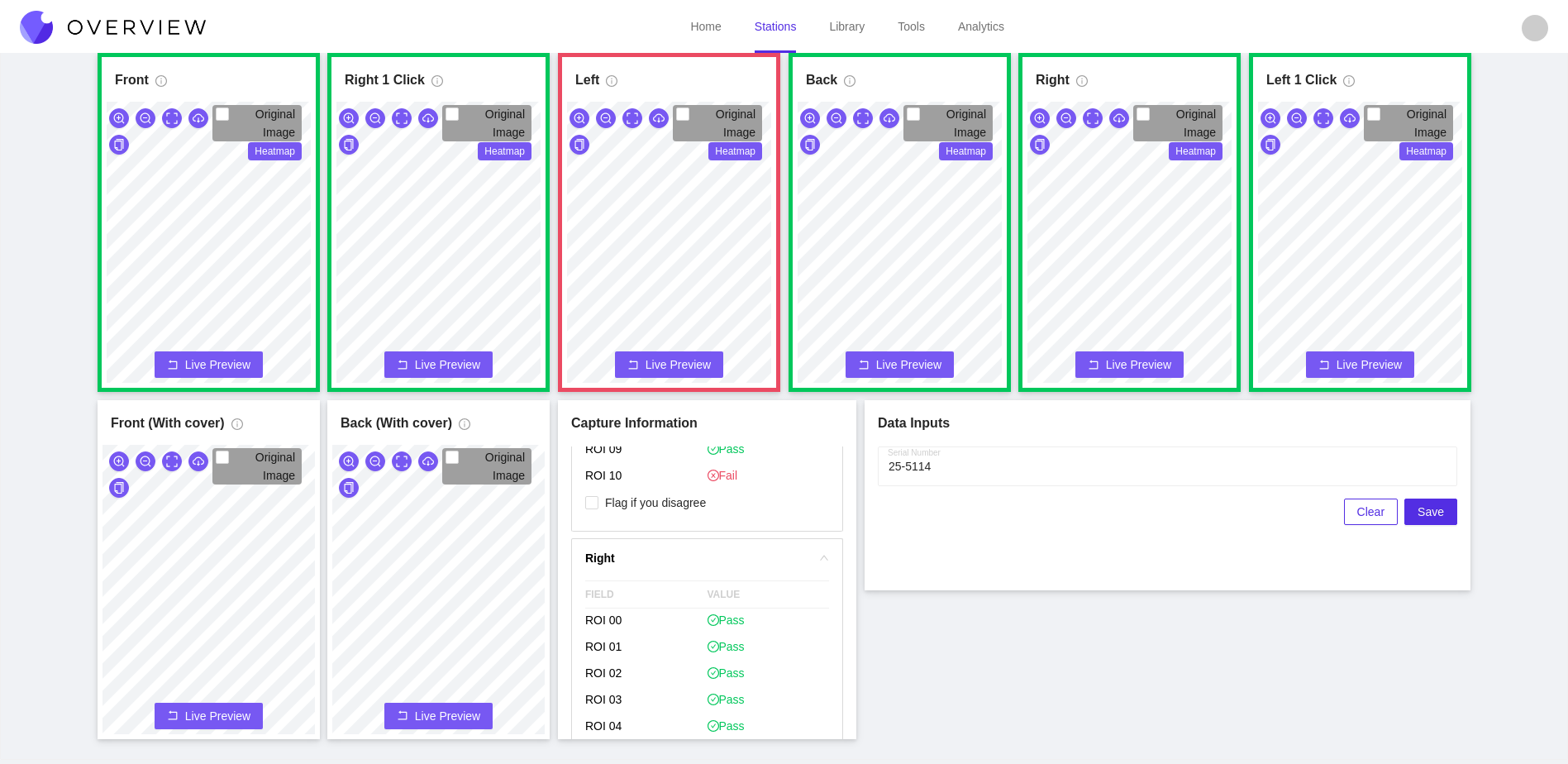
scroll to position [993, 0]
click at [690, 499] on span "Flag if you disagree" at bounding box center [656, 502] width 114 height 17
click at [599, 499] on input "Flag if you disagree" at bounding box center [592, 501] width 13 height 13
checkbox input "true"
click at [1435, 508] on span "Save" at bounding box center [1431, 512] width 27 height 18
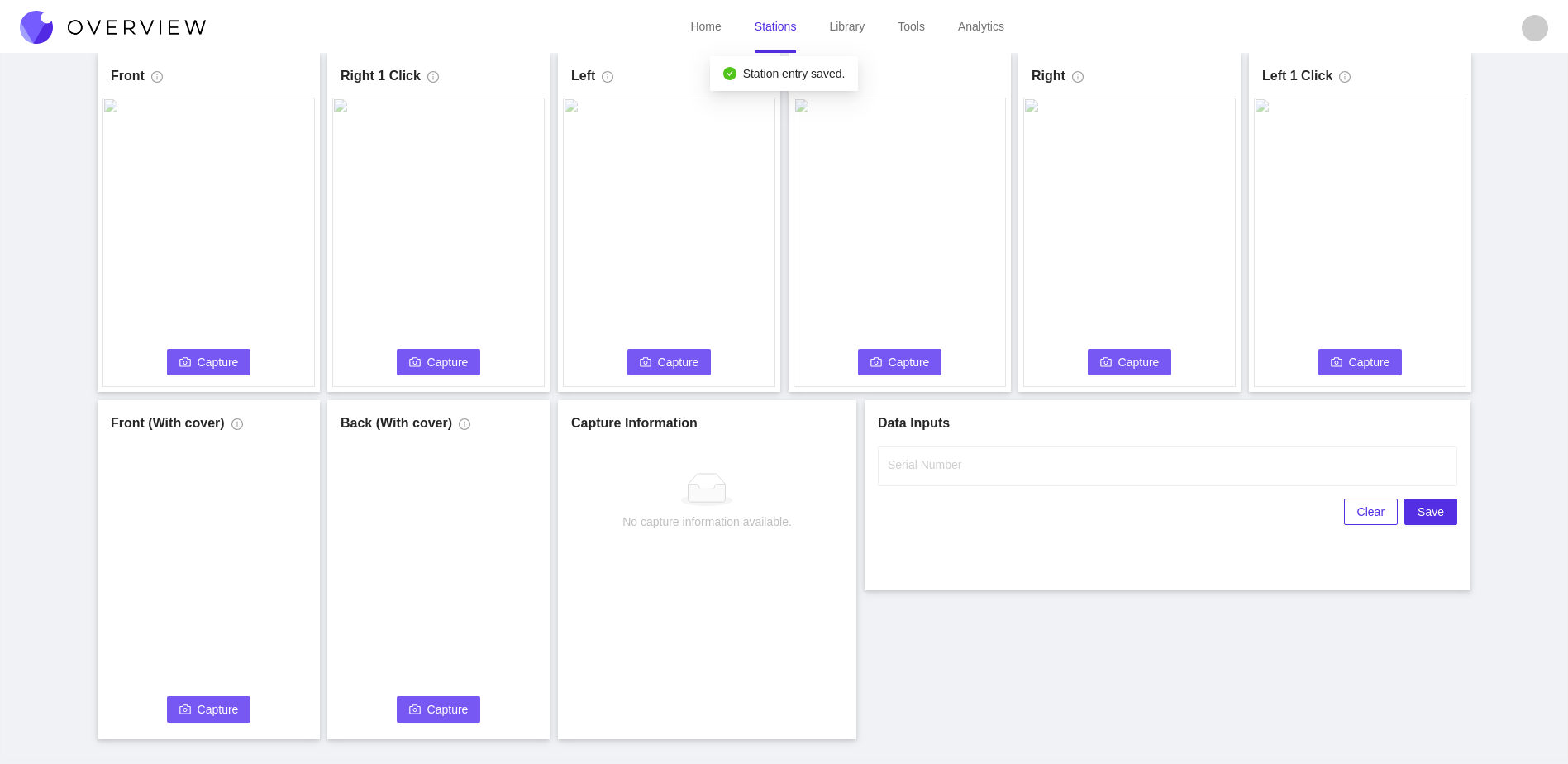
scroll to position [0, 0]
click at [965, 453] on input "Serial Number" at bounding box center [1167, 467] width 579 height 40
type input "25-5115"
drag, startPoint x: 1067, startPoint y: 584, endPoint x: 1054, endPoint y: 583, distance: 13.0
click at [1062, 582] on div "Data Inputs Serial Number Clear Save" at bounding box center [1168, 496] width 606 height 191
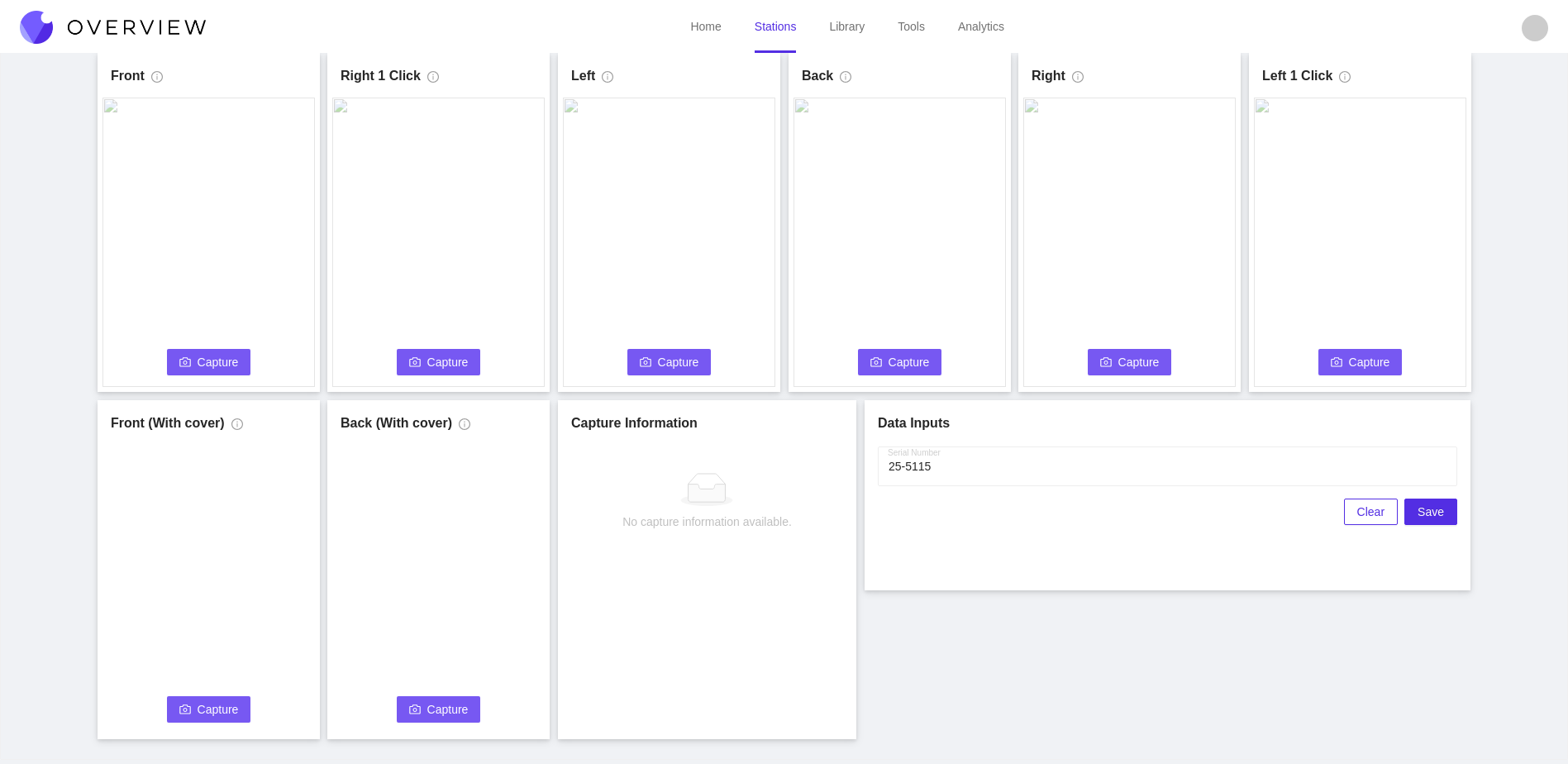
click at [198, 354] on span "Capture" at bounding box center [218, 362] width 41 height 18
click at [432, 362] on span "Capture" at bounding box center [448, 362] width 41 height 18
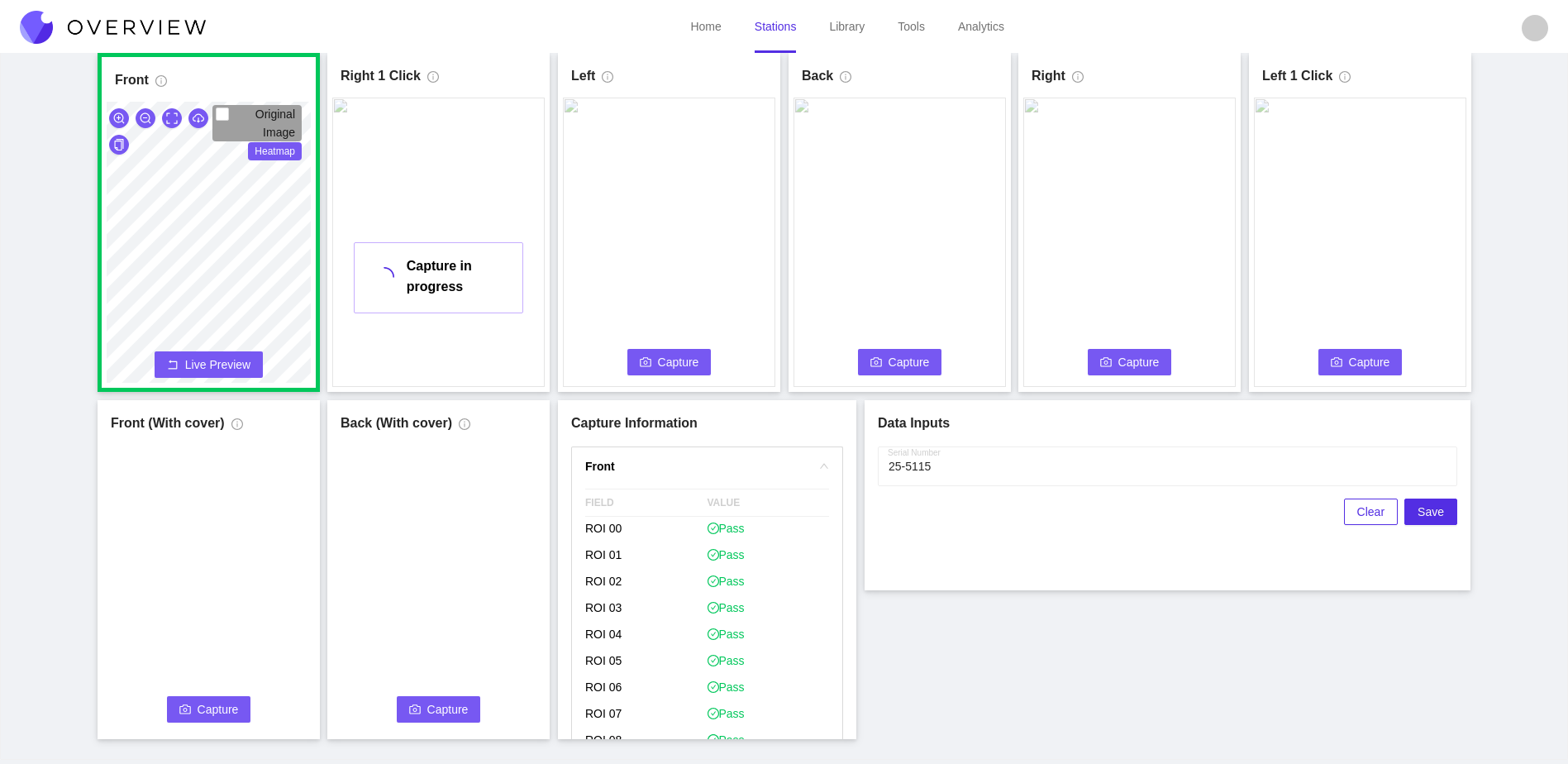
click at [690, 371] on button "Capture" at bounding box center [669, 362] width 85 height 27
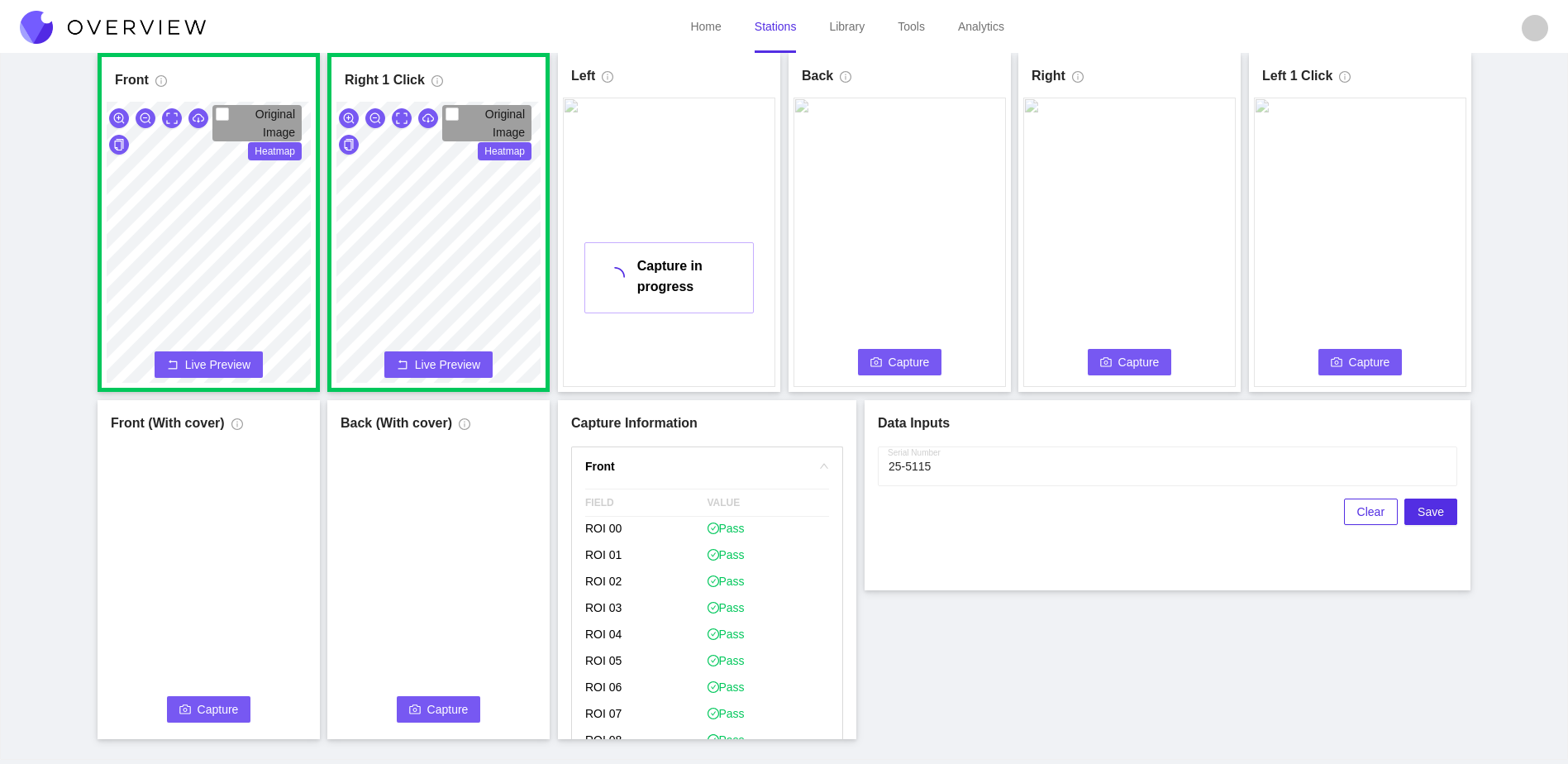
click at [894, 355] on span "Capture" at bounding box center [909, 362] width 41 height 18
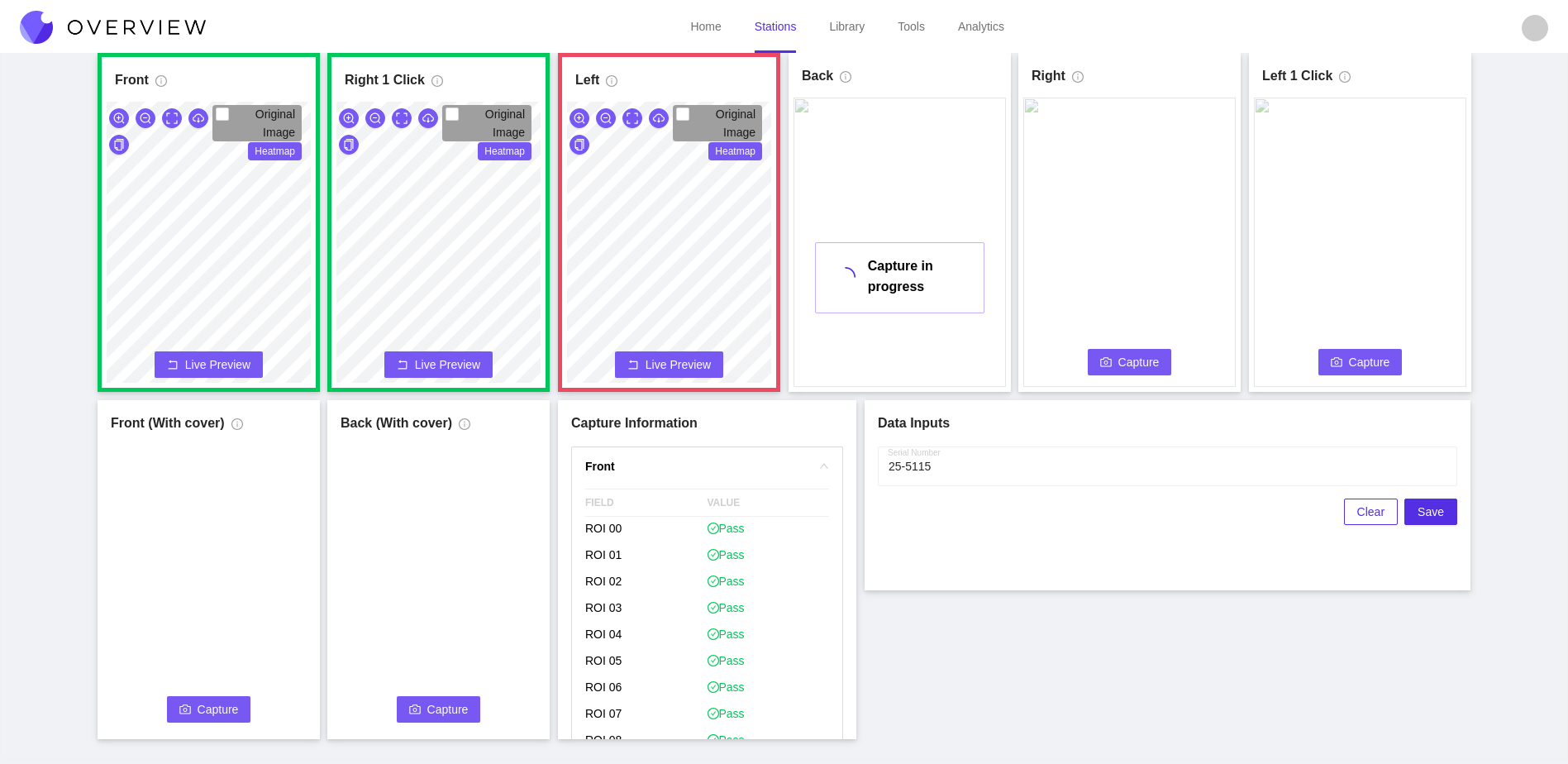
click at [1111, 364] on icon "camera" at bounding box center [1105, 362] width 12 height 9
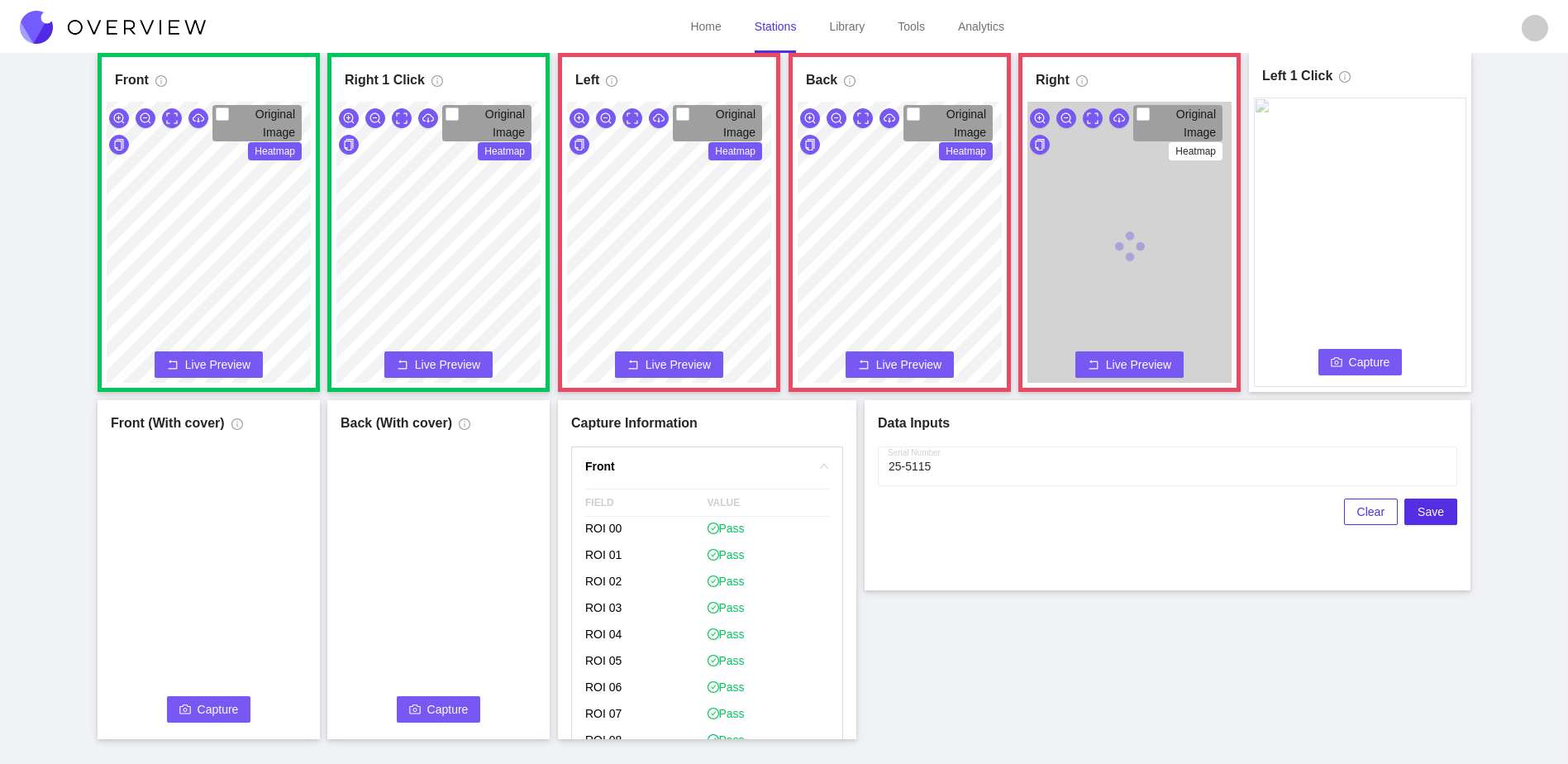
click at [1371, 366] on span "Capture" at bounding box center [1370, 362] width 41 height 18
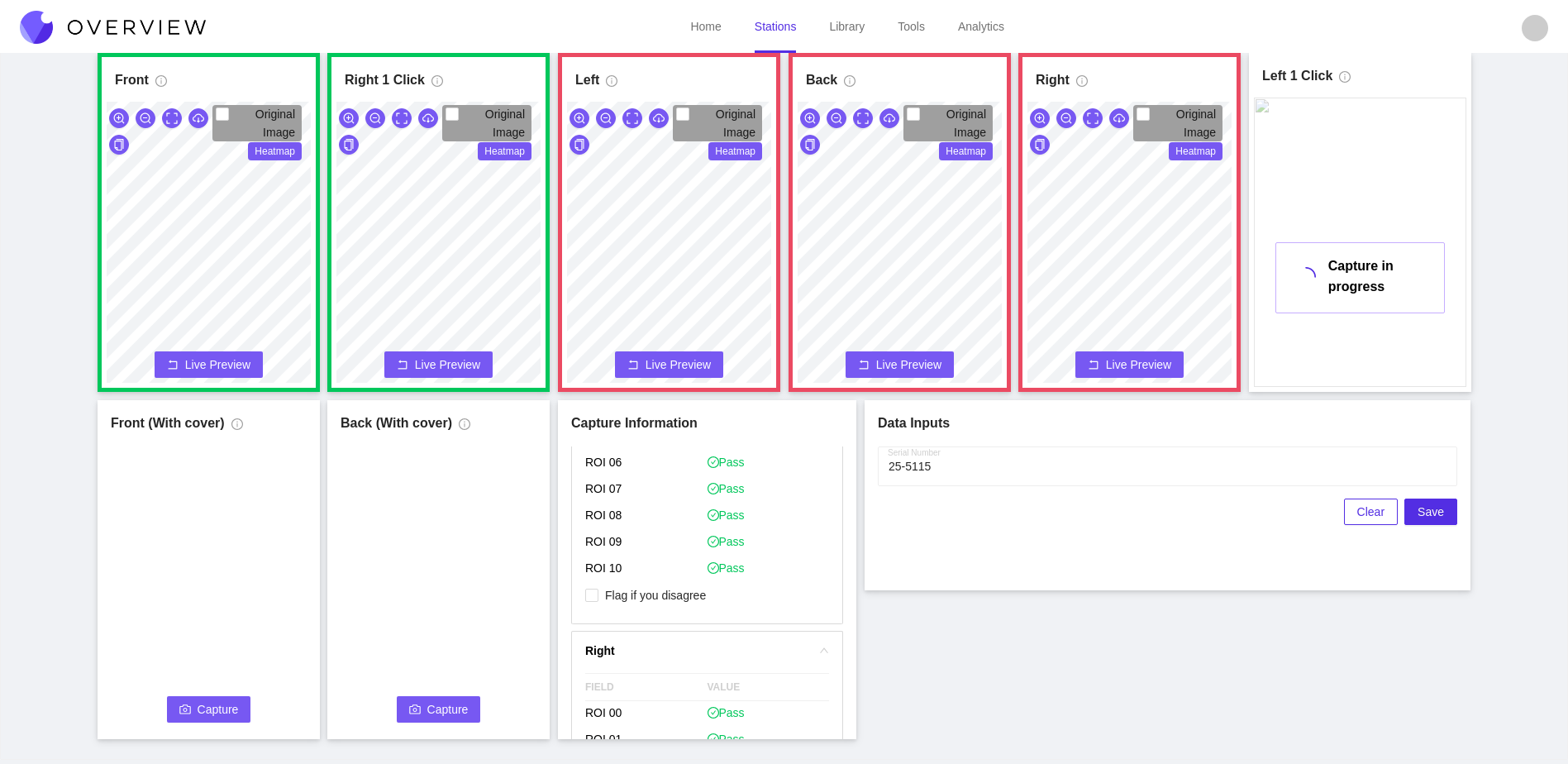
scroll to position [993, 0]
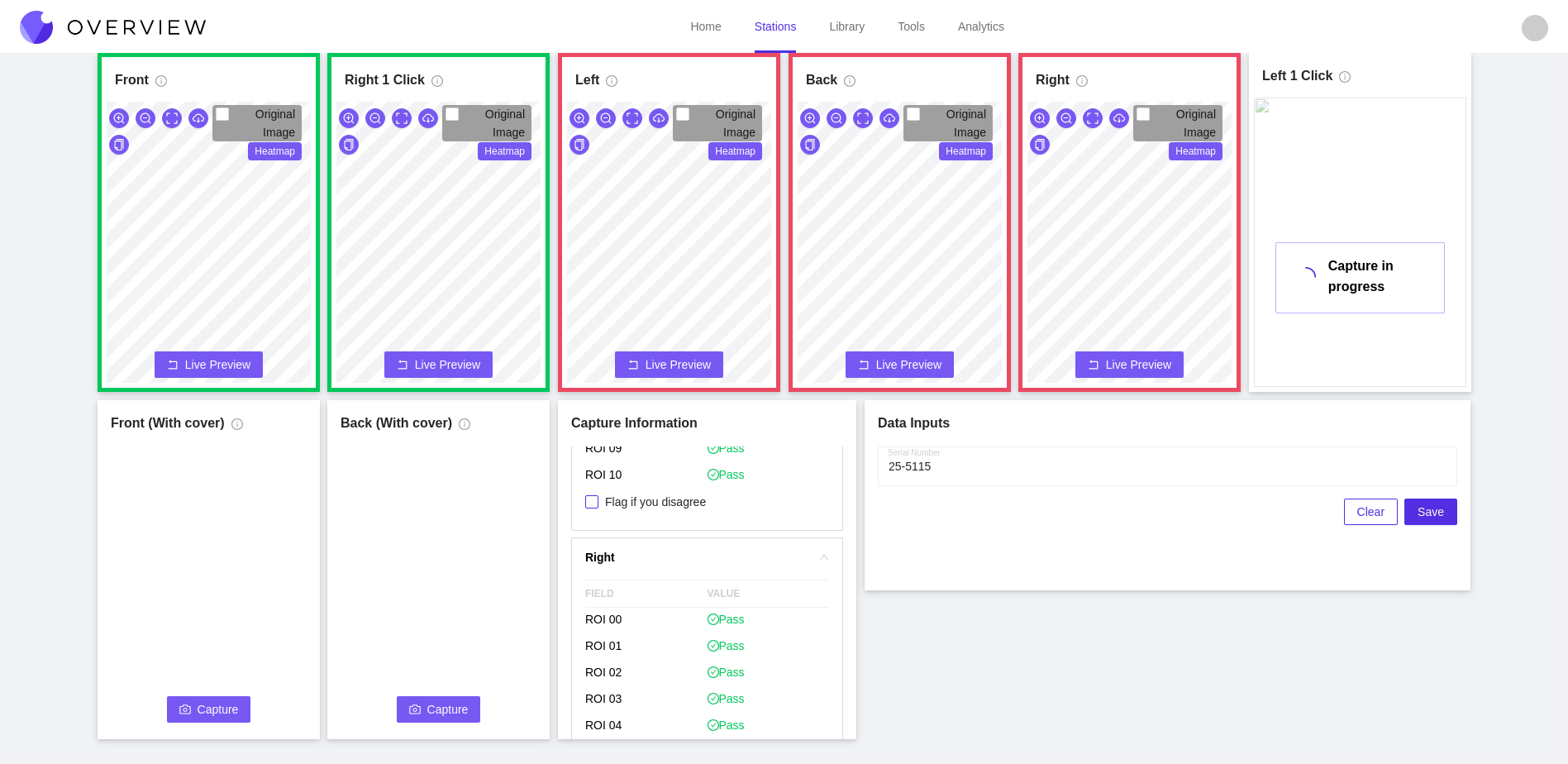
click at [649, 508] on span "Flag if you disagree" at bounding box center [656, 502] width 114 height 17
click at [599, 508] on input "Flag if you disagree" at bounding box center [592, 501] width 13 height 13
checkbox input "true"
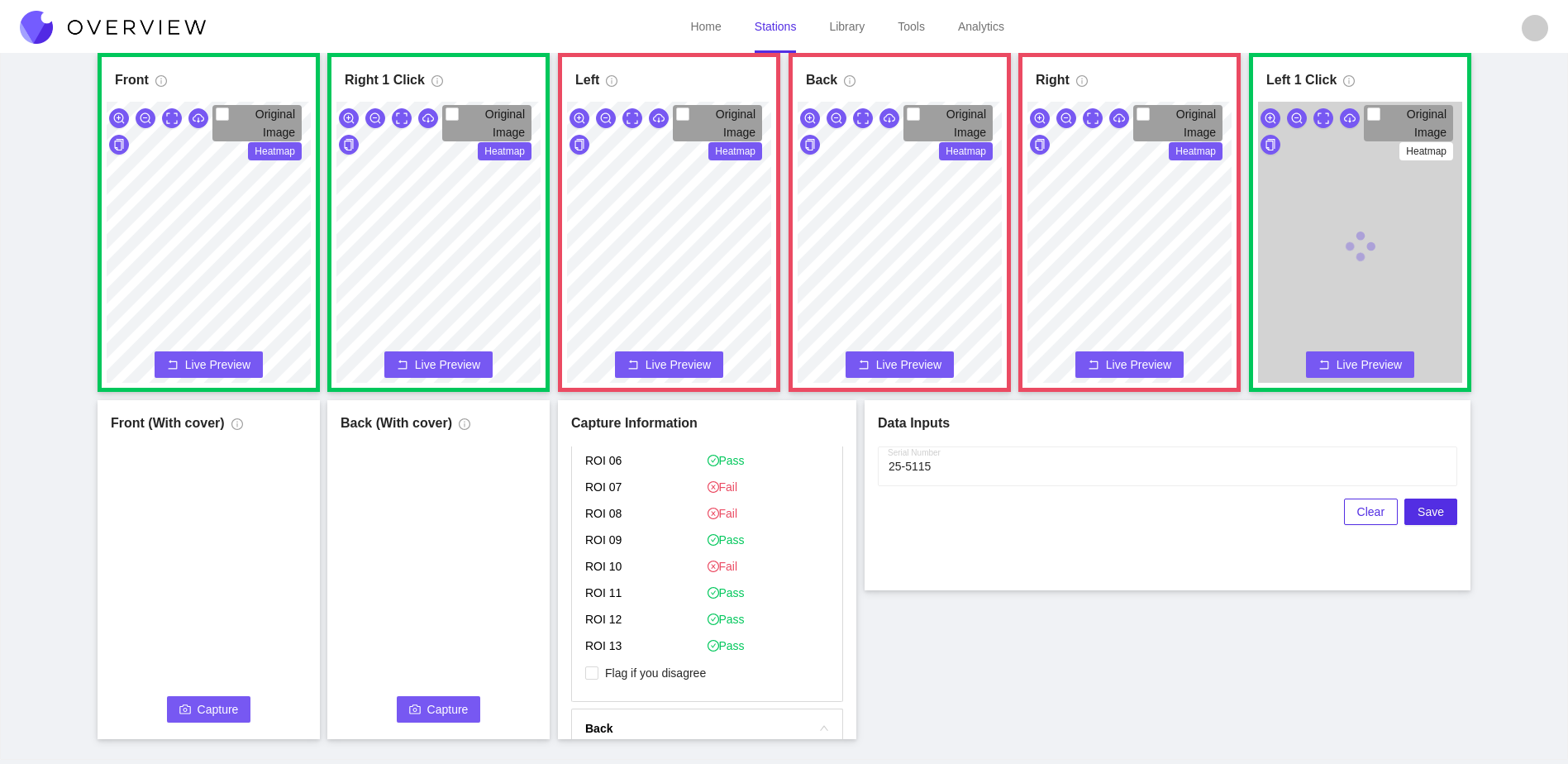
scroll to position [1323, 0]
click at [696, 652] on span "Flag if you disagree" at bounding box center [656, 660] width 114 height 17
click at [599, 654] on input "Flag if you disagree" at bounding box center [592, 660] width 13 height 13
checkbox input "true"
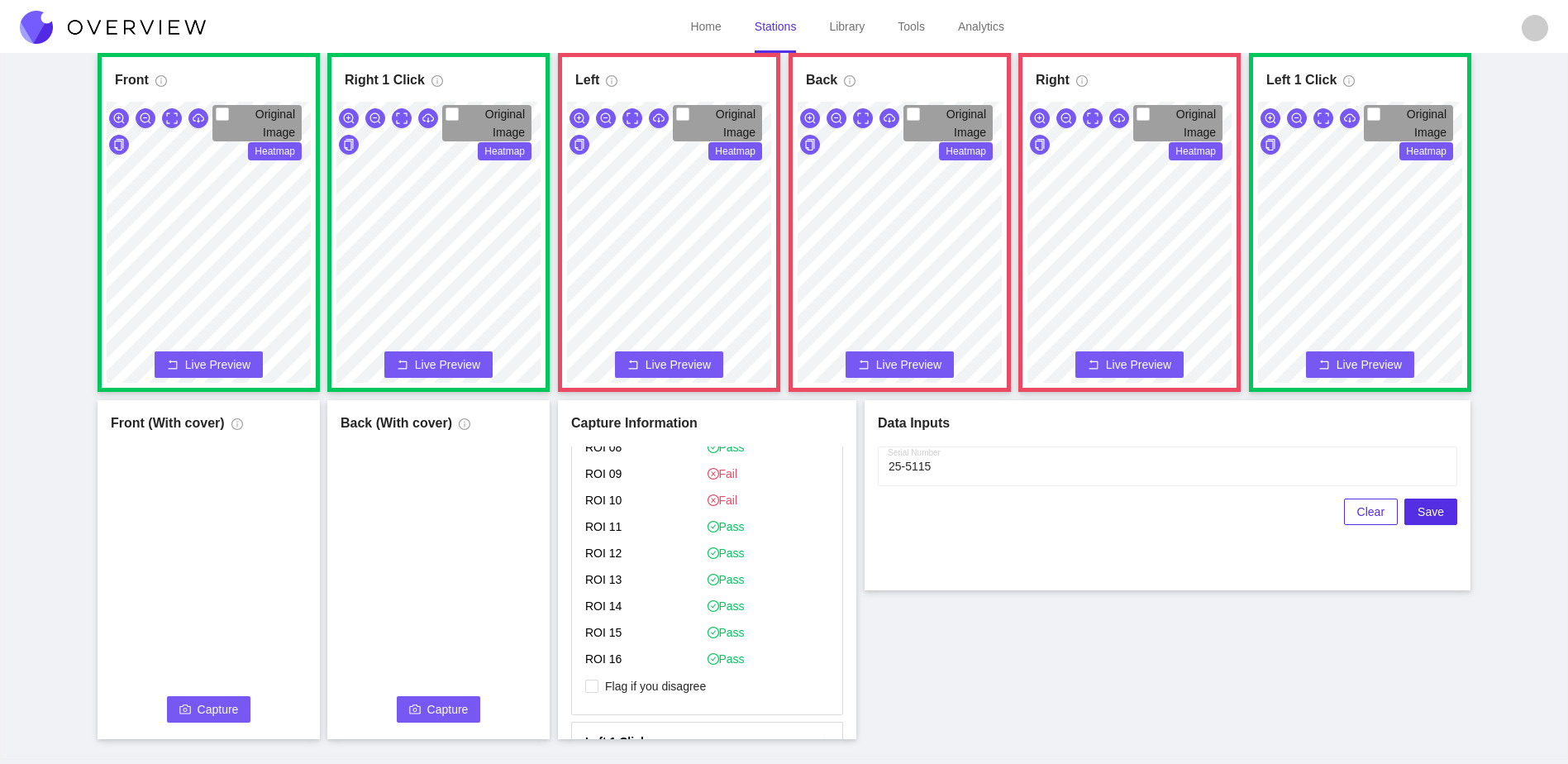
scroll to position [1902, 0]
click at [704, 647] on span "Flag if you disagree" at bounding box center [656, 649] width 114 height 17
click at [595, 653] on input "Flag if you disagree" at bounding box center [592, 649] width 13 height 13
checkbox input "true"
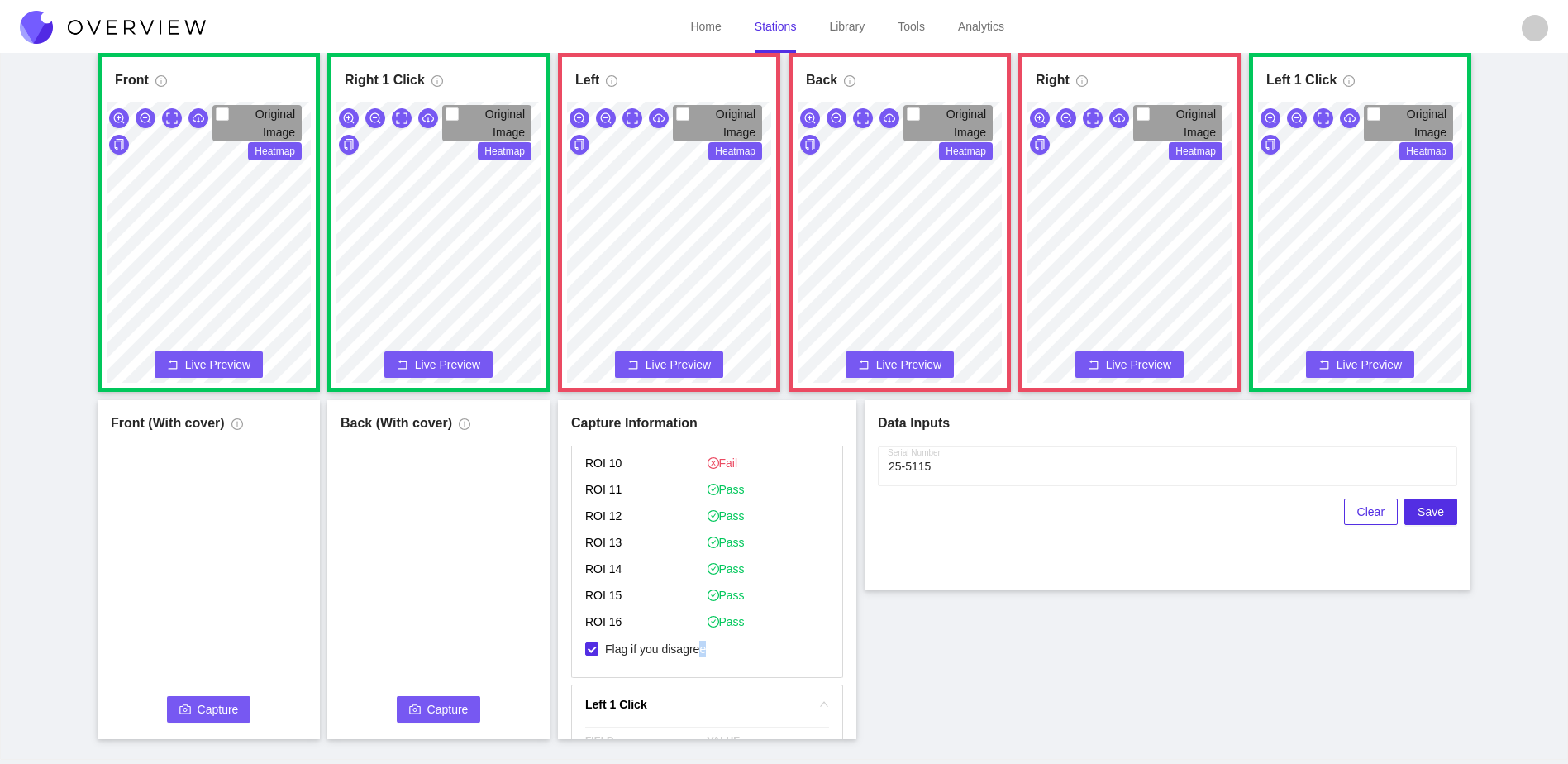
click at [186, 711] on icon "camera" at bounding box center [185, 709] width 12 height 12
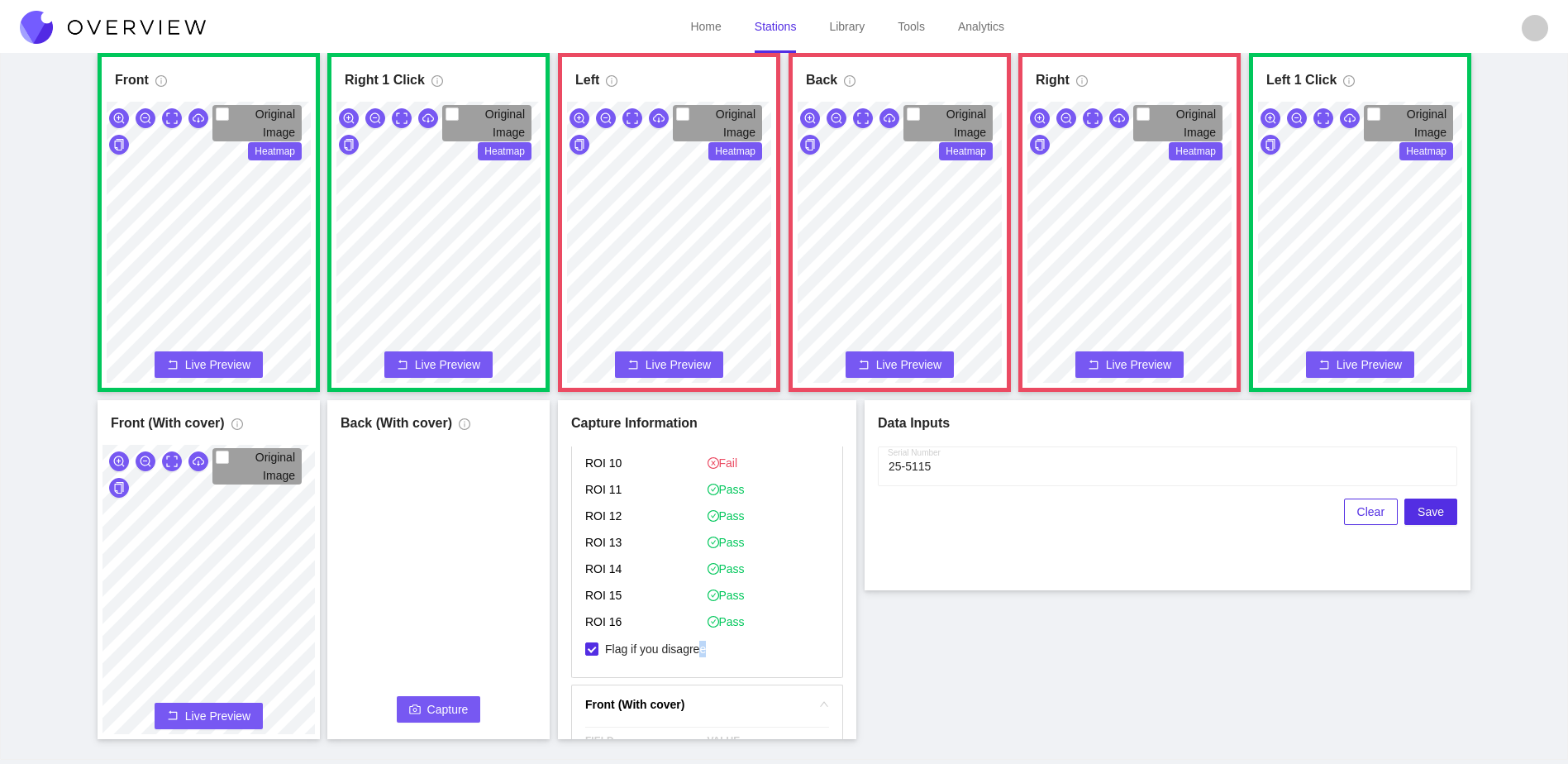
click at [448, 709] on span "Capture" at bounding box center [448, 710] width 41 height 18
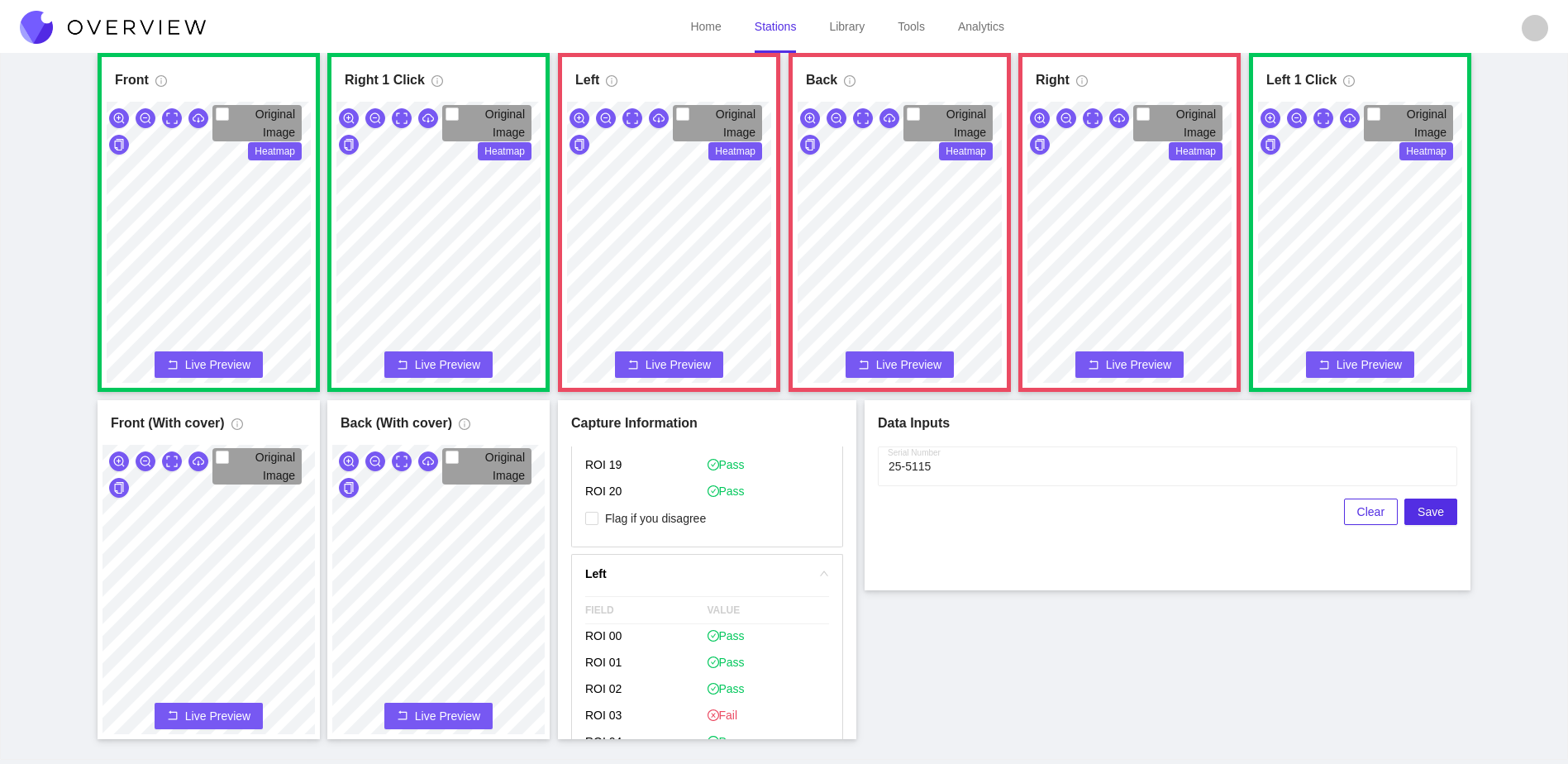
scroll to position [425, 0]
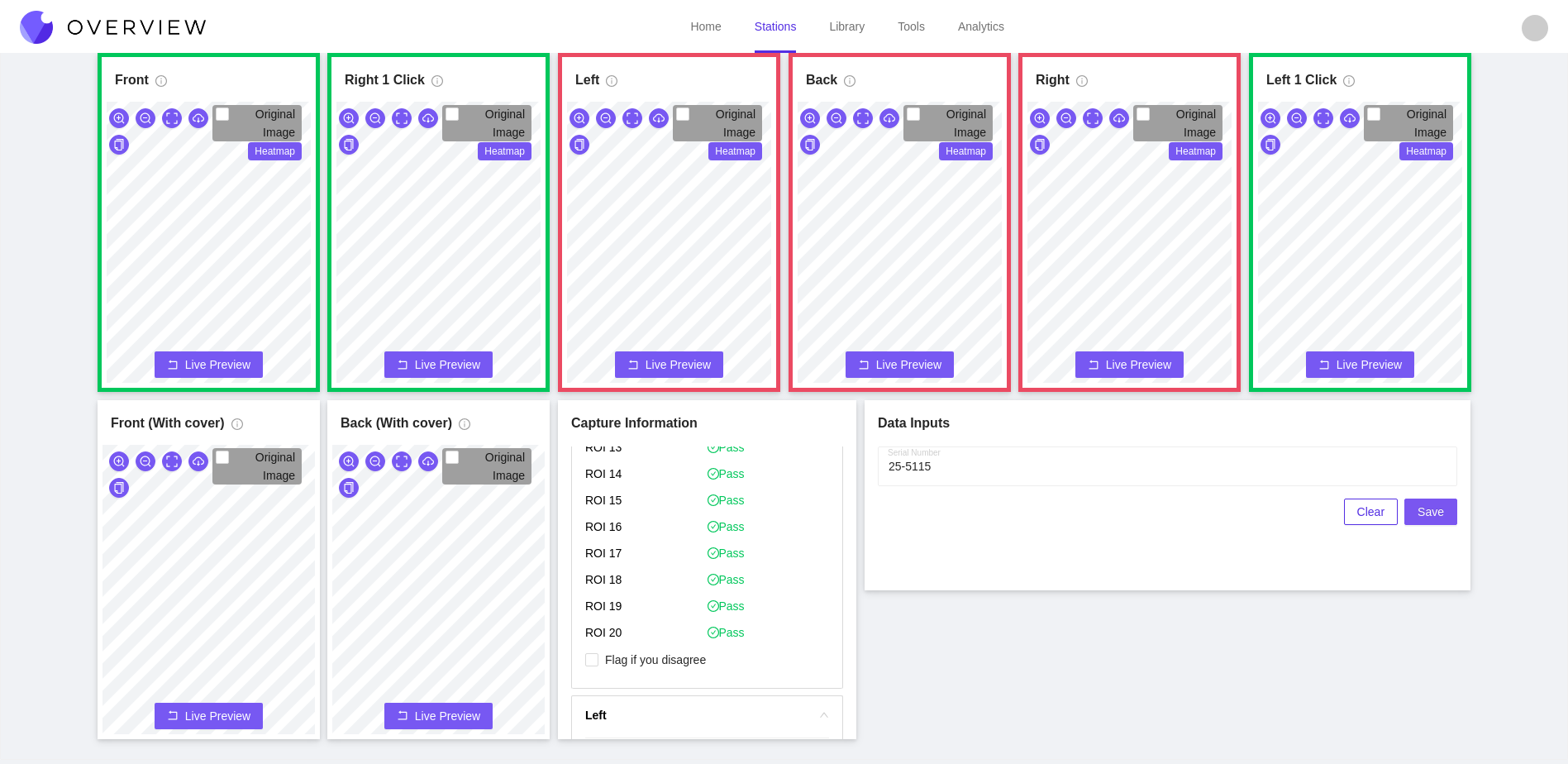
drag, startPoint x: 1448, startPoint y: 510, endPoint x: 1228, endPoint y: 630, distance: 250.6
click at [1228, 630] on div "Front Original Image Heatmap Capture Connecting... Please wait for the camera t…" at bounding box center [784, 395] width 1527 height 687
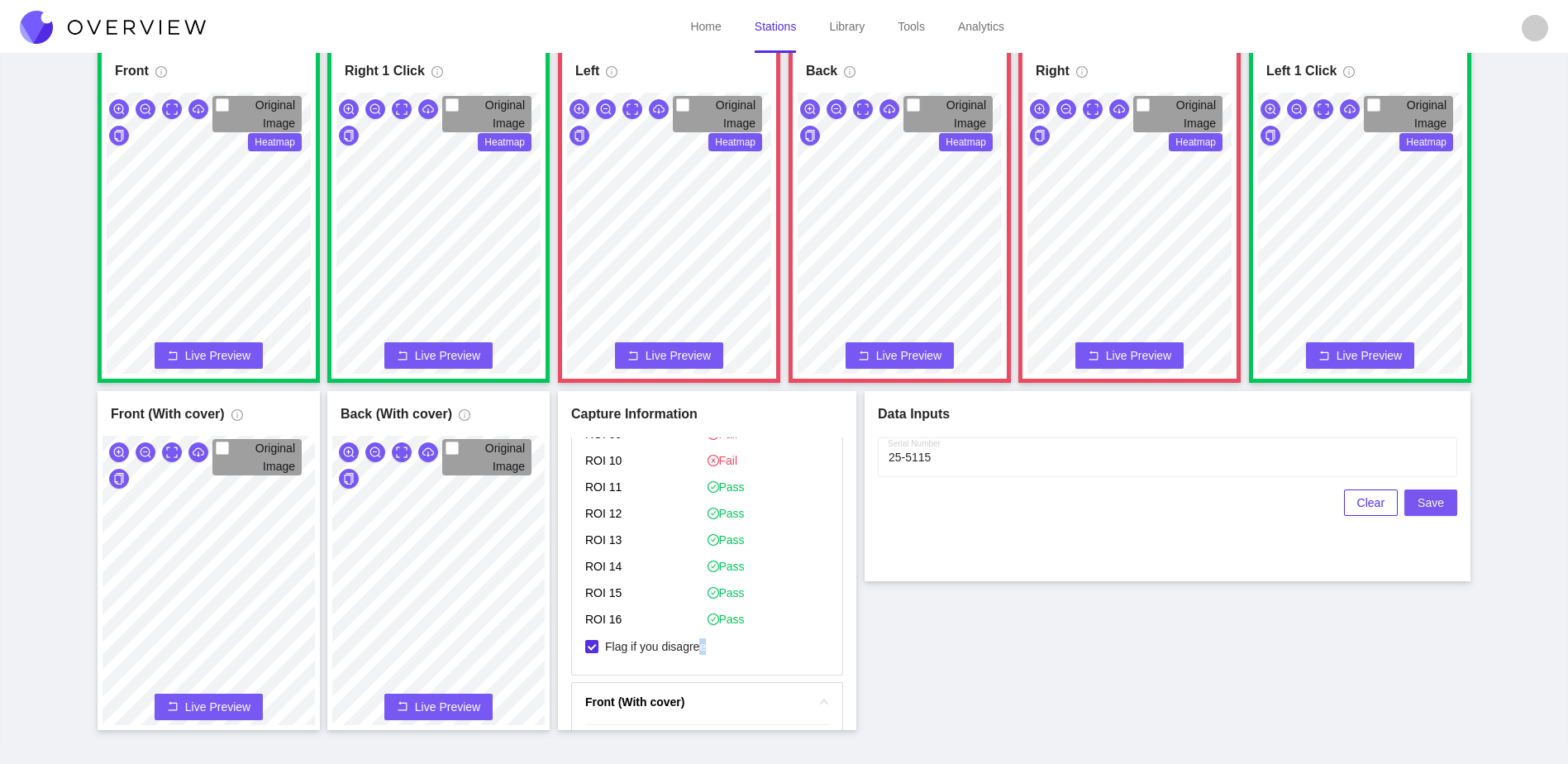
scroll to position [2068, 0]
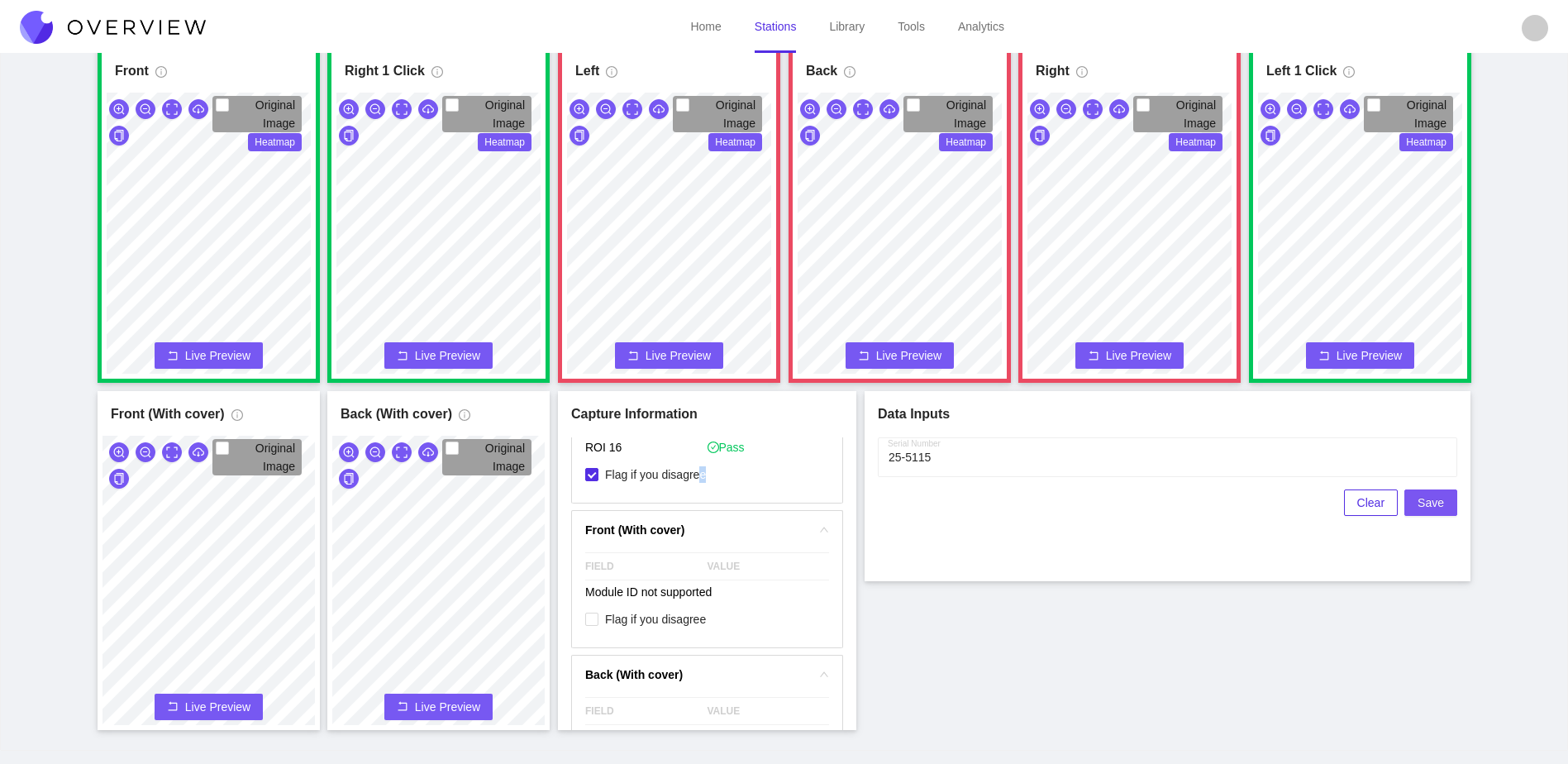
click at [1437, 507] on span "Save" at bounding box center [1431, 503] width 27 height 18
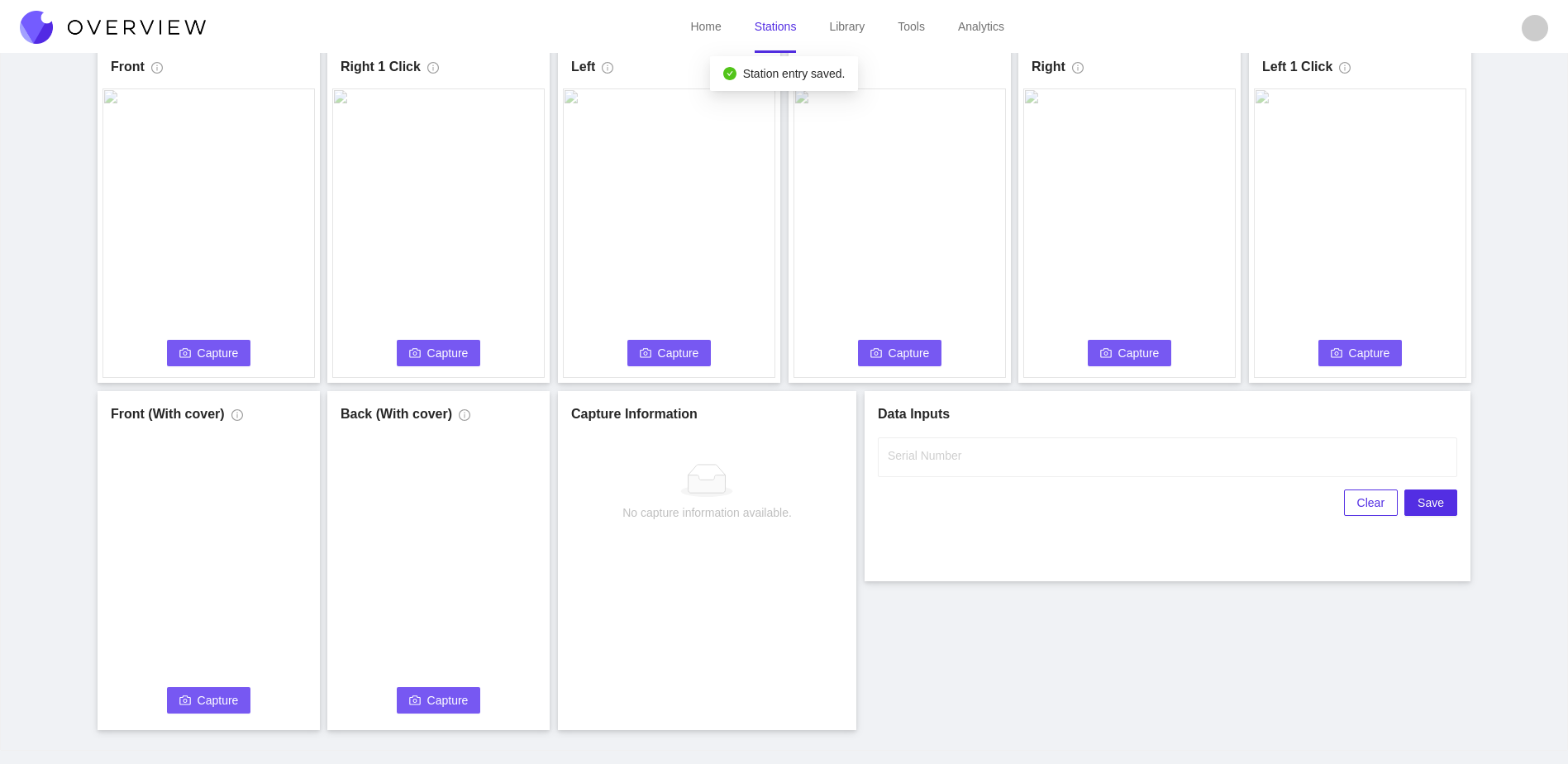
scroll to position [0, 0]
click at [225, 362] on button "Capture" at bounding box center [209, 354] width 85 height 27
click at [897, 457] on label "Serial Number" at bounding box center [925, 456] width 74 height 17
click at [897, 457] on input "Serial Number" at bounding box center [1167, 457] width 579 height 40
type input "25-5116"
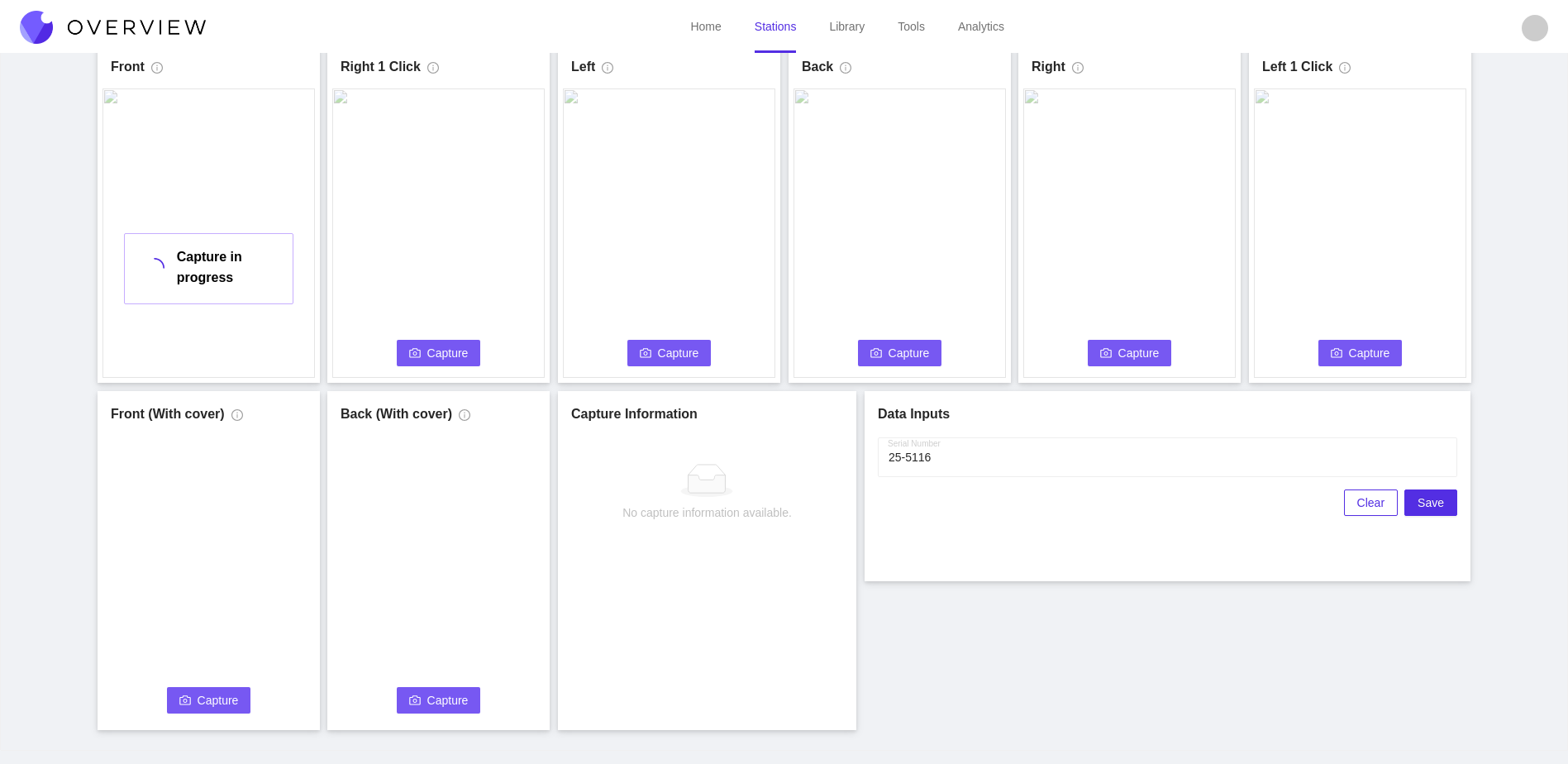
click at [1105, 674] on div "Front Capture in progress Connecting... Please wait for the camera to connect..…" at bounding box center [784, 386] width 1527 height 687
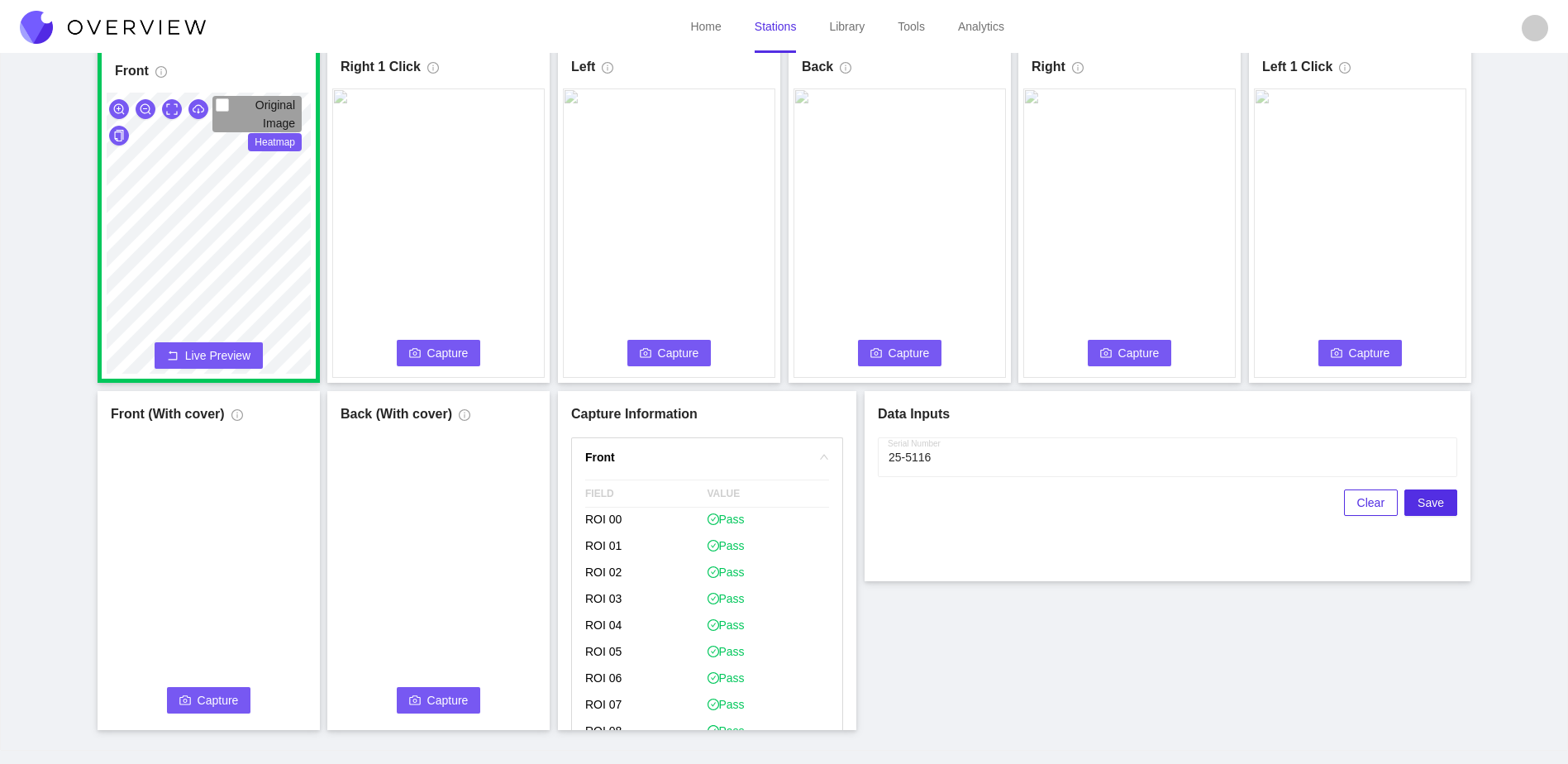
click at [406, 351] on button "Capture" at bounding box center [439, 354] width 85 height 27
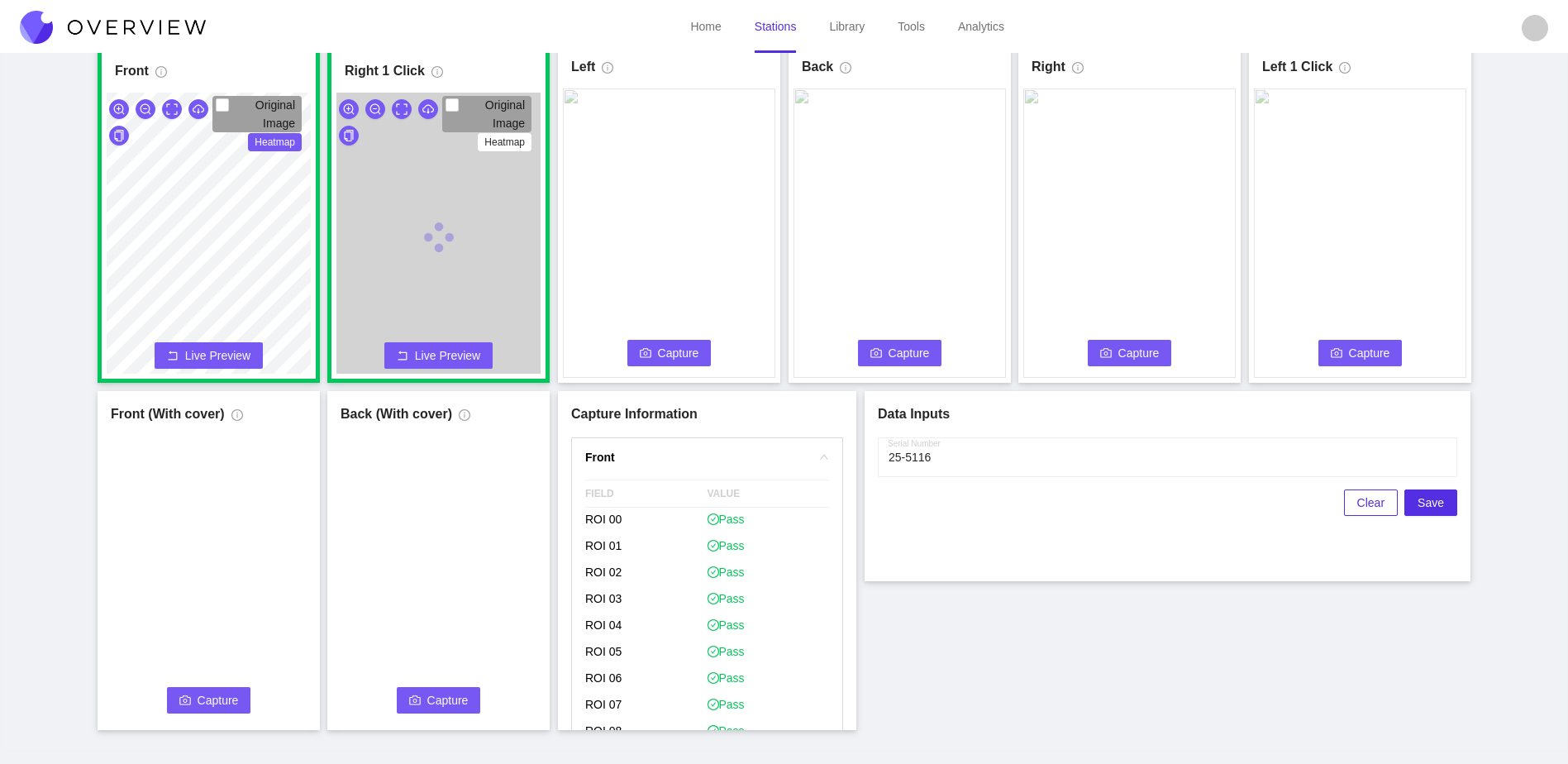
click at [686, 345] on span "Capture" at bounding box center [678, 353] width 41 height 18
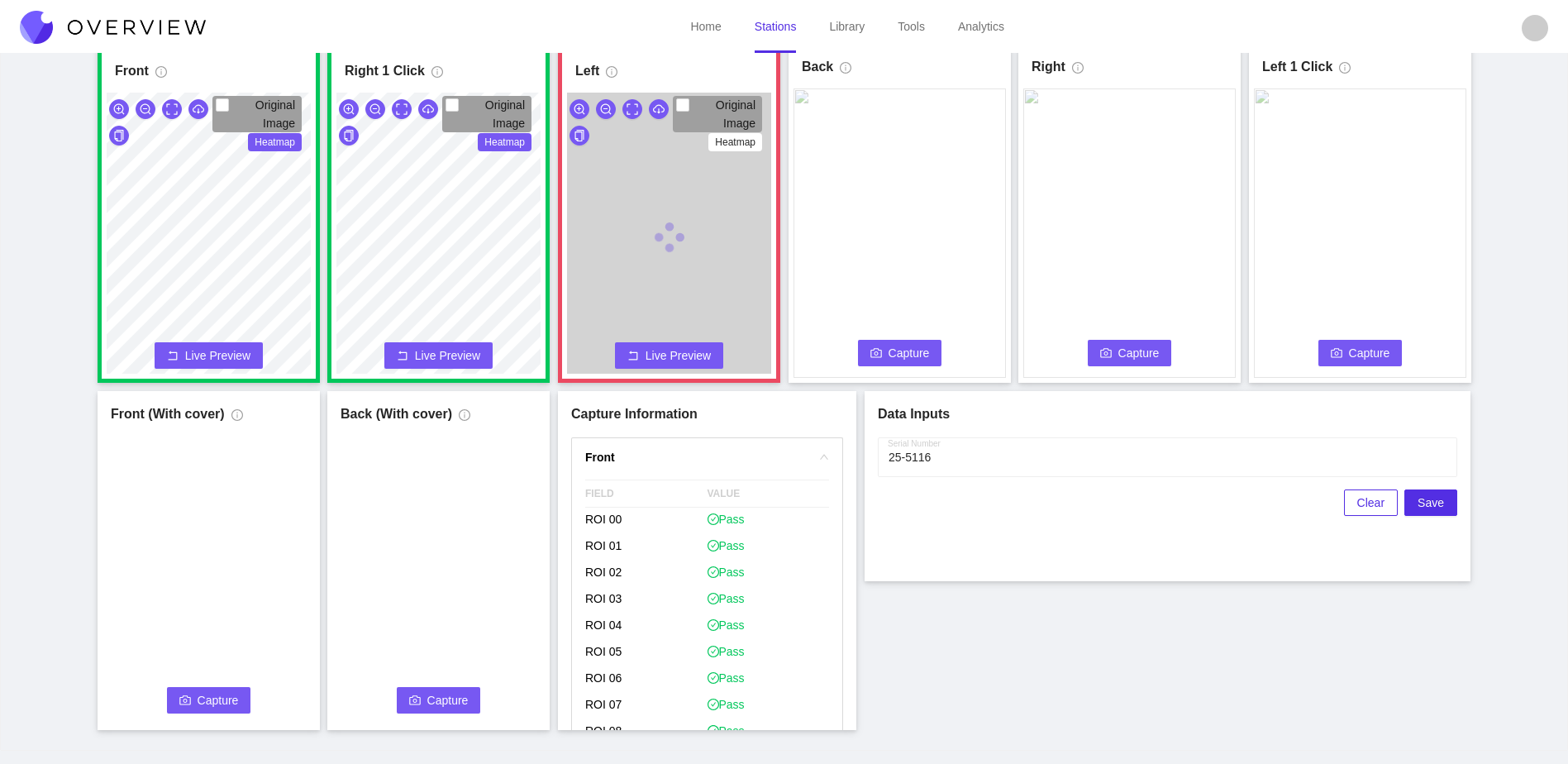
click at [911, 351] on span "Capture" at bounding box center [909, 353] width 41 height 18
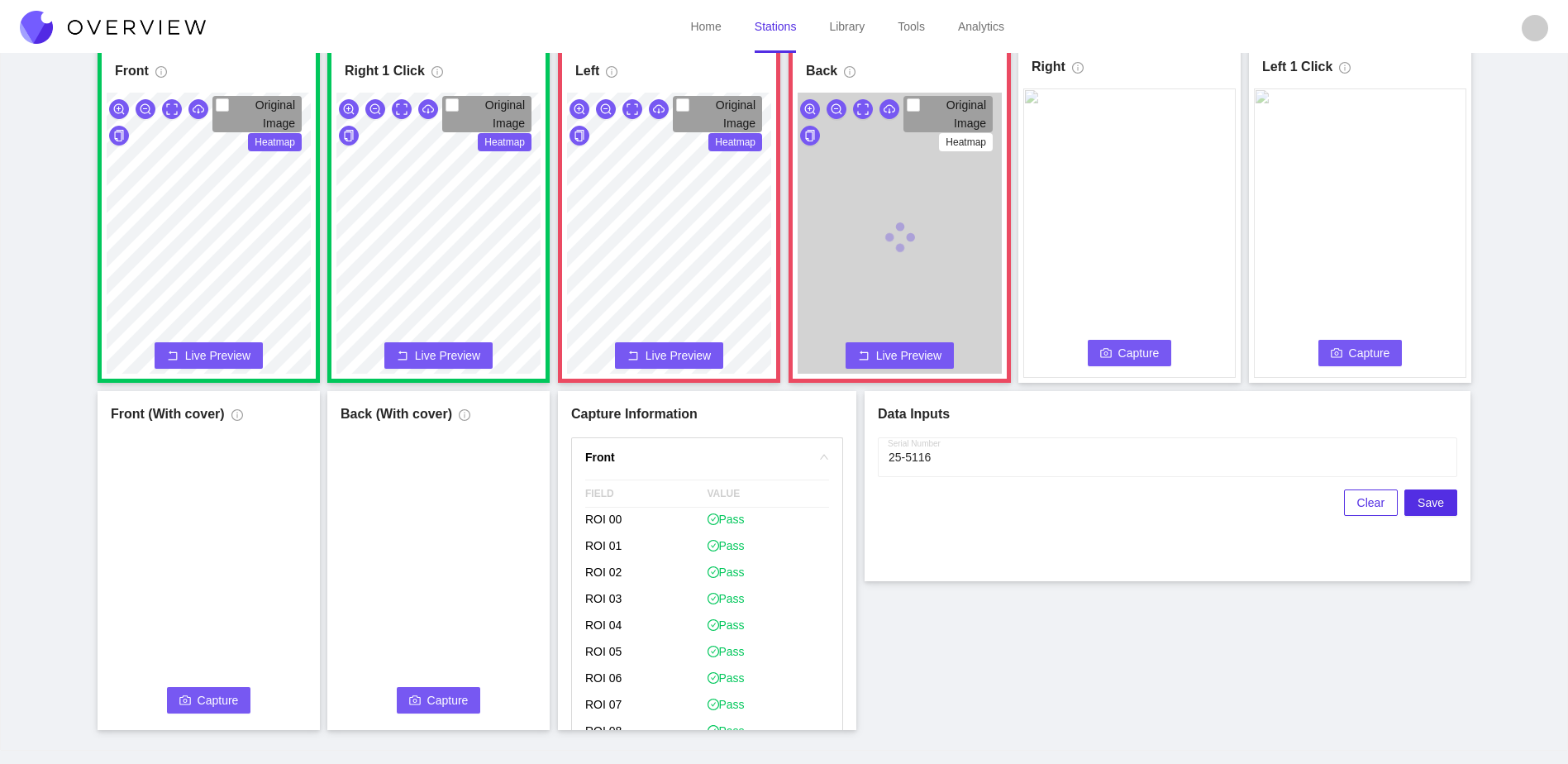
click at [1109, 349] on icon "camera" at bounding box center [1105, 353] width 12 height 9
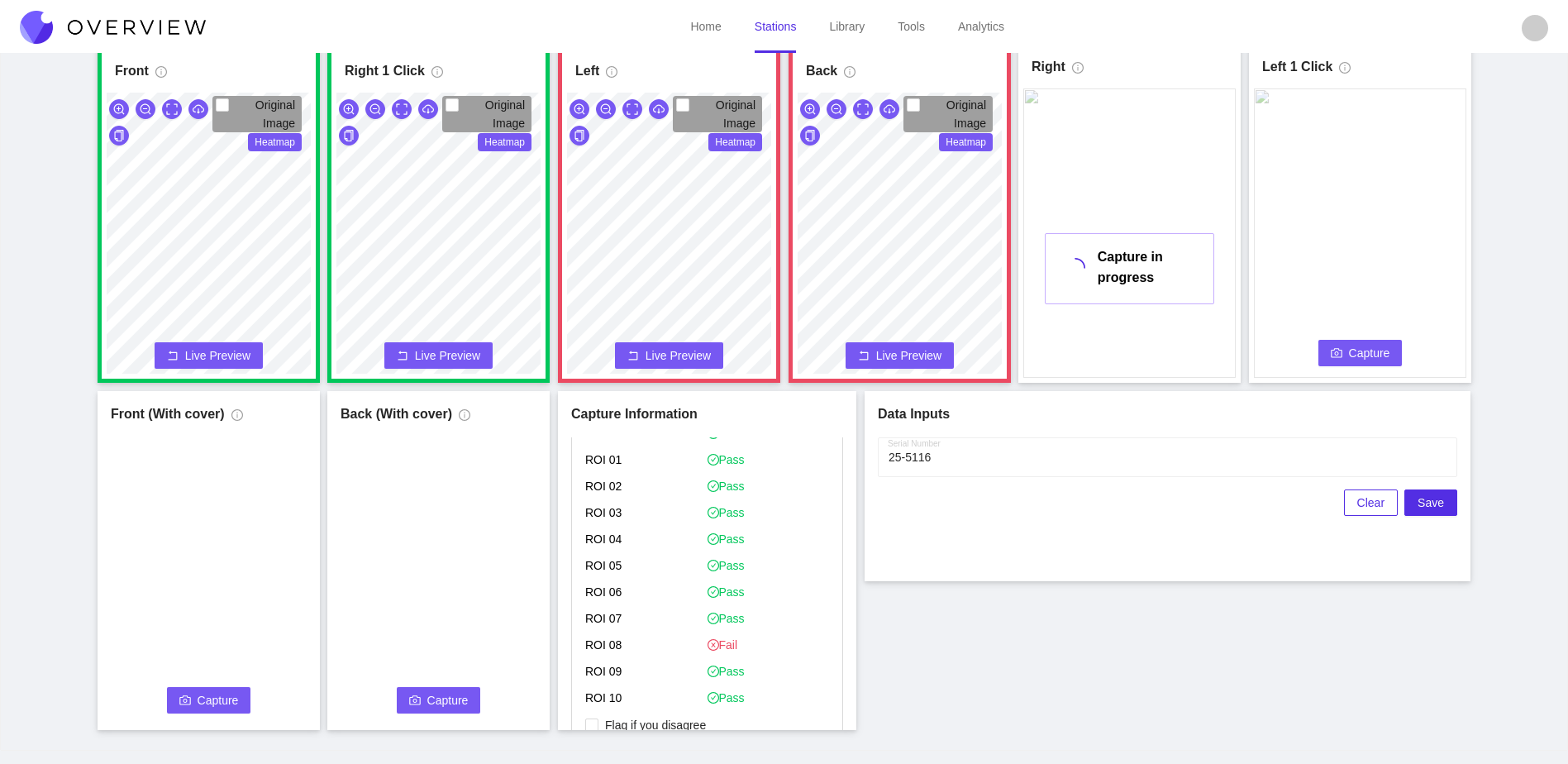
scroll to position [910, 0]
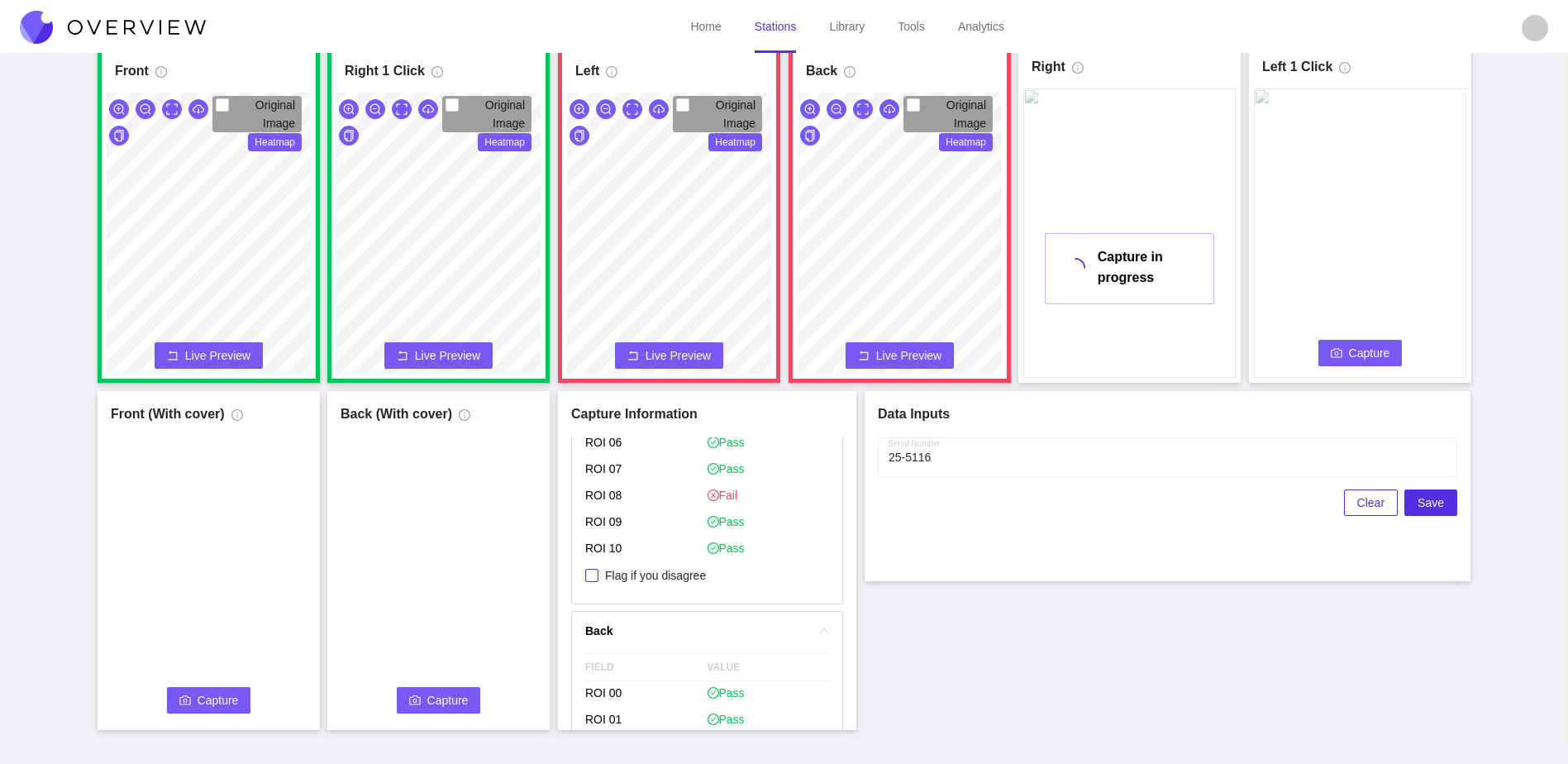
click at [677, 573] on span "Flag if you disagree" at bounding box center [656, 575] width 114 height 17
click at [599, 573] on input "Flag if you disagree" at bounding box center [592, 575] width 13 height 13
checkbox input "true"
click at [928, 407] on div "Front Original Image Heatmap Capture Connecting... Please wait for the camera t…" at bounding box center [784, 386] width 1527 height 687
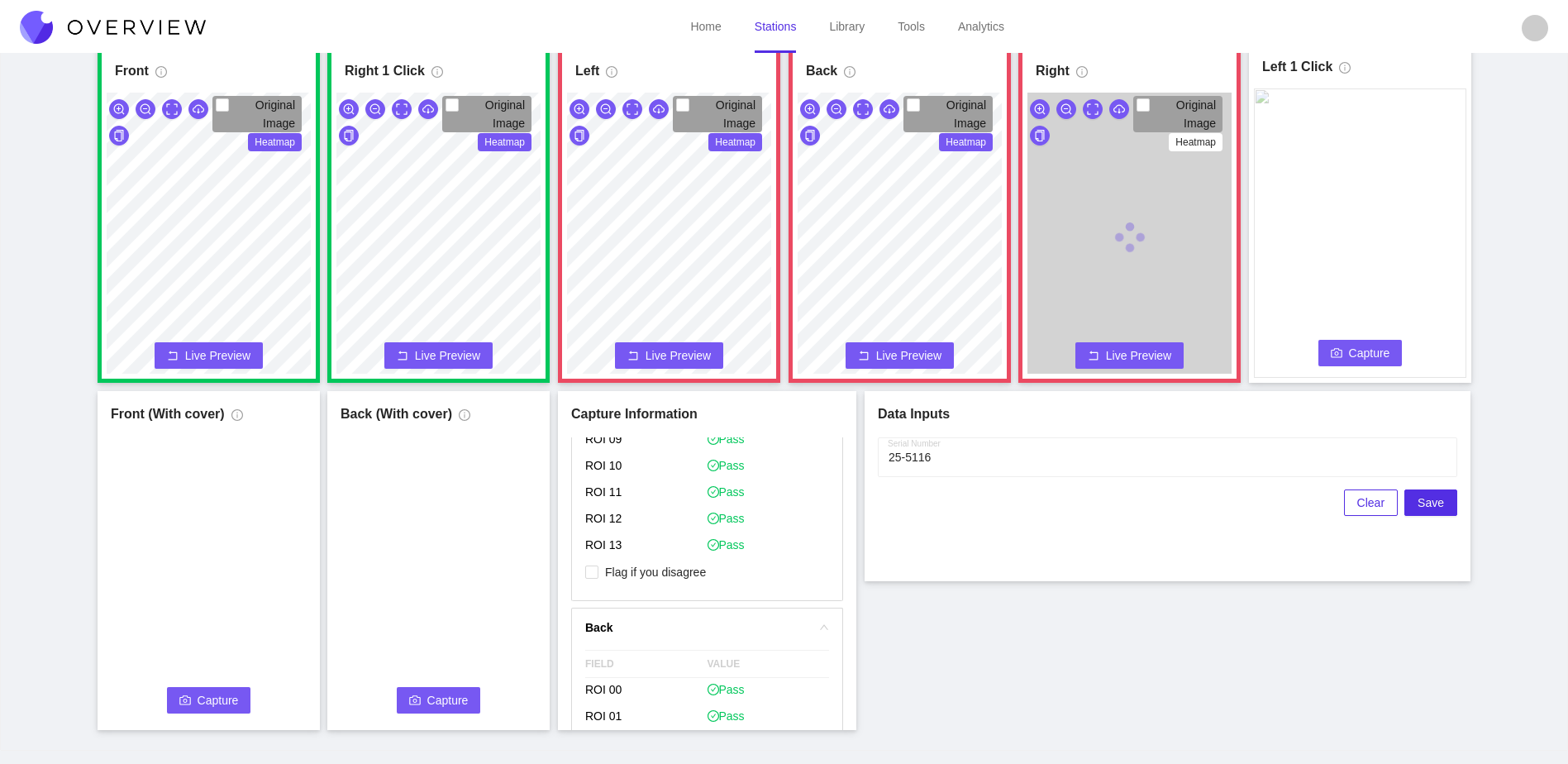
scroll to position [1406, 0]
click at [660, 563] on label "Flag if you disagree" at bounding box center [649, 568] width 127 height 18
click at [599, 563] on input "Flag if you disagree" at bounding box center [592, 568] width 13 height 13
checkbox input "true"
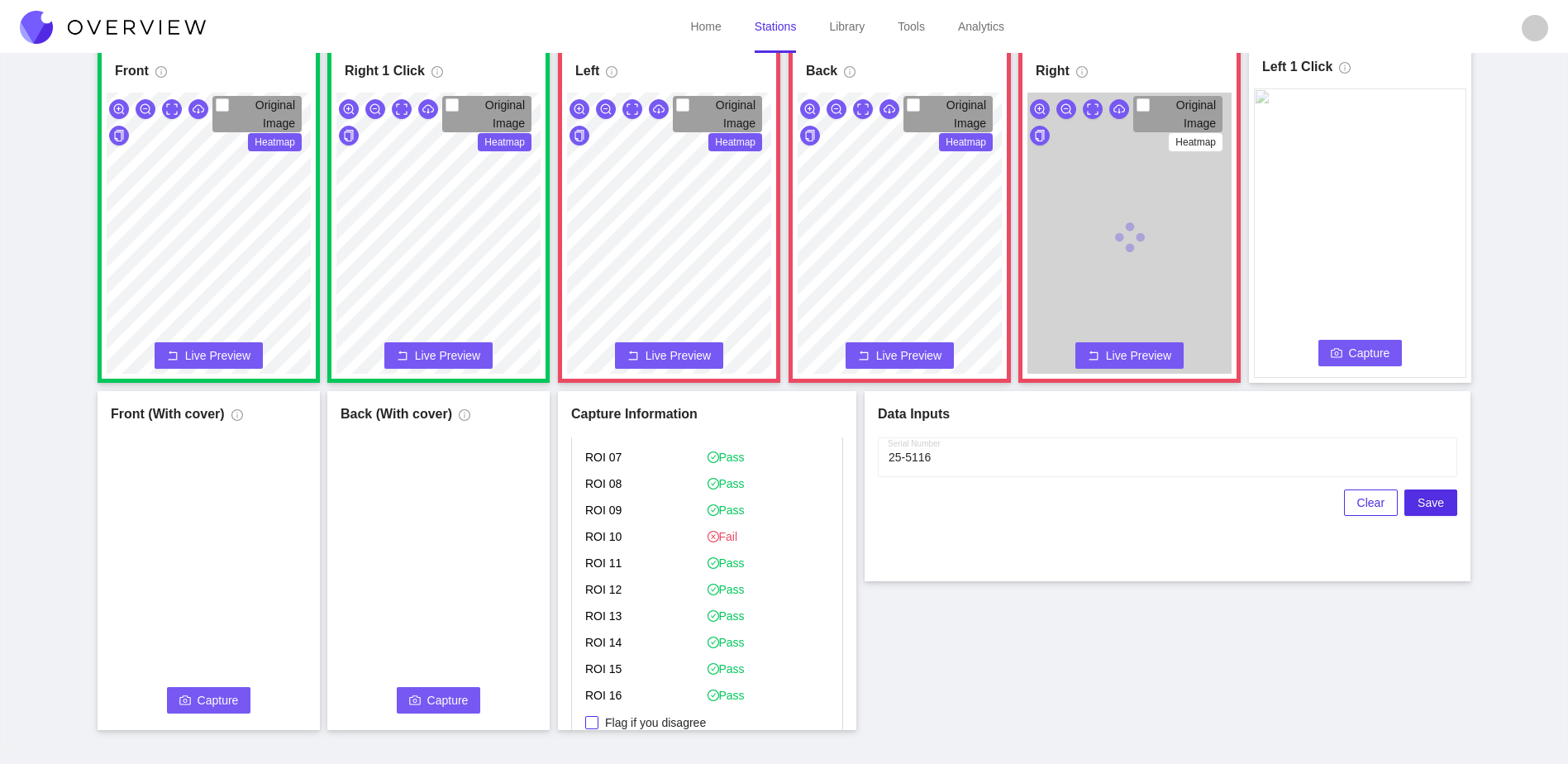
click at [678, 719] on span "Flag if you disagree" at bounding box center [656, 723] width 114 height 17
click at [660, 560] on span "Flag if you disagree" at bounding box center [656, 557] width 114 height 17
click at [599, 560] on input "Flag if you disagree" at bounding box center [592, 557] width 13 height 13
checkbox input "true"
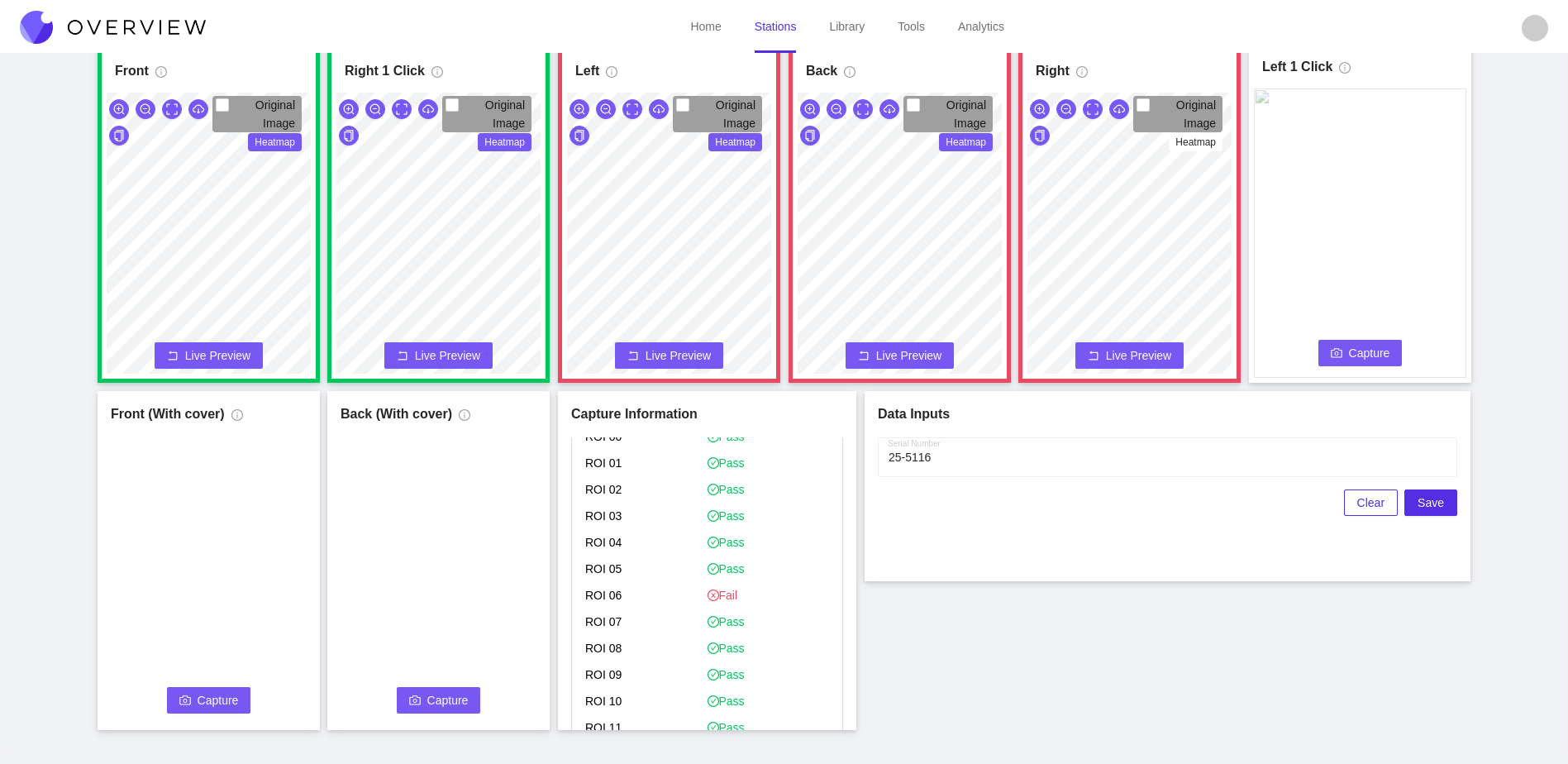
scroll to position [1158, 0]
click at [1362, 345] on span "Capture" at bounding box center [1370, 353] width 41 height 18
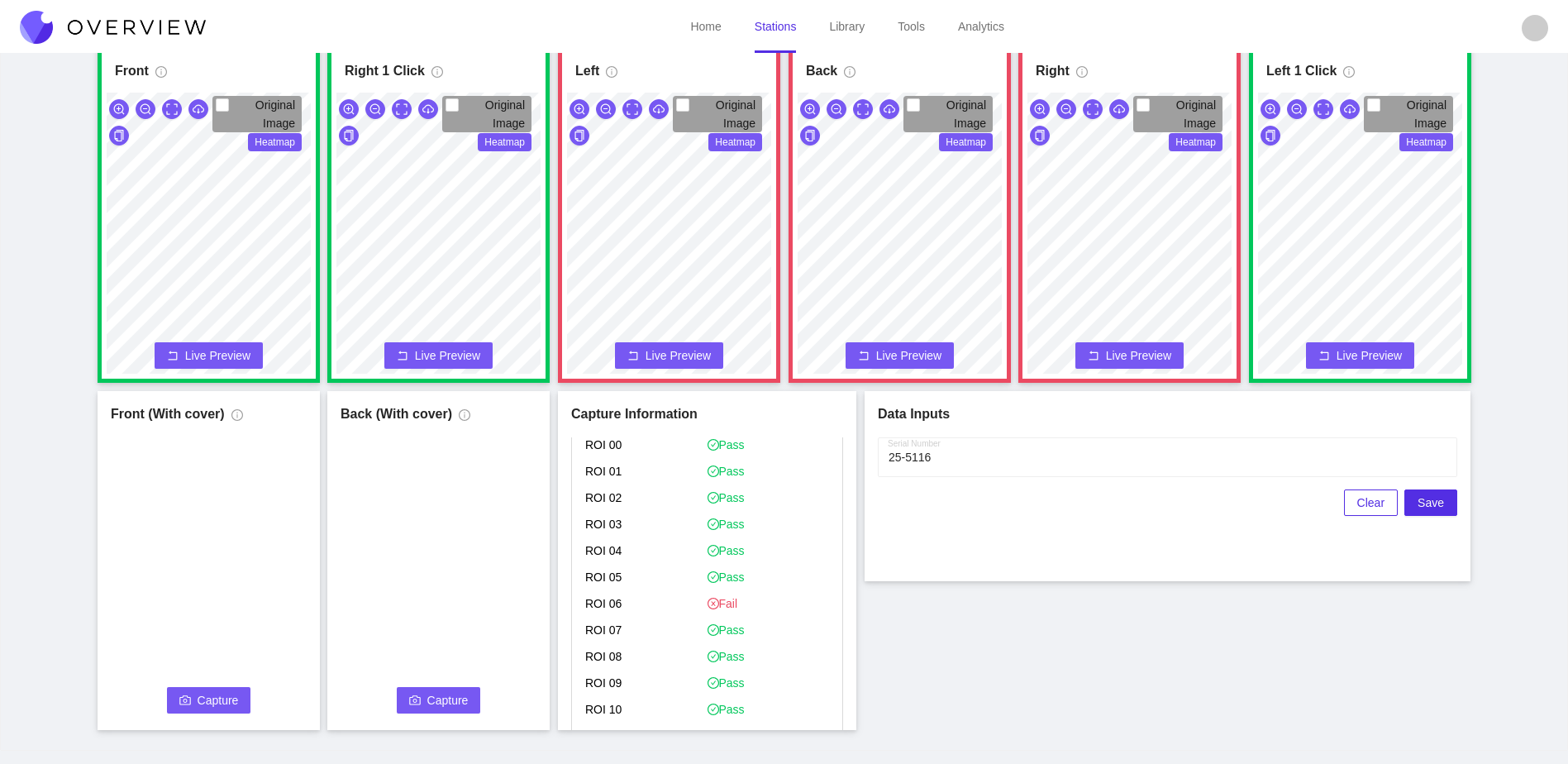
drag, startPoint x: 212, startPoint y: 694, endPoint x: 200, endPoint y: 694, distance: 12.0
click at [200, 694] on span "Capture" at bounding box center [218, 701] width 41 height 18
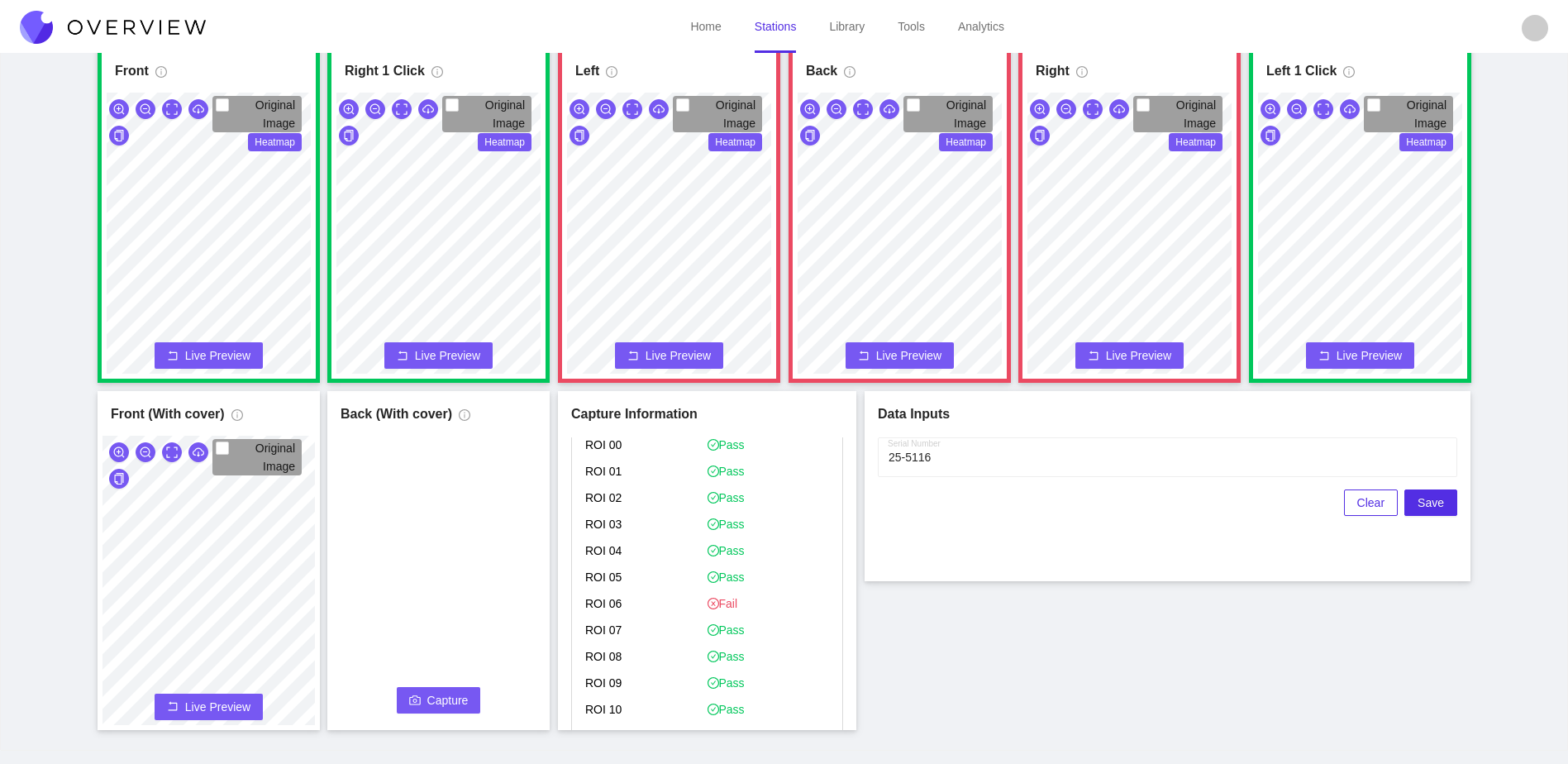
click at [453, 702] on span "Capture" at bounding box center [448, 701] width 41 height 18
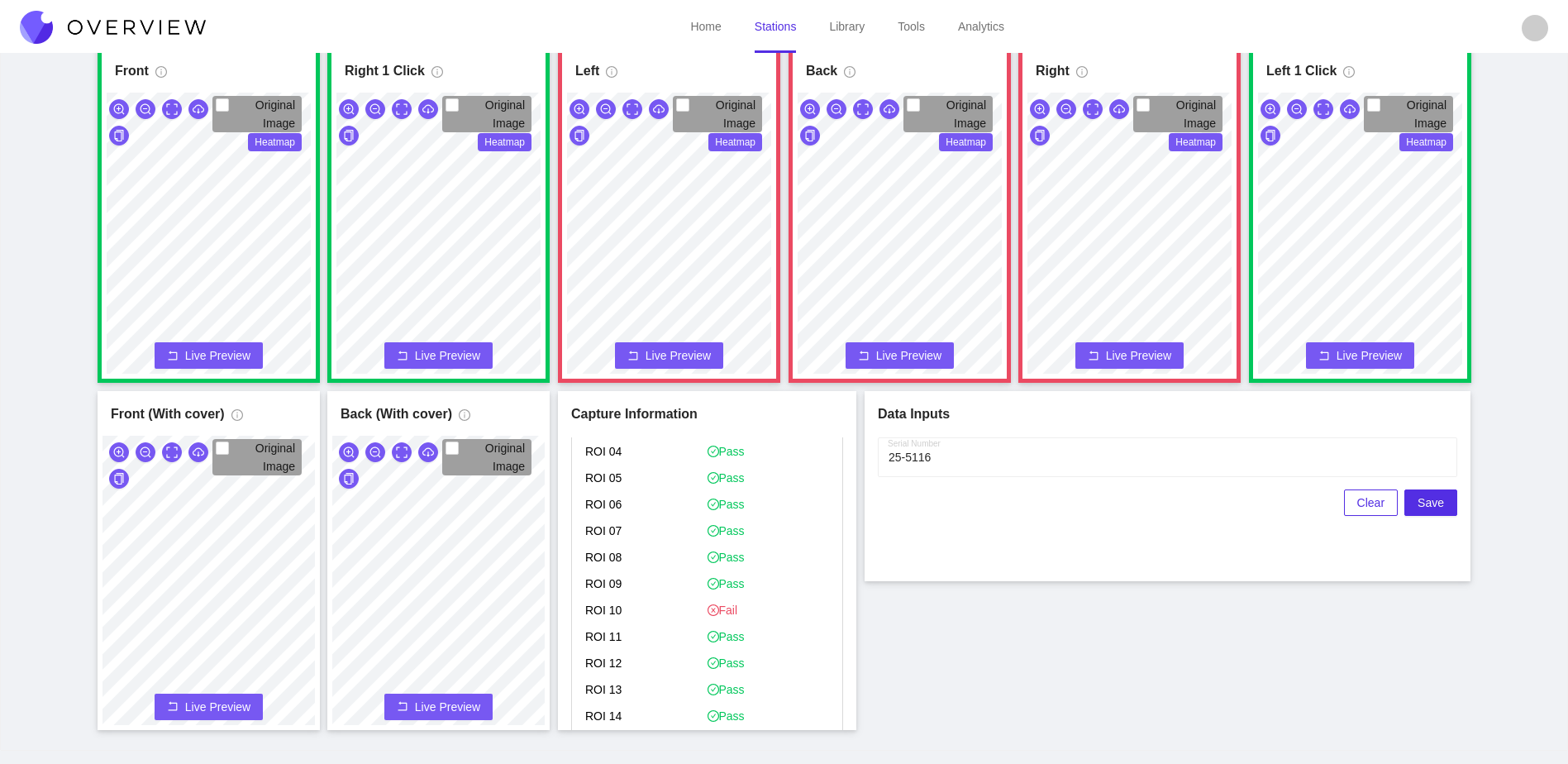
scroll to position [1902, 0]
click at [1414, 498] on button "Save" at bounding box center [1430, 503] width 53 height 27
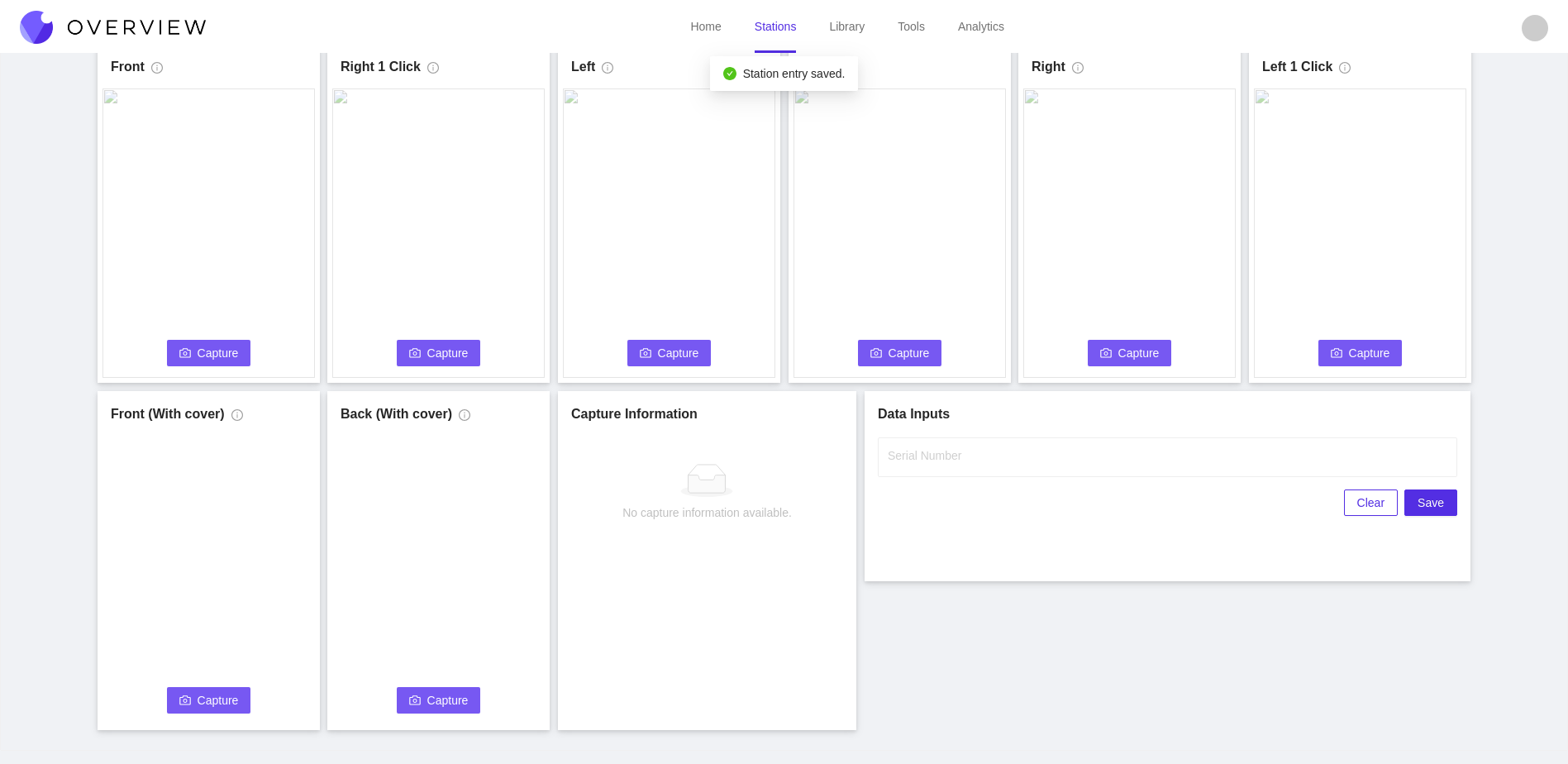
scroll to position [0, 0]
click at [925, 451] on label "Serial Number" at bounding box center [925, 456] width 74 height 17
click at [925, 451] on input "Serial Number" at bounding box center [1167, 457] width 579 height 40
type input "25-5117"
click at [857, 622] on div "Front Capture Connecting... Please wait for the camera to connect... Left Captu…" at bounding box center [784, 386] width 1527 height 687
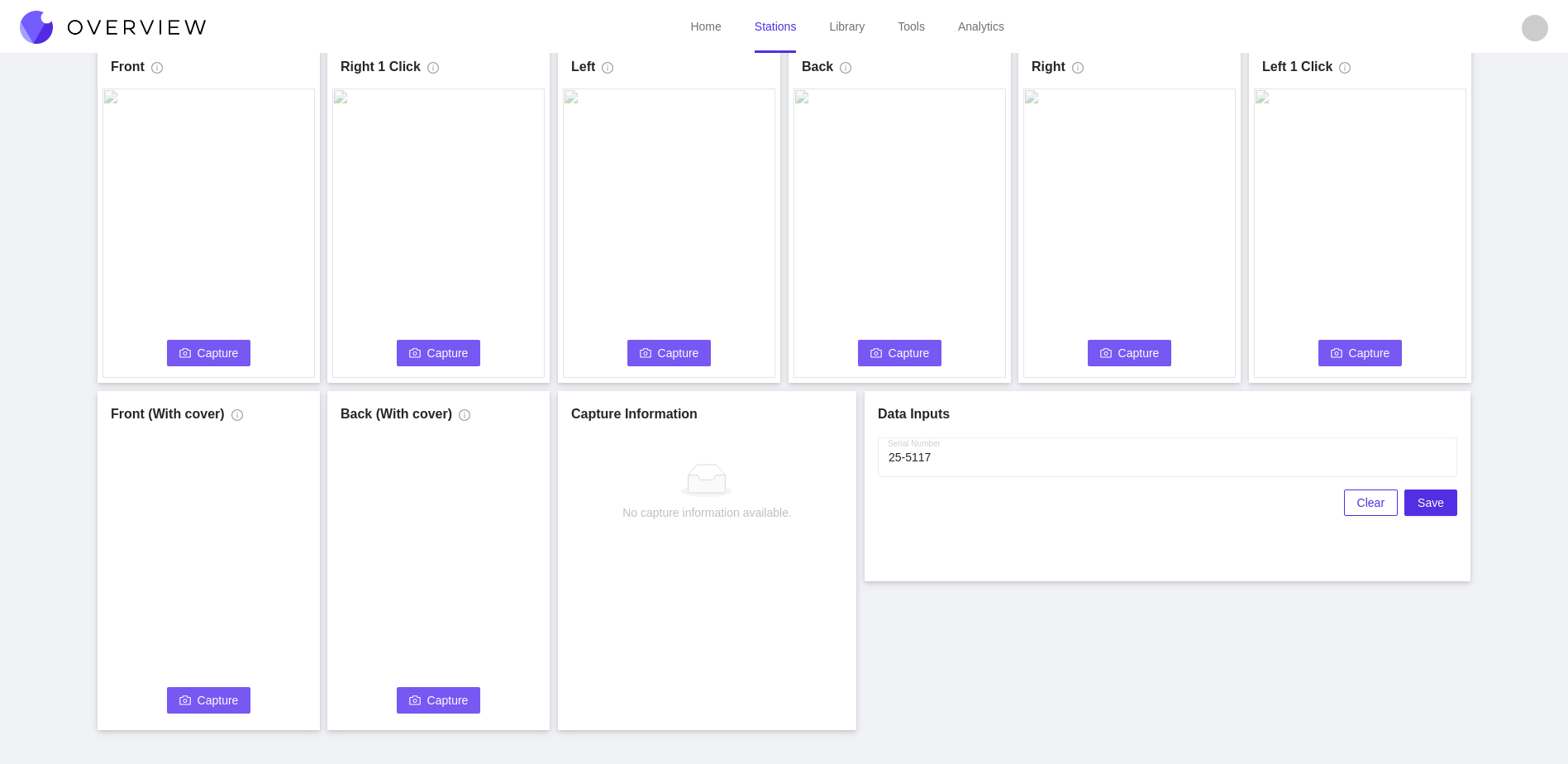
click at [224, 345] on span "Capture" at bounding box center [218, 353] width 41 height 18
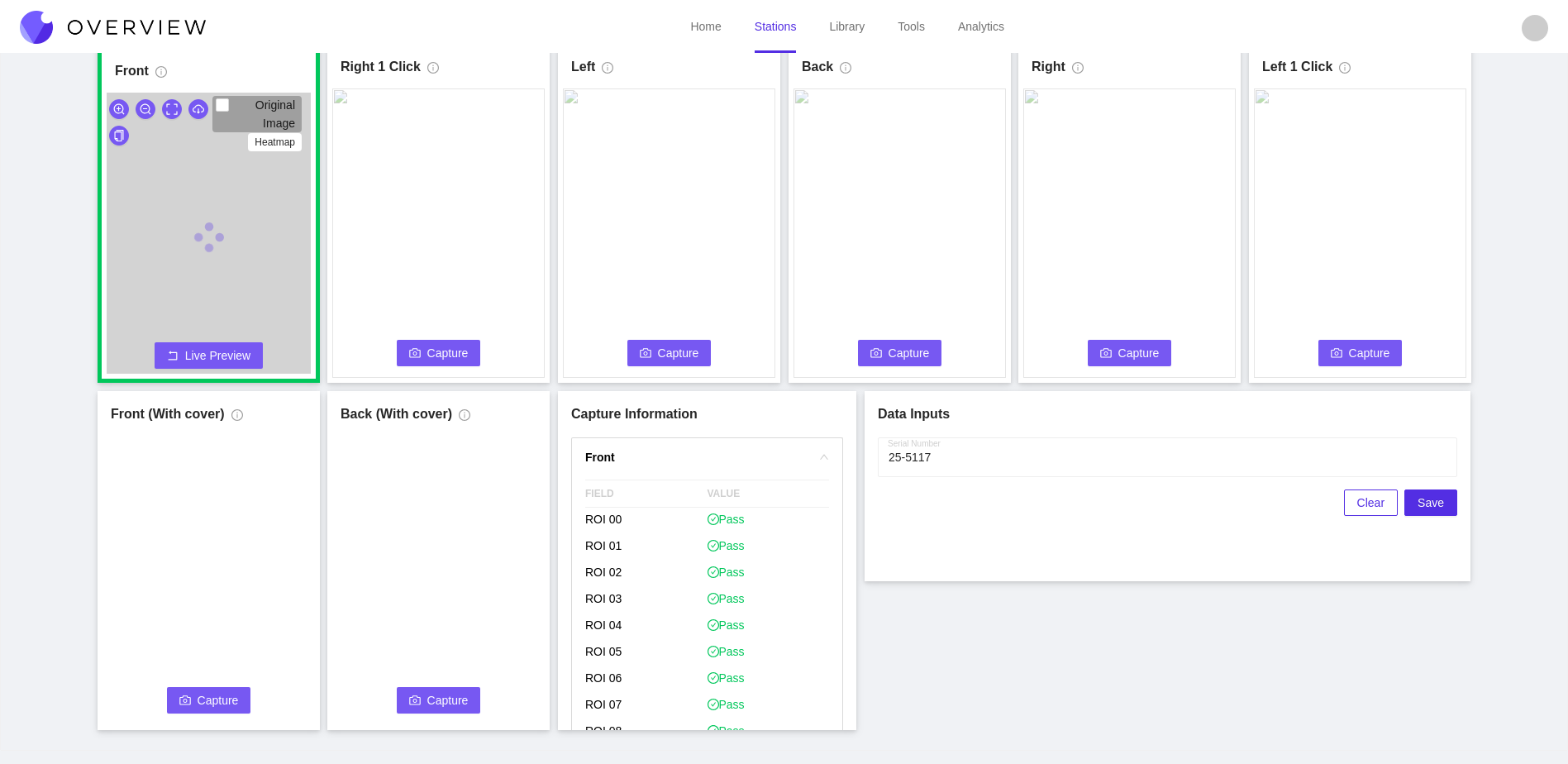
click at [421, 349] on icon "camera" at bounding box center [415, 353] width 12 height 12
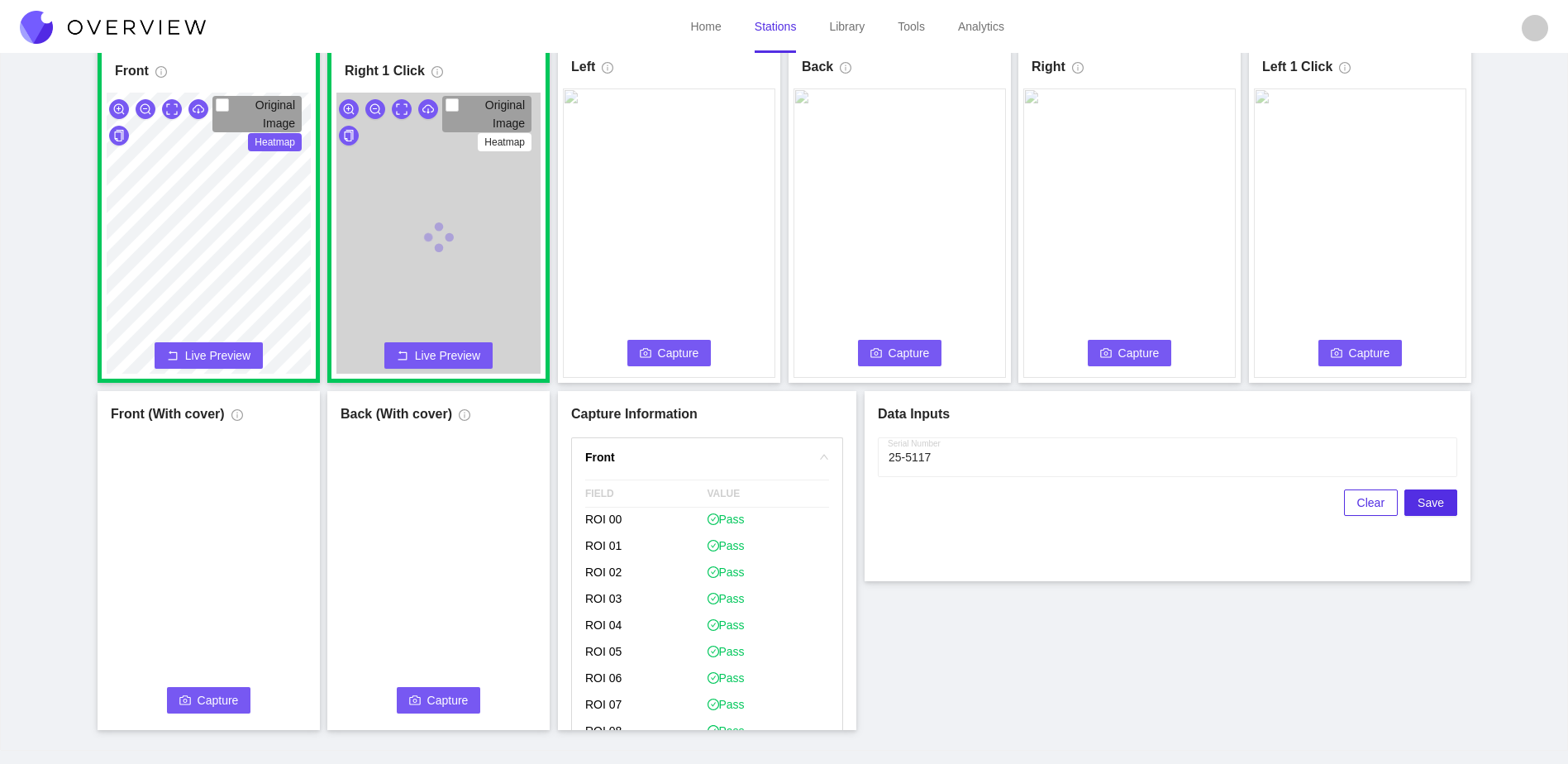
click at [667, 356] on span "Capture" at bounding box center [678, 353] width 41 height 18
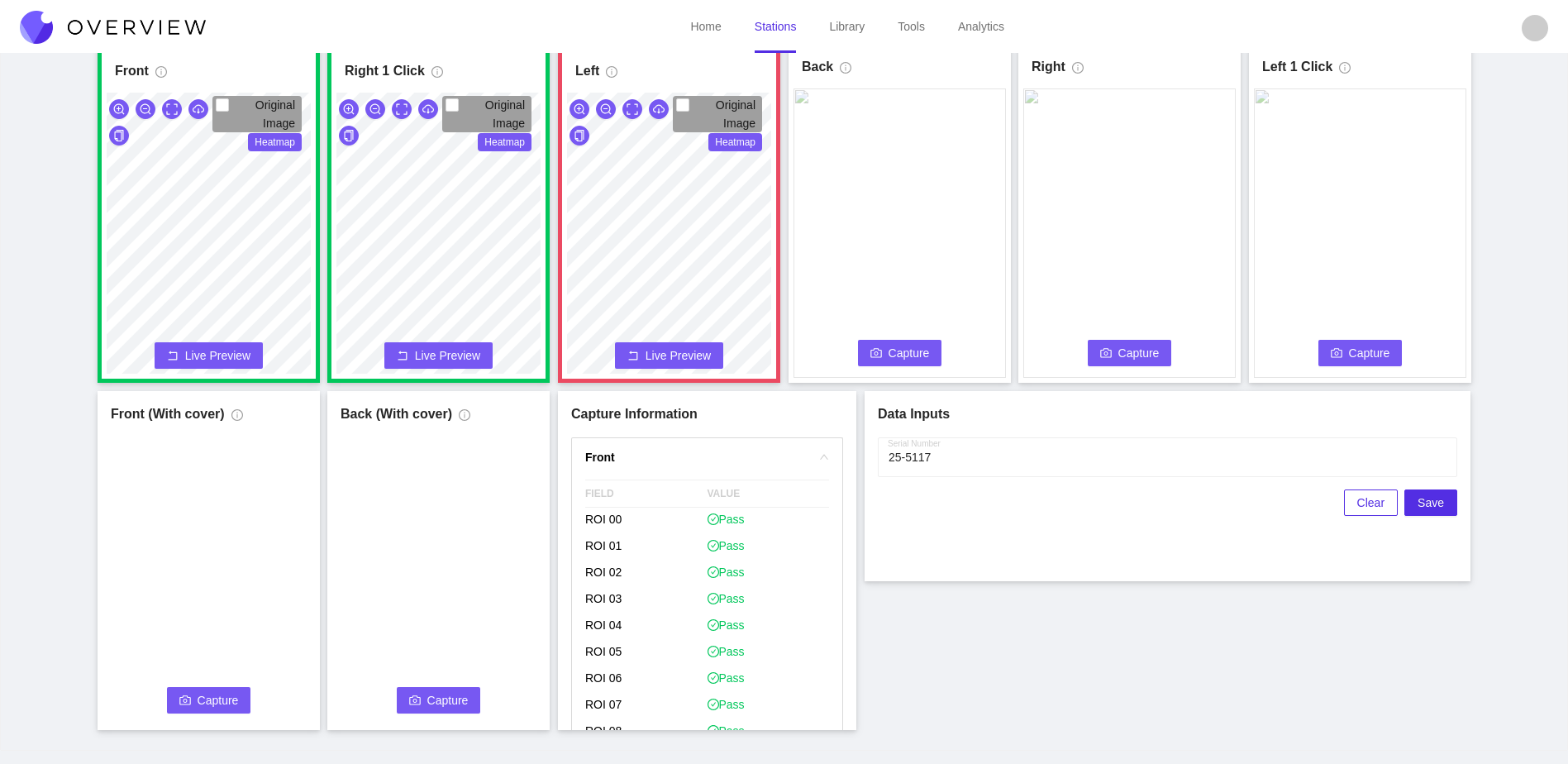
click at [909, 361] on span "Capture" at bounding box center [909, 353] width 41 height 18
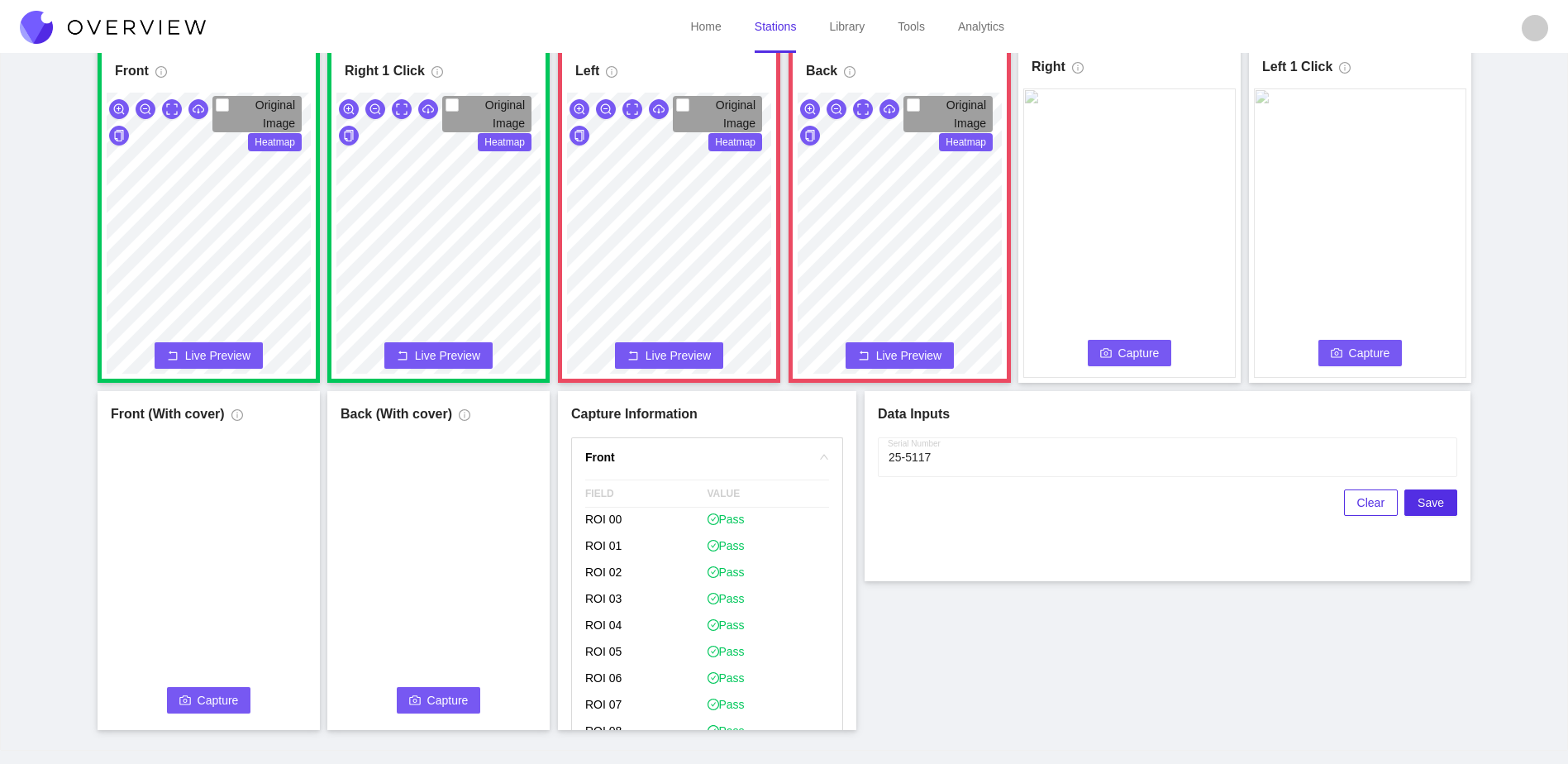
click at [950, 395] on div "Front Original Image Heatmap Capture Connecting... Please wait for the camera t…" at bounding box center [784, 386] width 1527 height 687
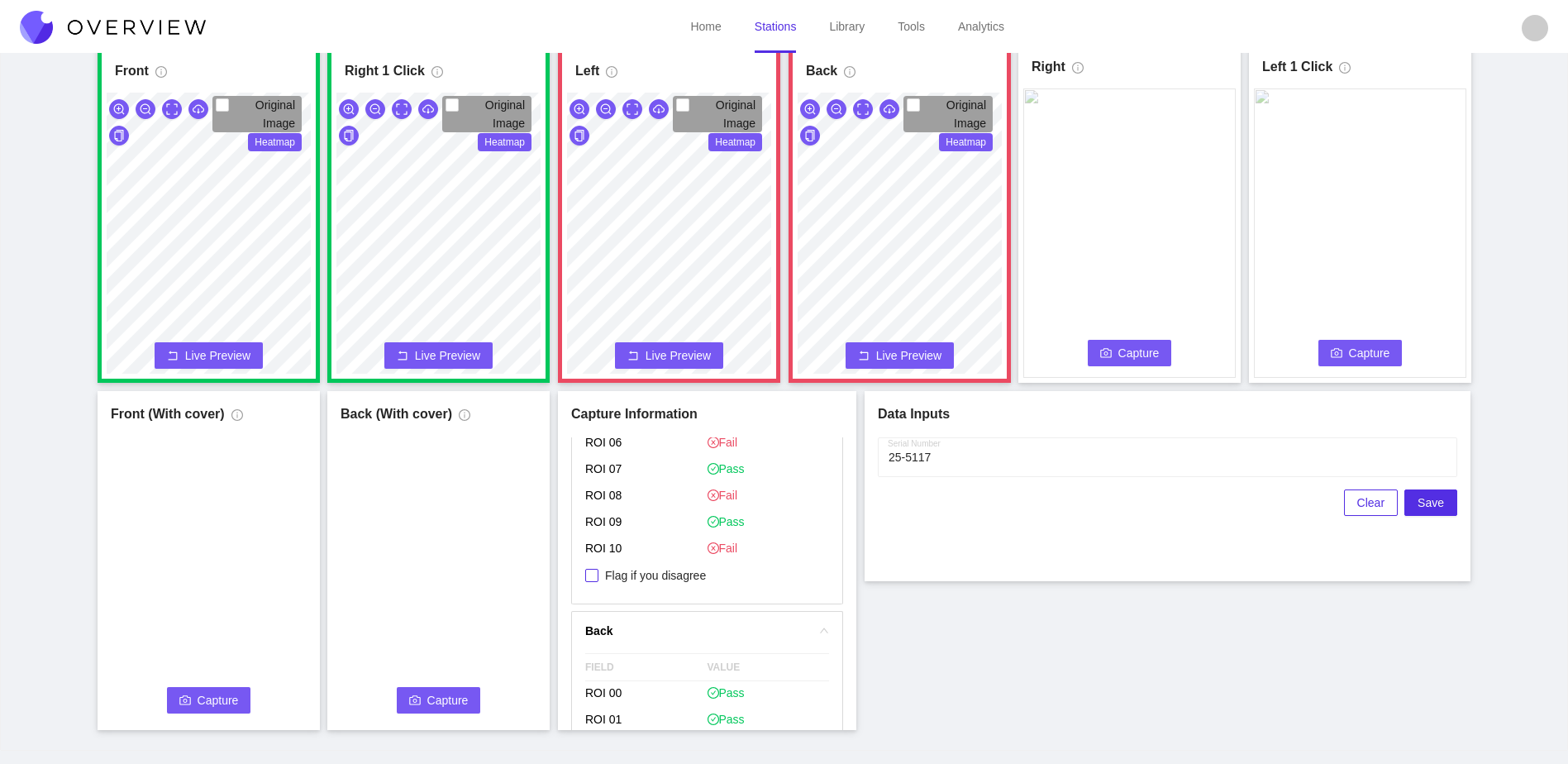
click at [651, 572] on span "Flag if you disagree" at bounding box center [656, 575] width 114 height 17
click at [599, 572] on input "Flag if you disagree" at bounding box center [592, 575] width 13 height 13
checkbox input "true"
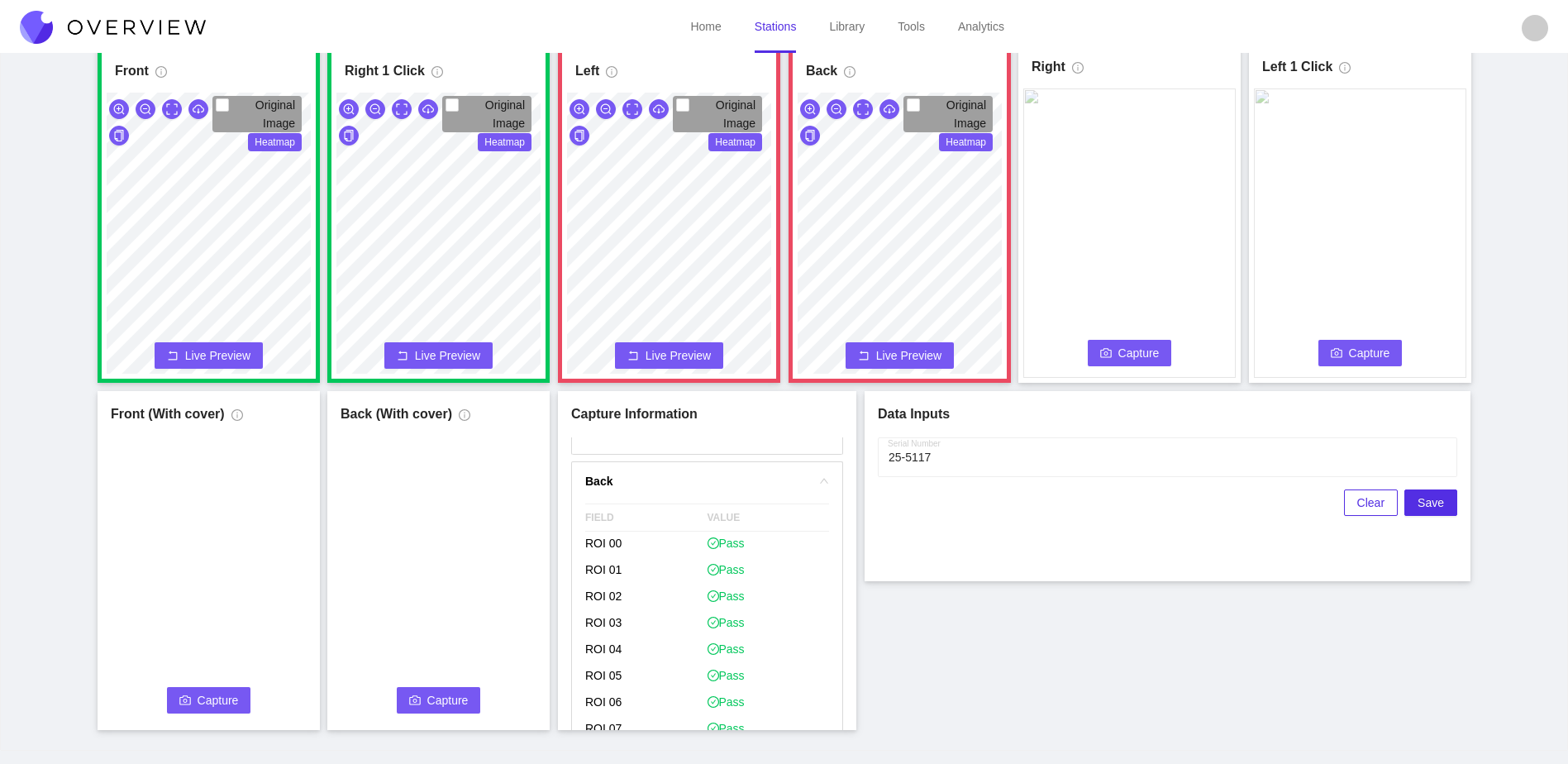
scroll to position [1406, 0]
drag, startPoint x: 656, startPoint y: 649, endPoint x: 649, endPoint y: 643, distance: 9.2
click at [649, 643] on span "Flag if you disagree" at bounding box center [656, 647] width 114 height 17
click at [603, 648] on span "Flag if you disagree" at bounding box center [656, 647] width 114 height 17
click at [599, 648] on input "Flag if you disagree" at bounding box center [592, 647] width 13 height 13
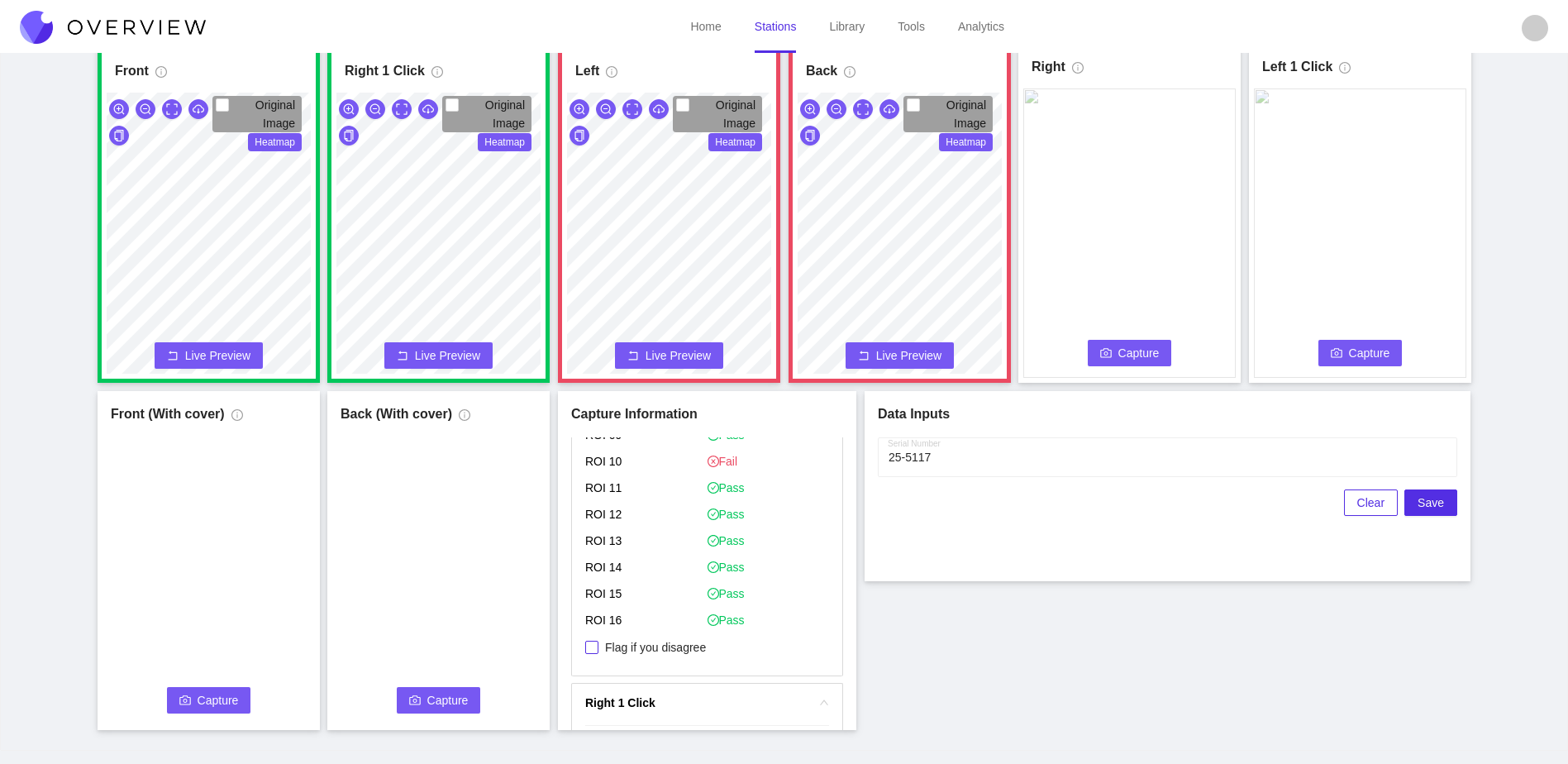
checkbox input "true"
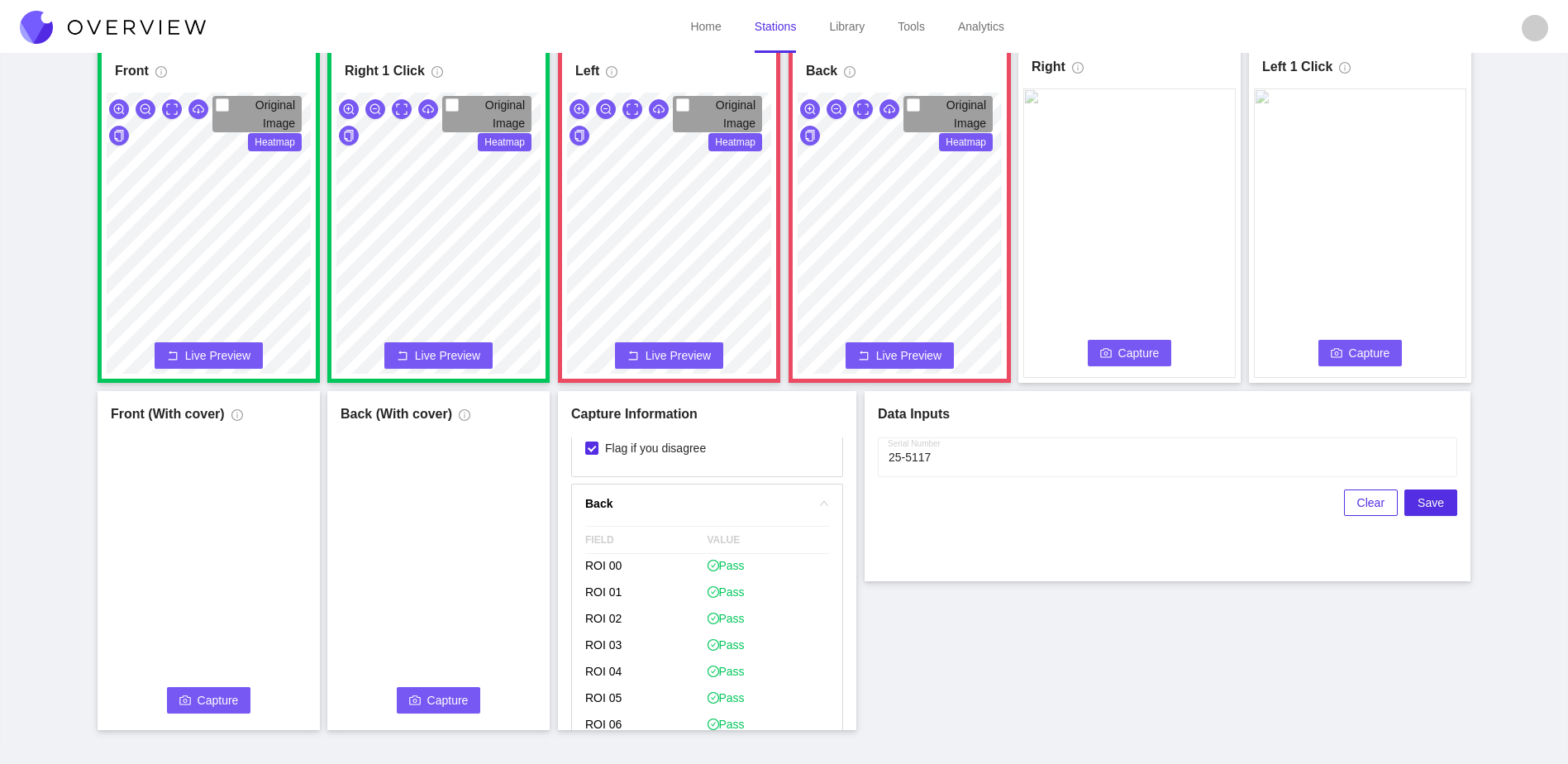
scroll to position [993, 0]
click at [1151, 354] on span "Capture" at bounding box center [1139, 353] width 41 height 18
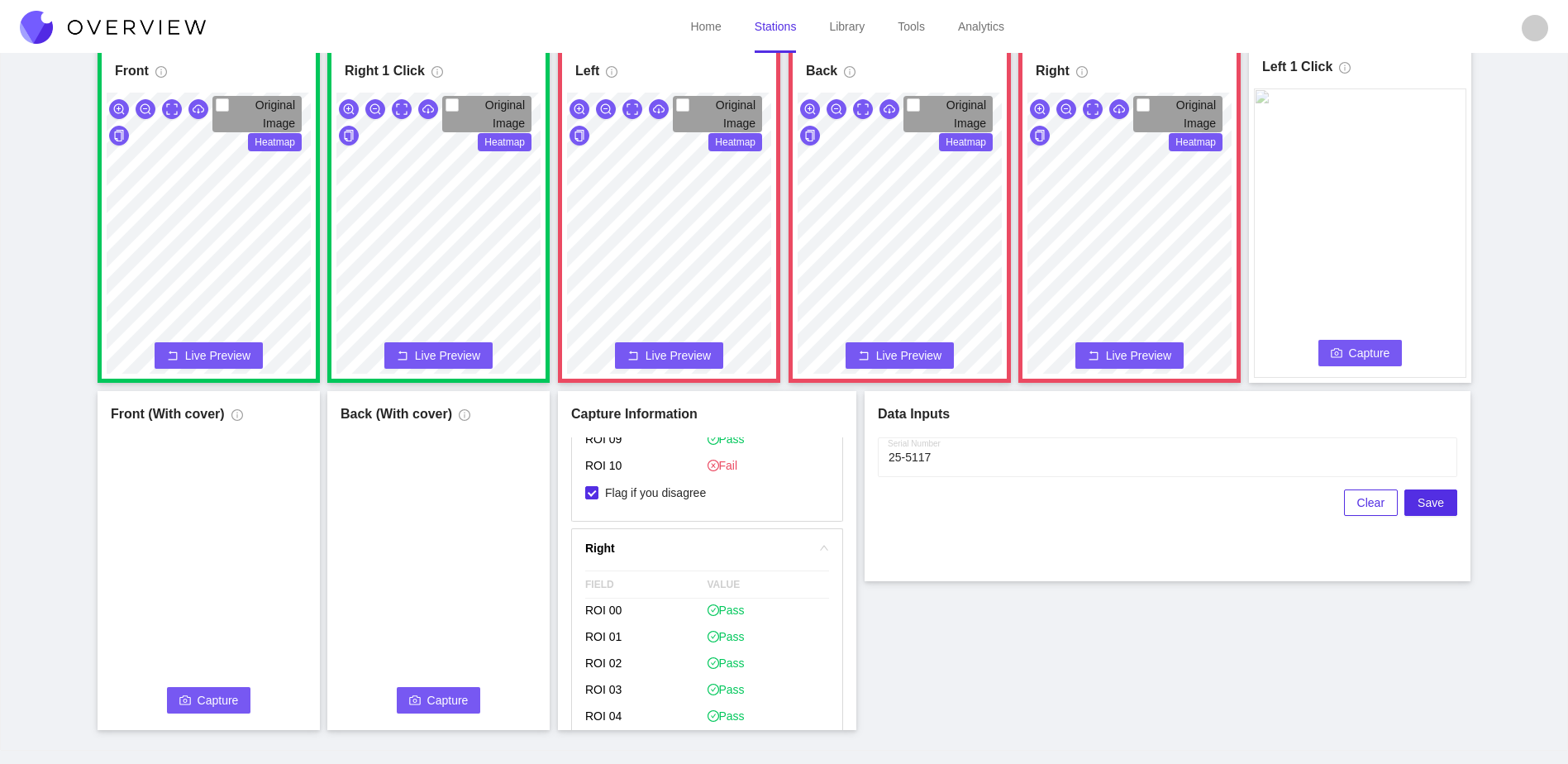
click at [1356, 355] on span "Capture" at bounding box center [1370, 353] width 41 height 18
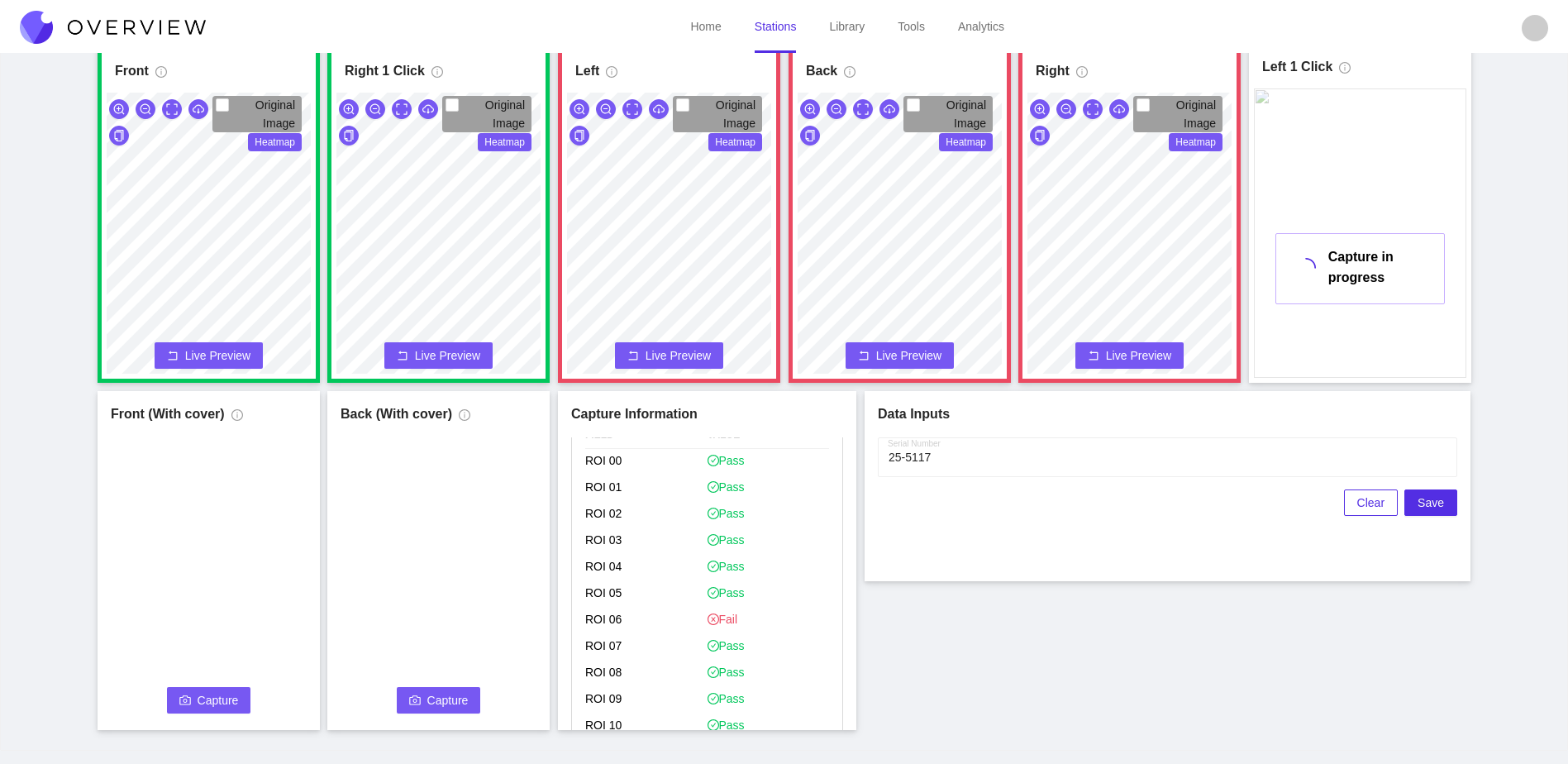
scroll to position [1323, 0]
click at [700, 646] on span "Flag if you disagree" at bounding box center [656, 651] width 114 height 17
click at [599, 646] on input "Flag if you disagree" at bounding box center [592, 651] width 13 height 13
checkbox input "true"
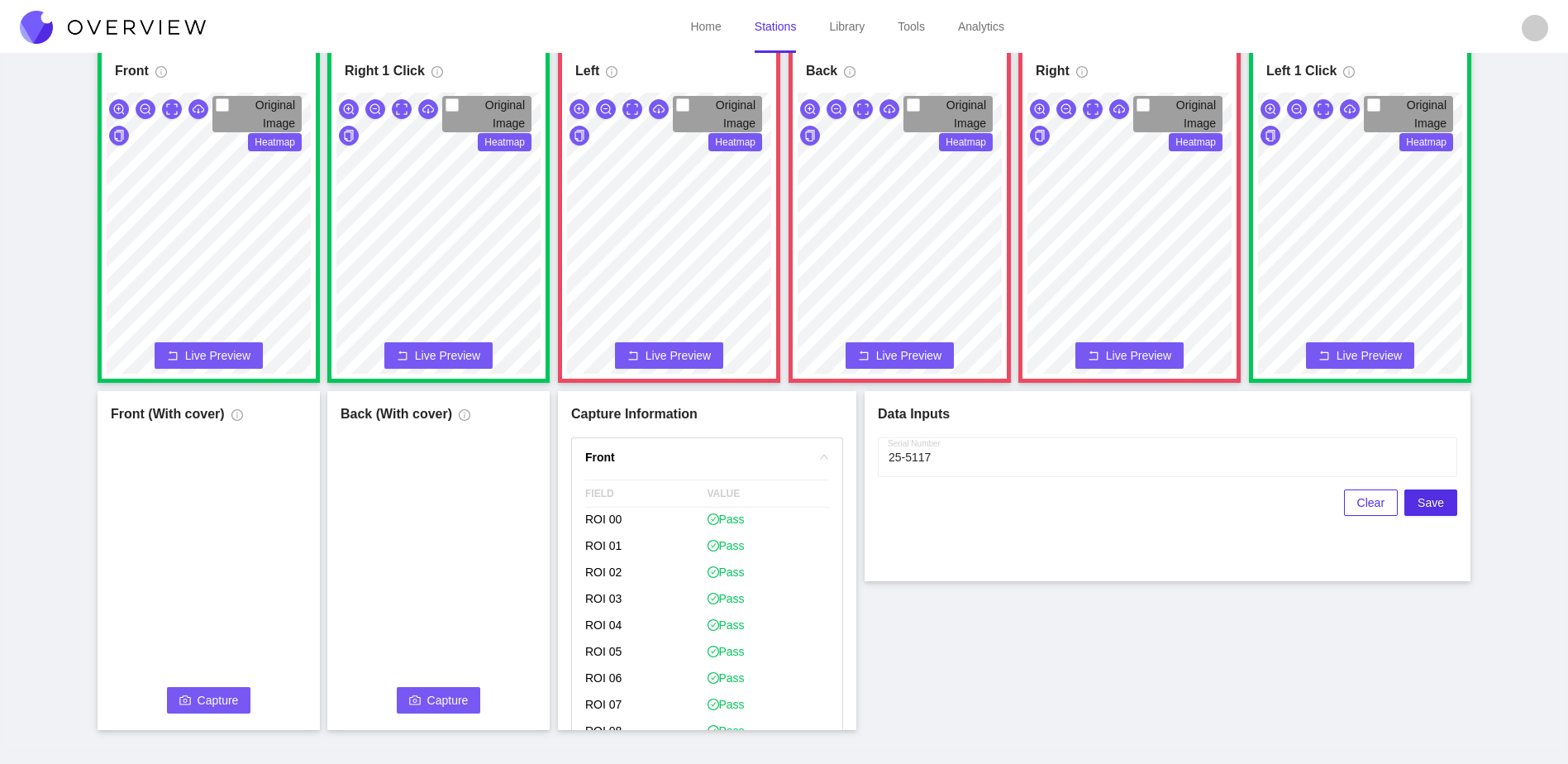
click at [191, 698] on icon "camera" at bounding box center [185, 700] width 12 height 12
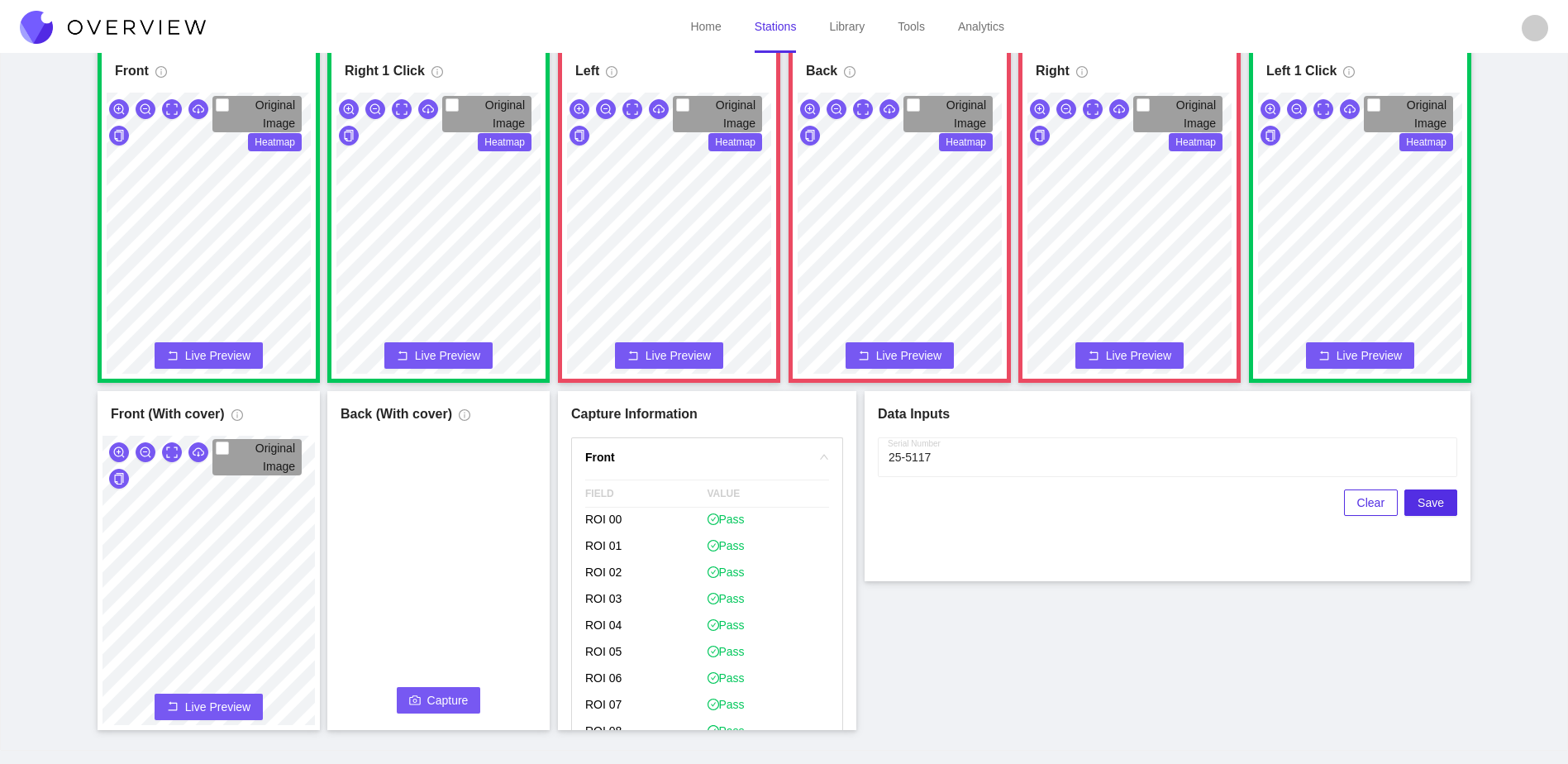
click at [428, 698] on span "Capture" at bounding box center [448, 701] width 41 height 18
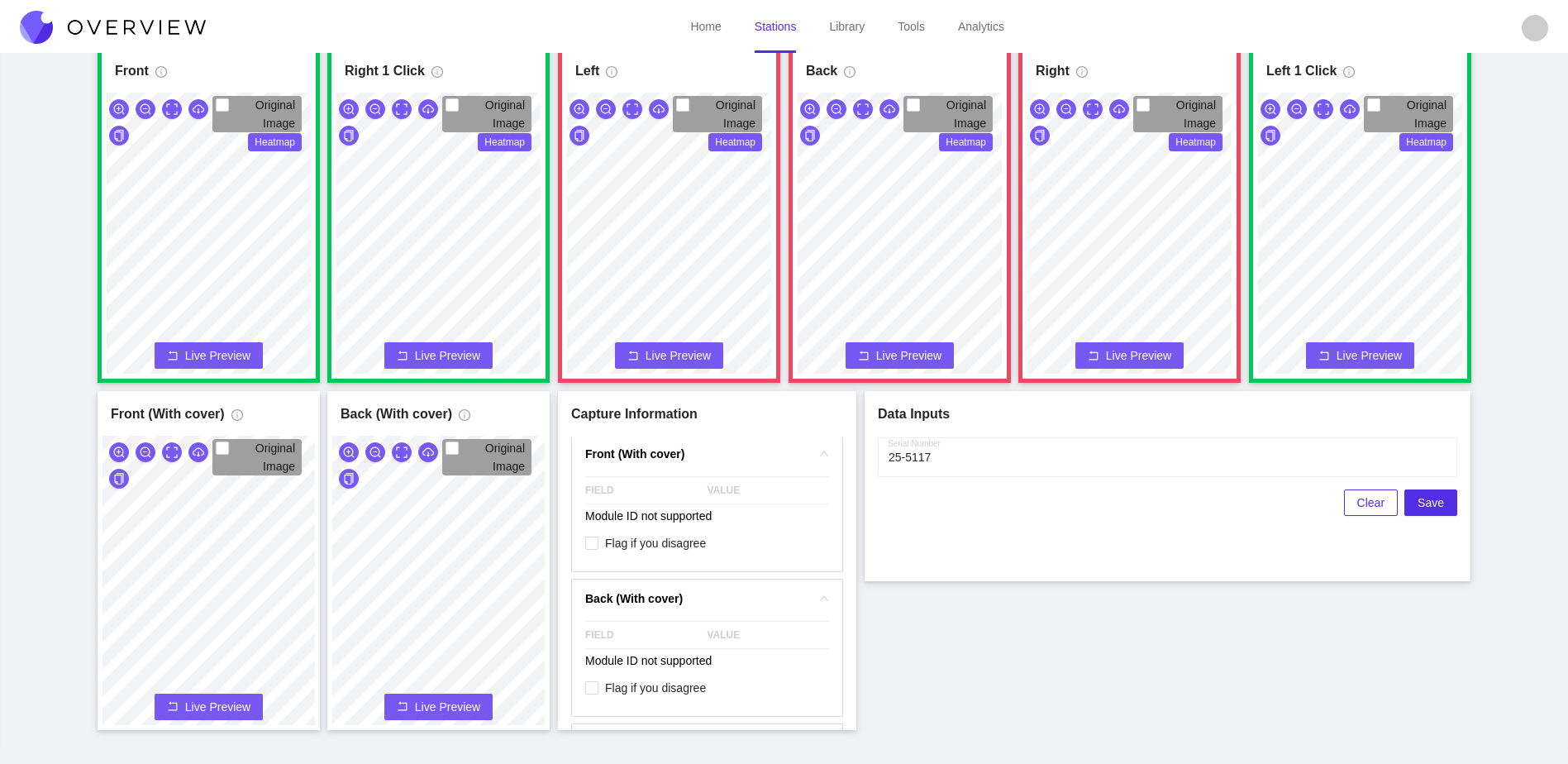
scroll to position [2150, 0]
click at [1423, 500] on span "Save" at bounding box center [1431, 503] width 27 height 18
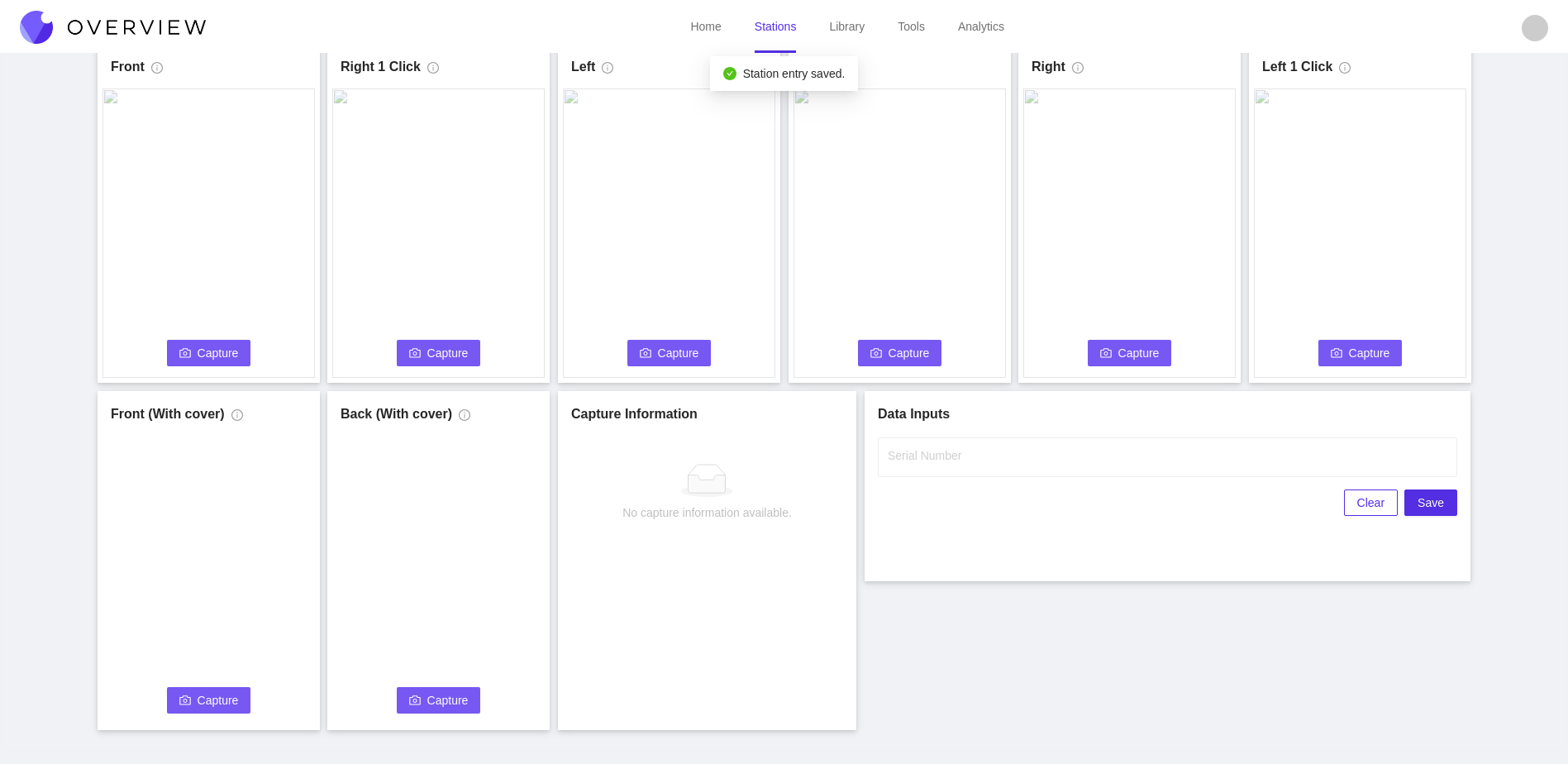
scroll to position [0, 0]
click at [1138, 445] on input "Serial Number" at bounding box center [1167, 457] width 579 height 40
type input "25-5118"
click at [1009, 646] on div "Front Capture Connecting... Please wait for the camera to connect... Left Captu…" at bounding box center [784, 386] width 1527 height 687
click at [1007, 649] on div "Front Capture Connecting... Please wait for the camera to connect... Left Captu…" at bounding box center [784, 386] width 1527 height 687
